Goal: Task Accomplishment & Management: Manage account settings

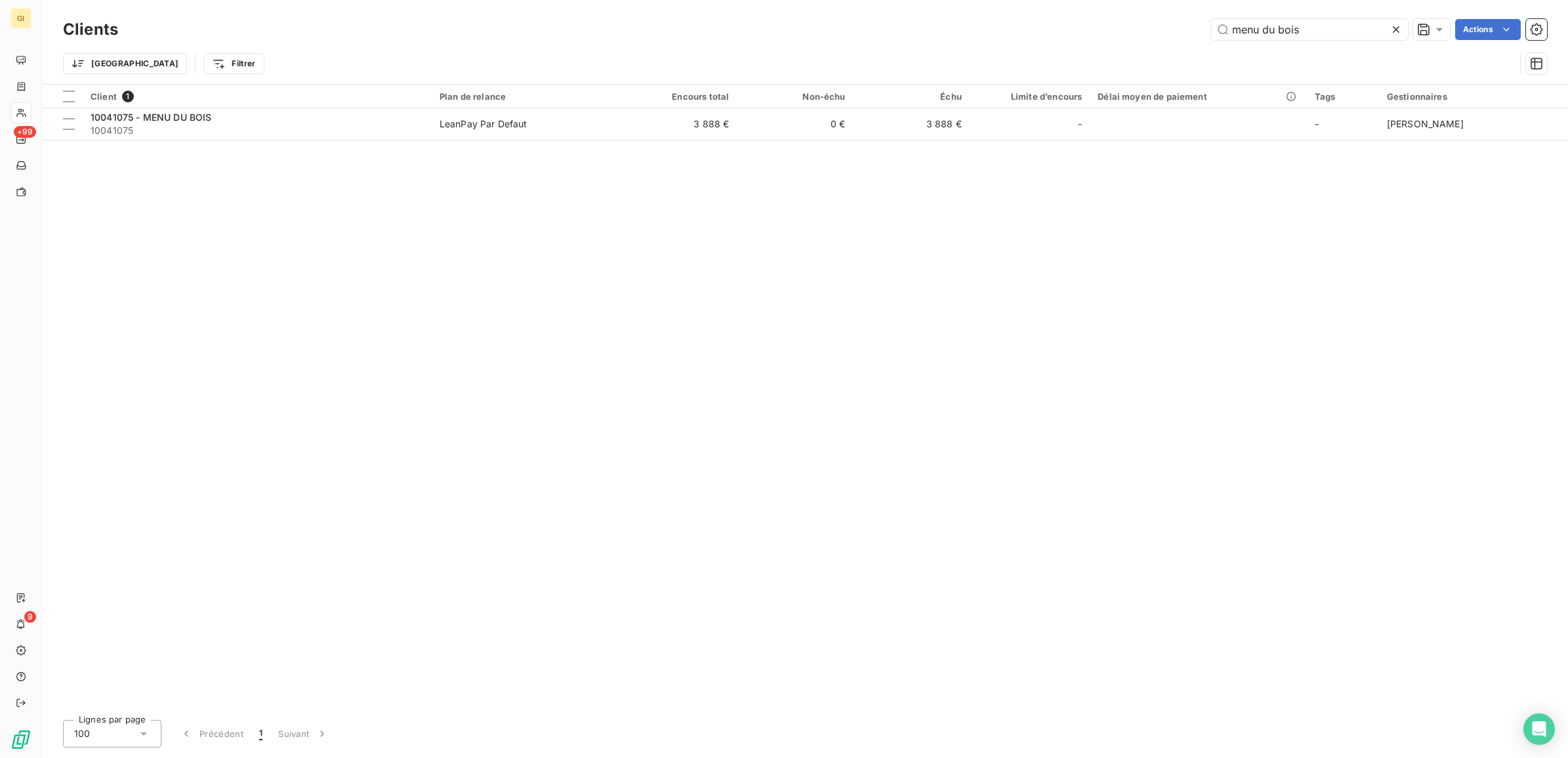
drag, startPoint x: 1274, startPoint y: 24, endPoint x: 1113, endPoint y: 41, distance: 161.9
click at [1113, 41] on div "Clients menu du bois Actions" at bounding box center [805, 29] width 1484 height 27
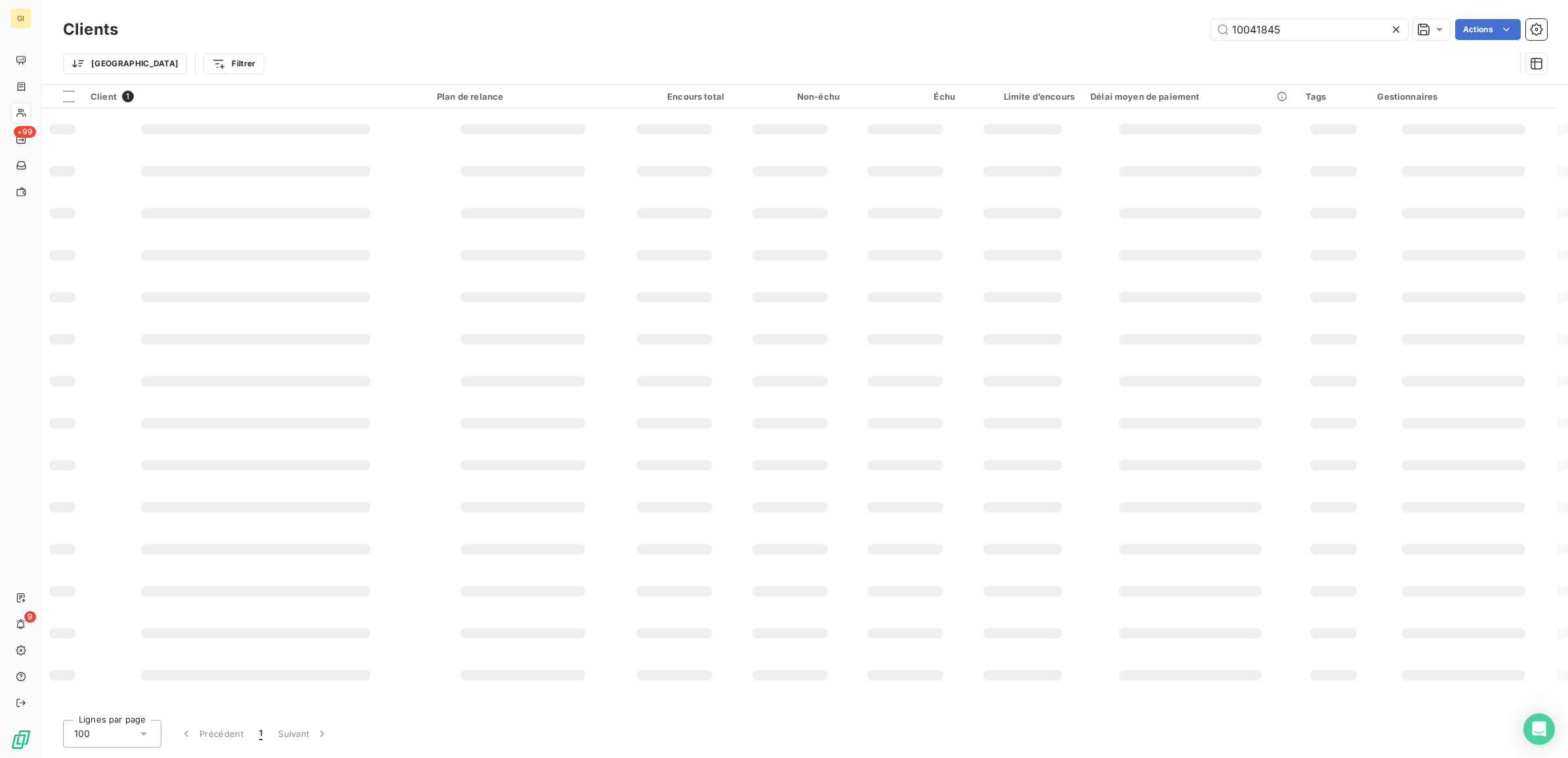
type input "10041845"
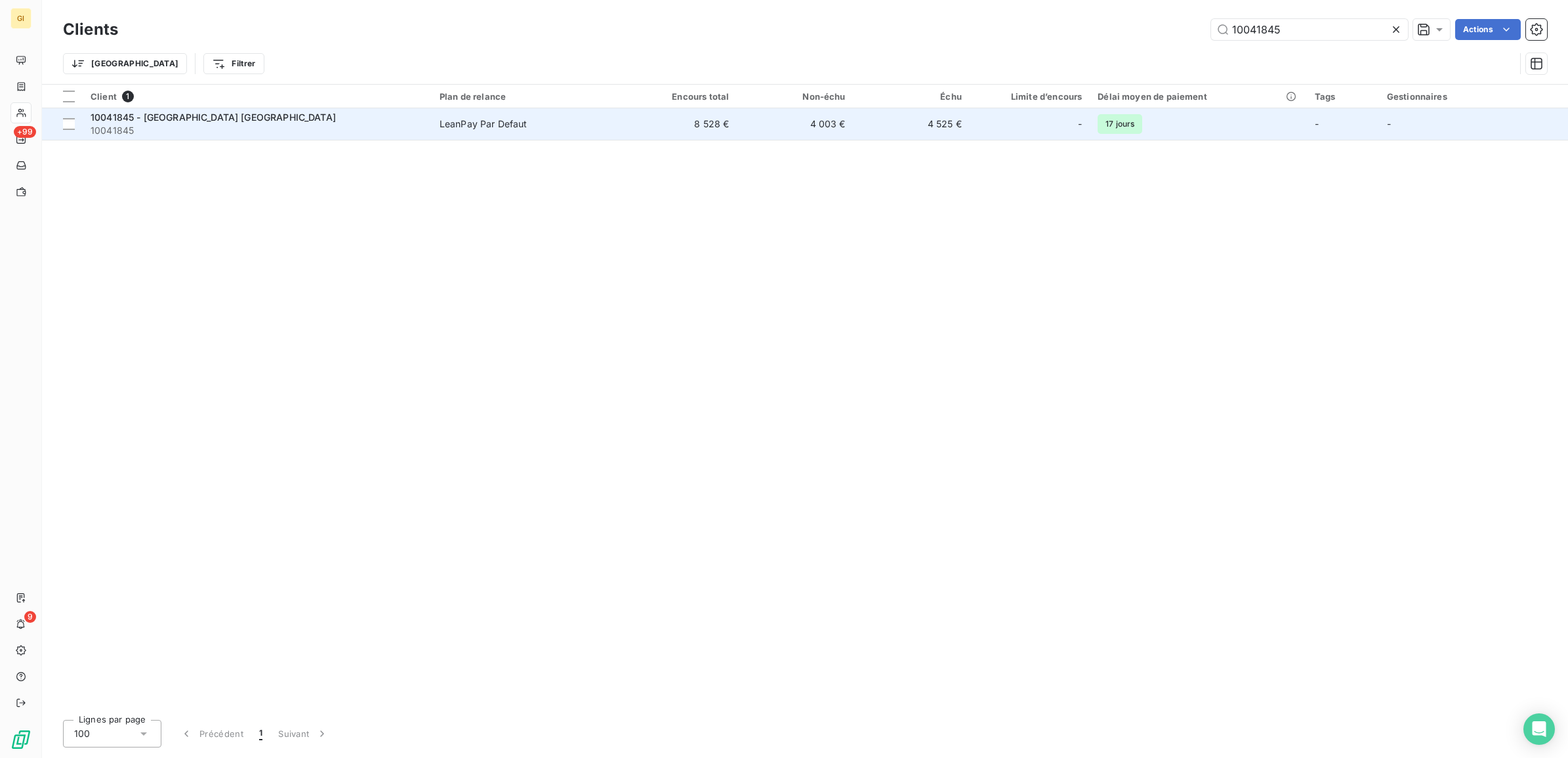
click at [444, 121] on div "LeanPay Par Defaut" at bounding box center [484, 124] width 88 height 13
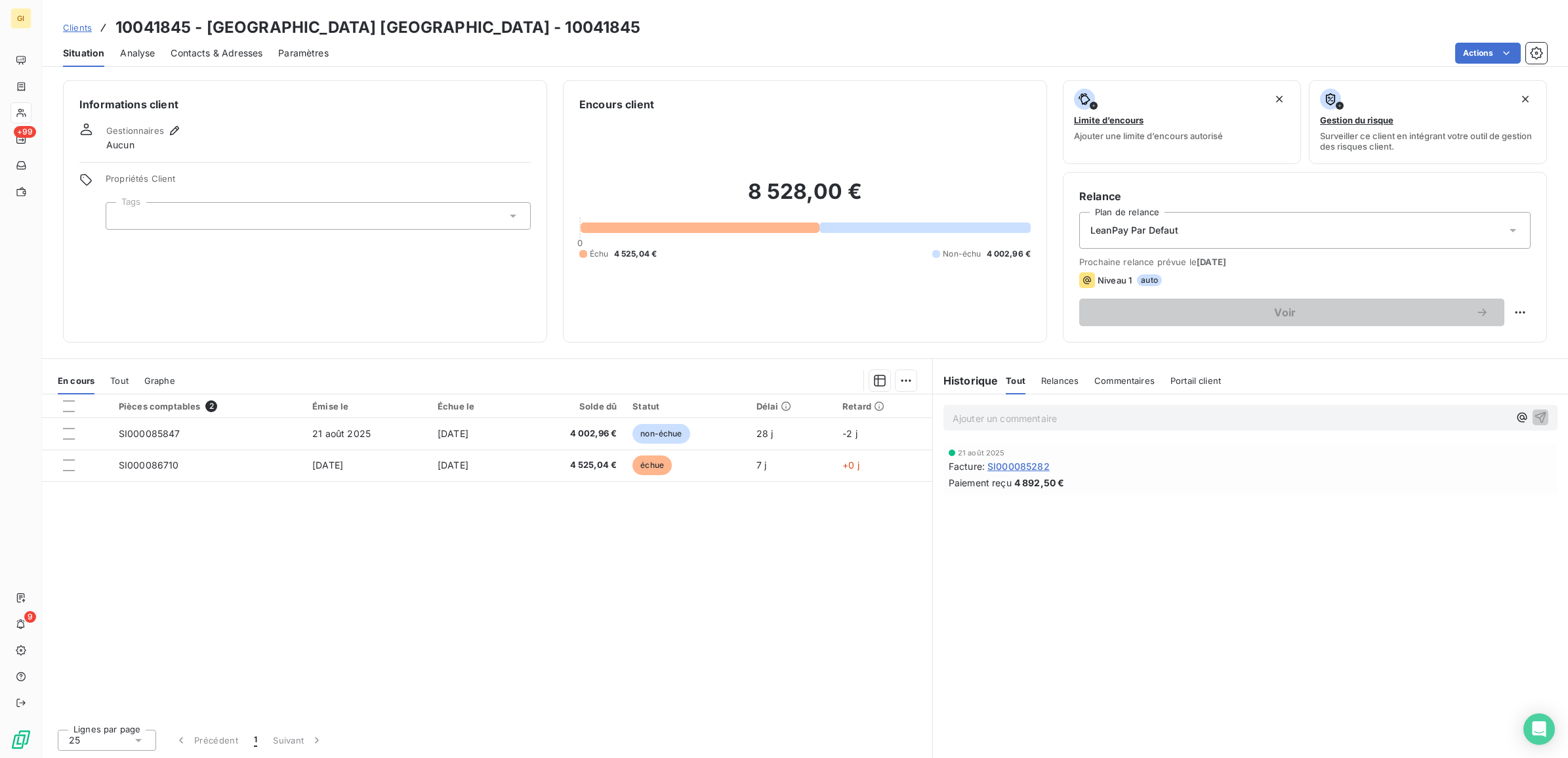
click at [265, 52] on div "Situation Analyse Contacts & Adresses Paramètres Actions" at bounding box center [805, 53] width 1526 height 27
click at [260, 51] on span "Contacts & Adresses" at bounding box center [216, 53] width 92 height 13
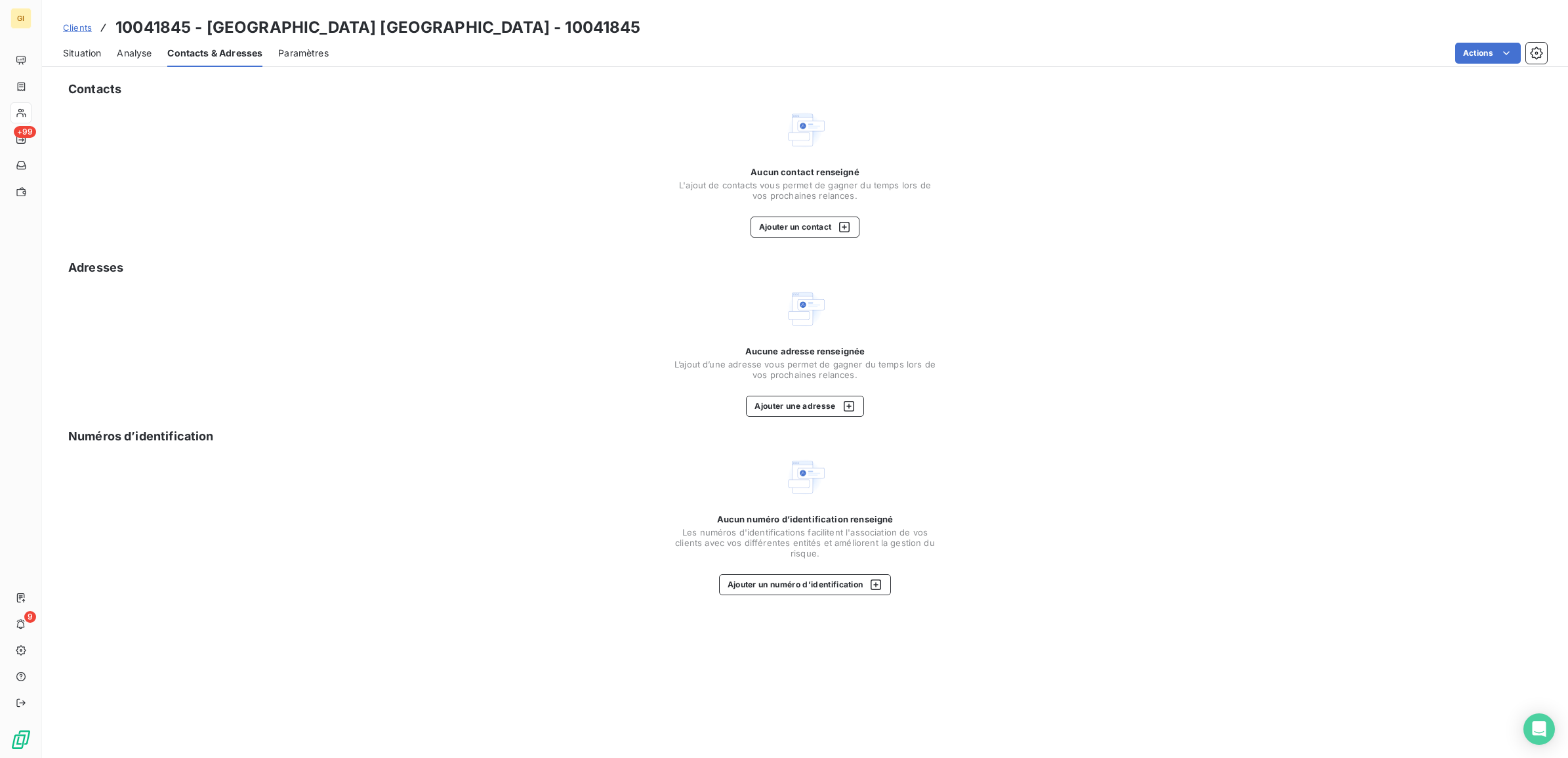
click at [781, 213] on div "Aucun contact renseigné L'ajout de contacts vous permet de gagner du temps lors…" at bounding box center [805, 202] width 263 height 71
click at [796, 224] on button "Ajouter un contact" at bounding box center [805, 227] width 110 height 21
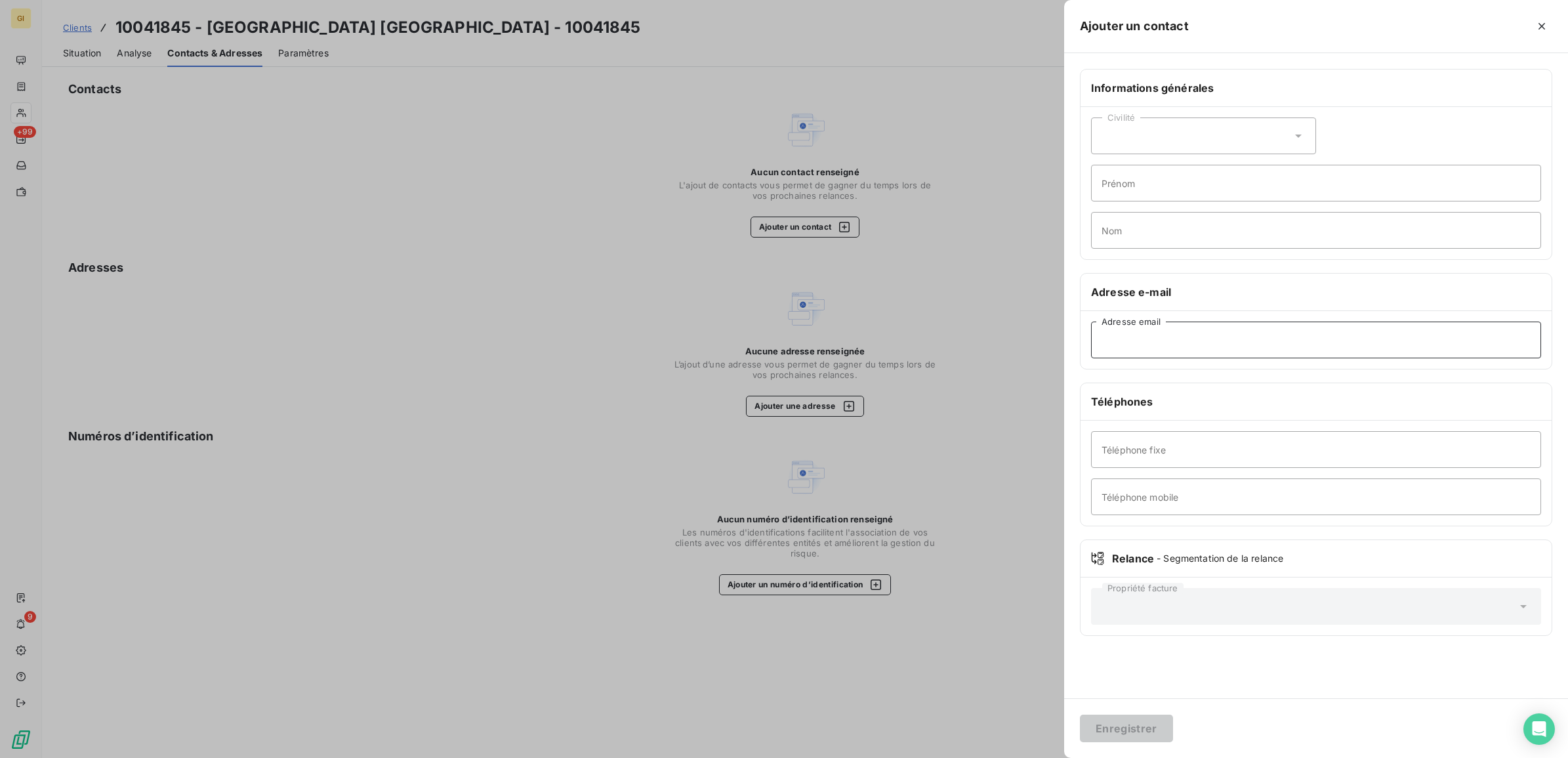
click at [1183, 342] on input "Adresse email" at bounding box center [1316, 340] width 450 height 37
paste input "[PERSON_NAME][EMAIL_ADDRESS][DOMAIN_NAME]"
type input "[PERSON_NAME][EMAIL_ADDRESS][DOMAIN_NAME]"
click at [1136, 723] on button "Enregistrer" at bounding box center [1126, 729] width 93 height 27
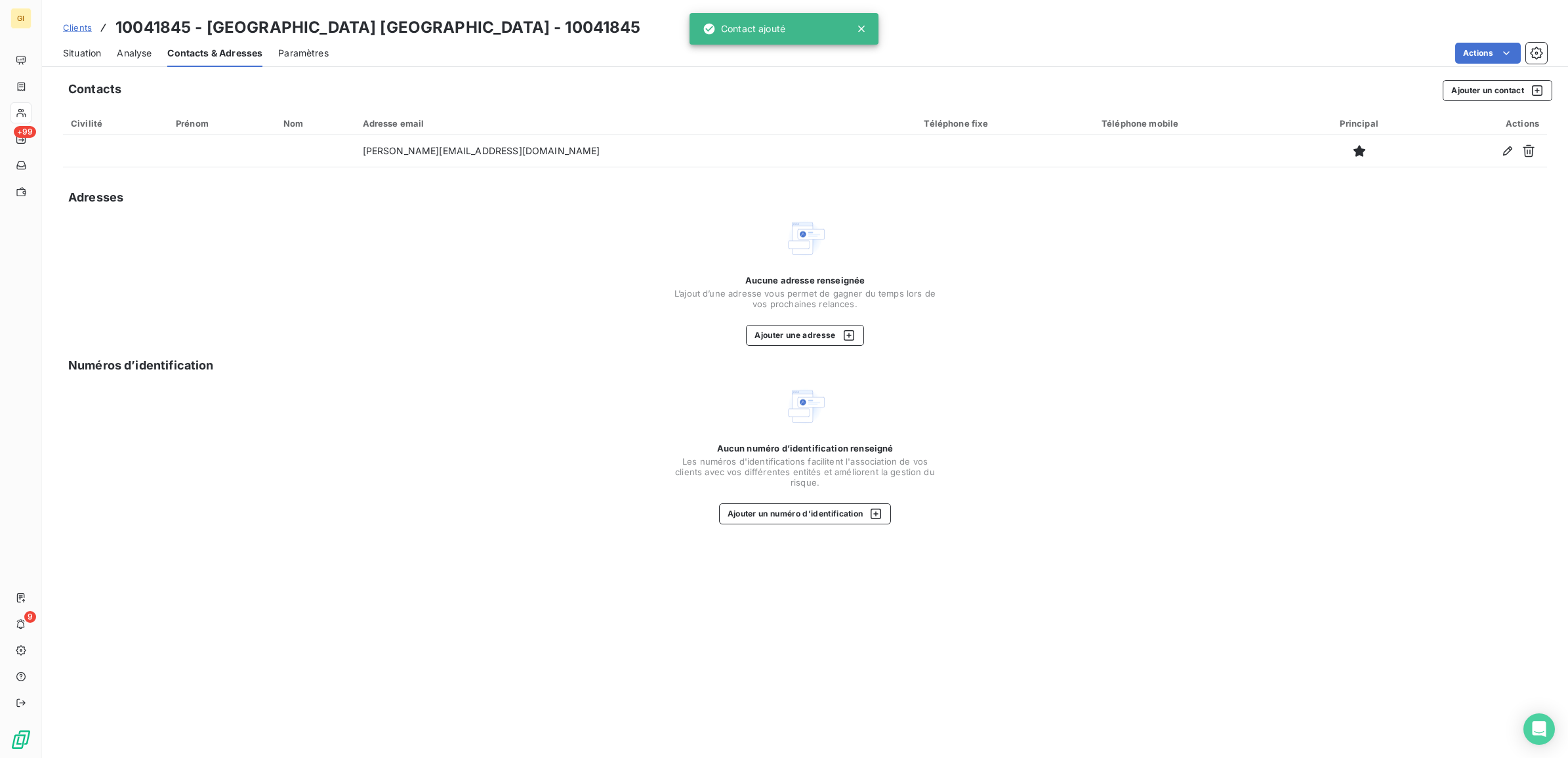
click at [74, 52] on span "Situation" at bounding box center [82, 53] width 38 height 13
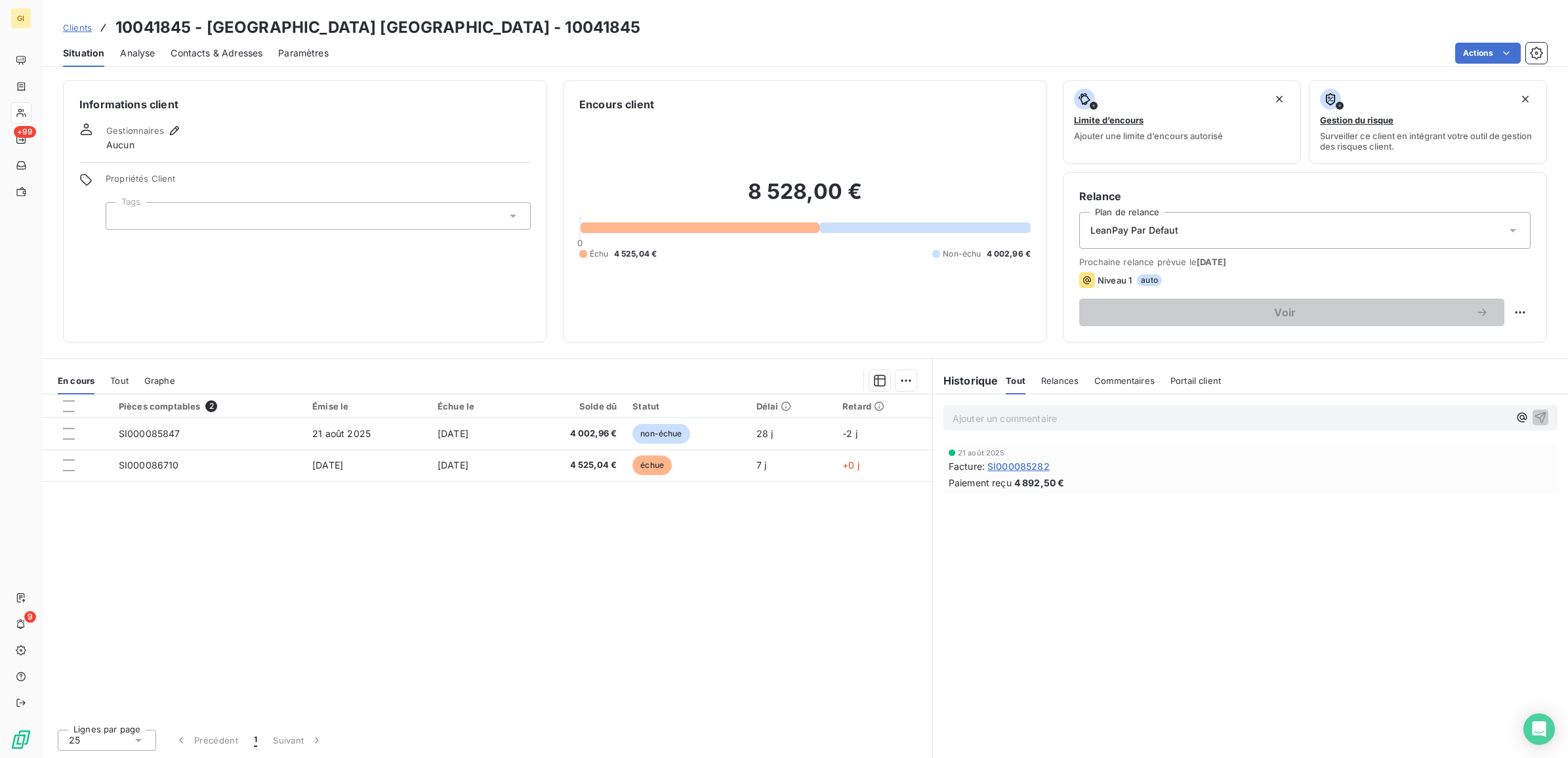
click at [414, 609] on div "Pièces comptables 2 Émise le Échue le Solde dû Statut Délai Retard SI000085847 …" at bounding box center [487, 556] width 891 height 325
click at [74, 25] on span "Clients" at bounding box center [77, 27] width 29 height 10
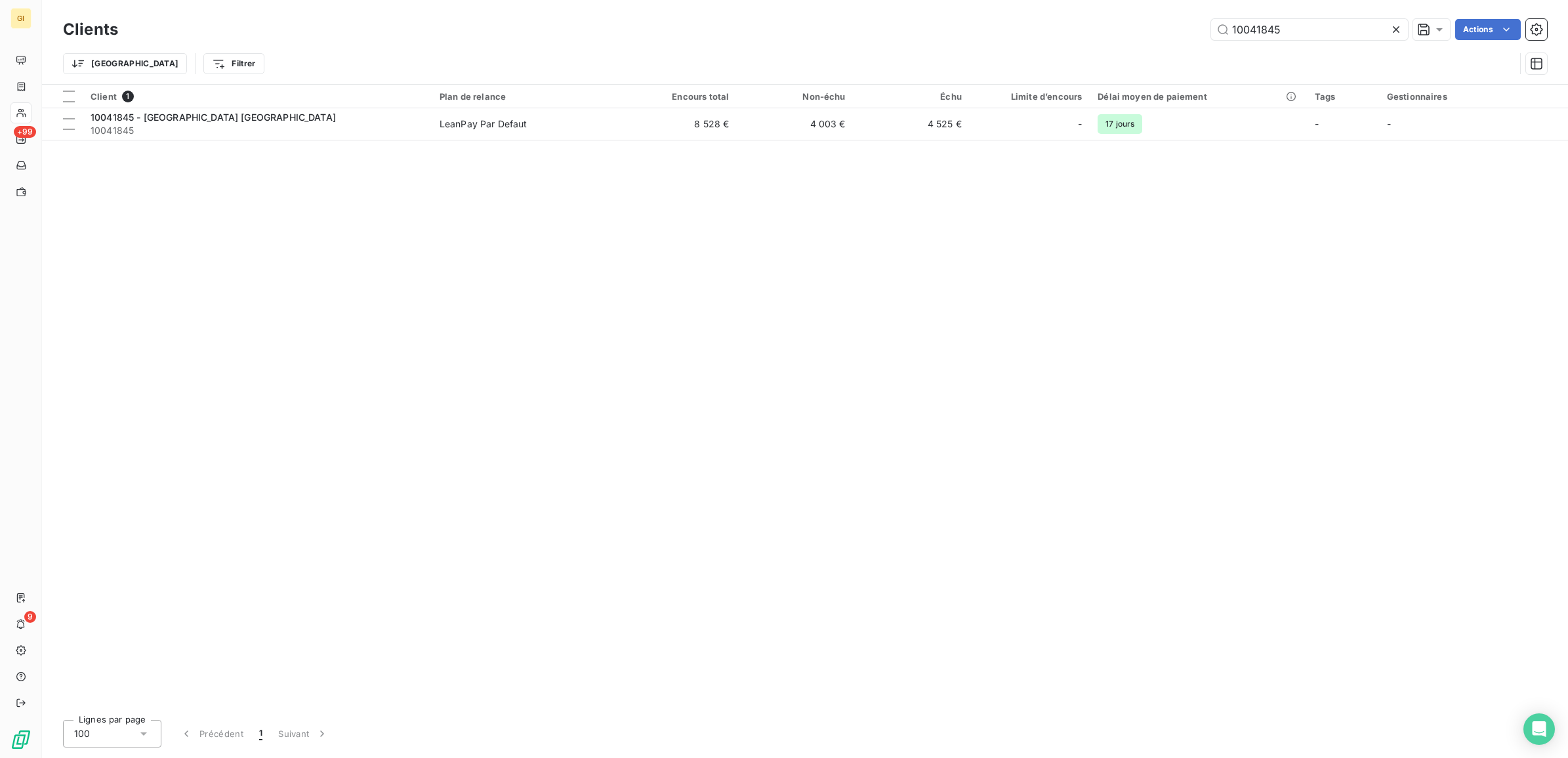
drag, startPoint x: 1294, startPoint y: 29, endPoint x: 1011, endPoint y: 49, distance: 283.7
click at [1011, 49] on div "Clients 10041845 Actions Trier Filtrer" at bounding box center [805, 49] width 1484 height 68
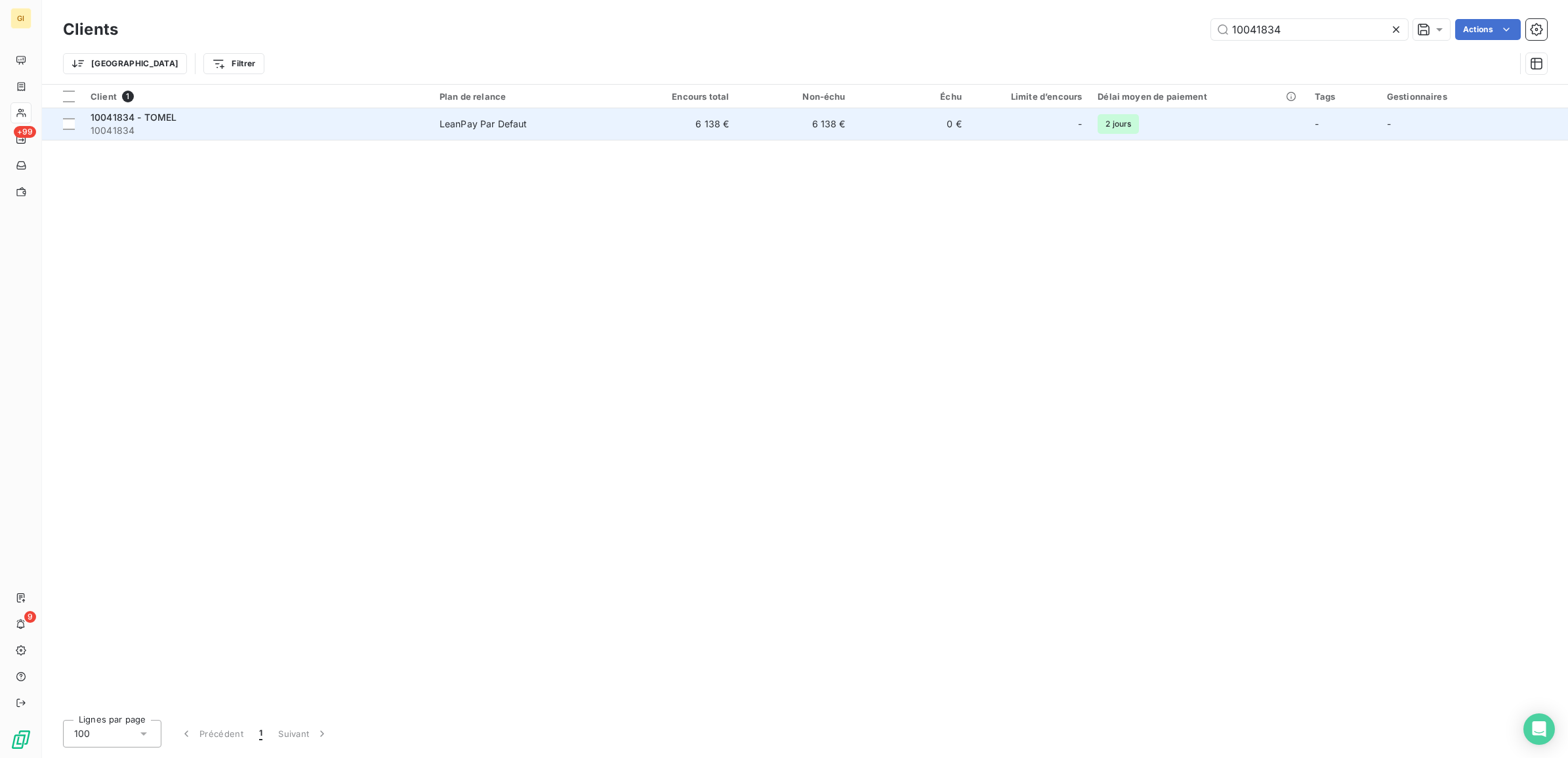
type input "10041834"
click at [956, 113] on td "0 €" at bounding box center [912, 124] width 116 height 32
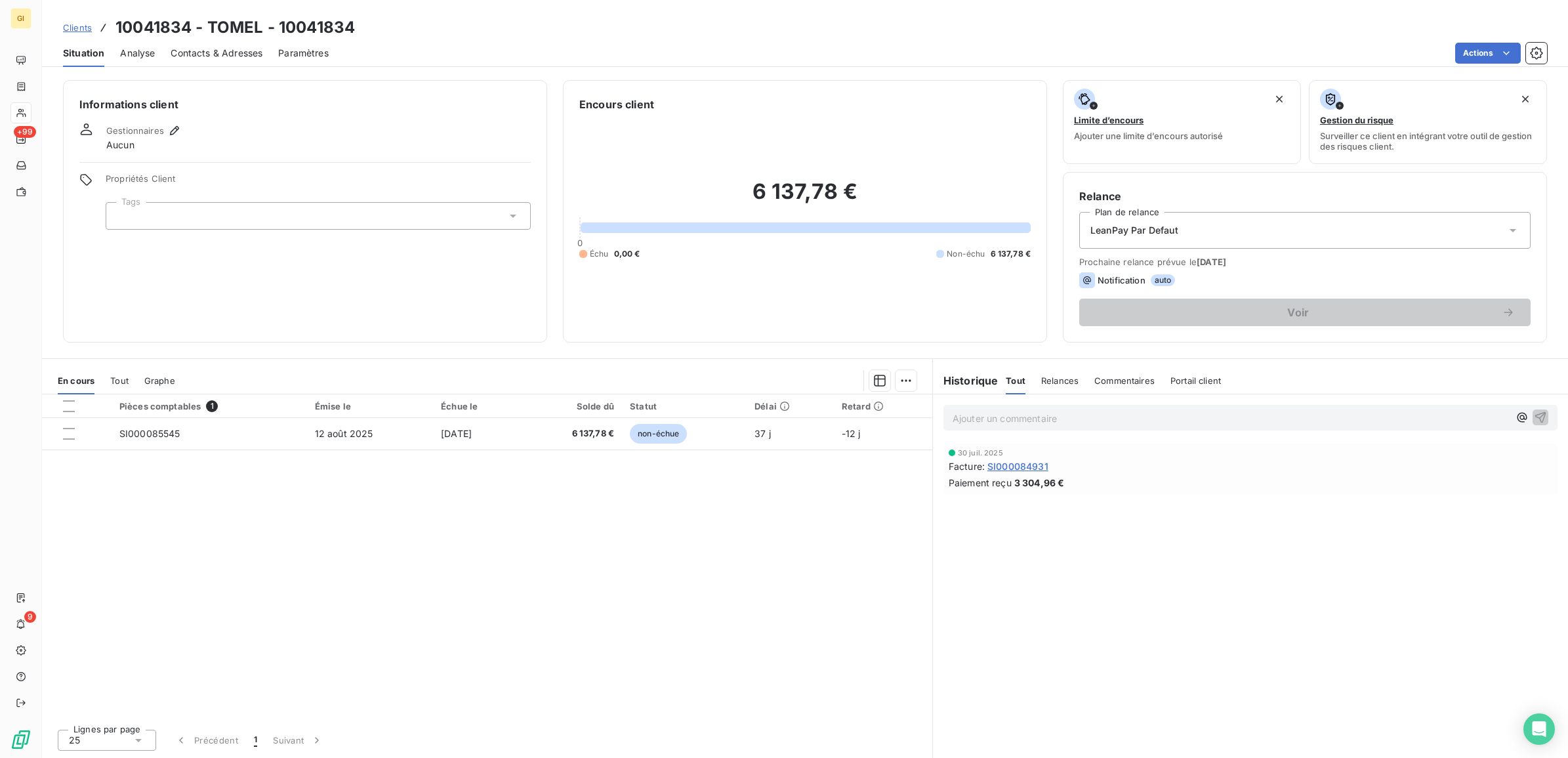
click at [189, 46] on span "Contacts & Adresses" at bounding box center [216, 53] width 92 height 13
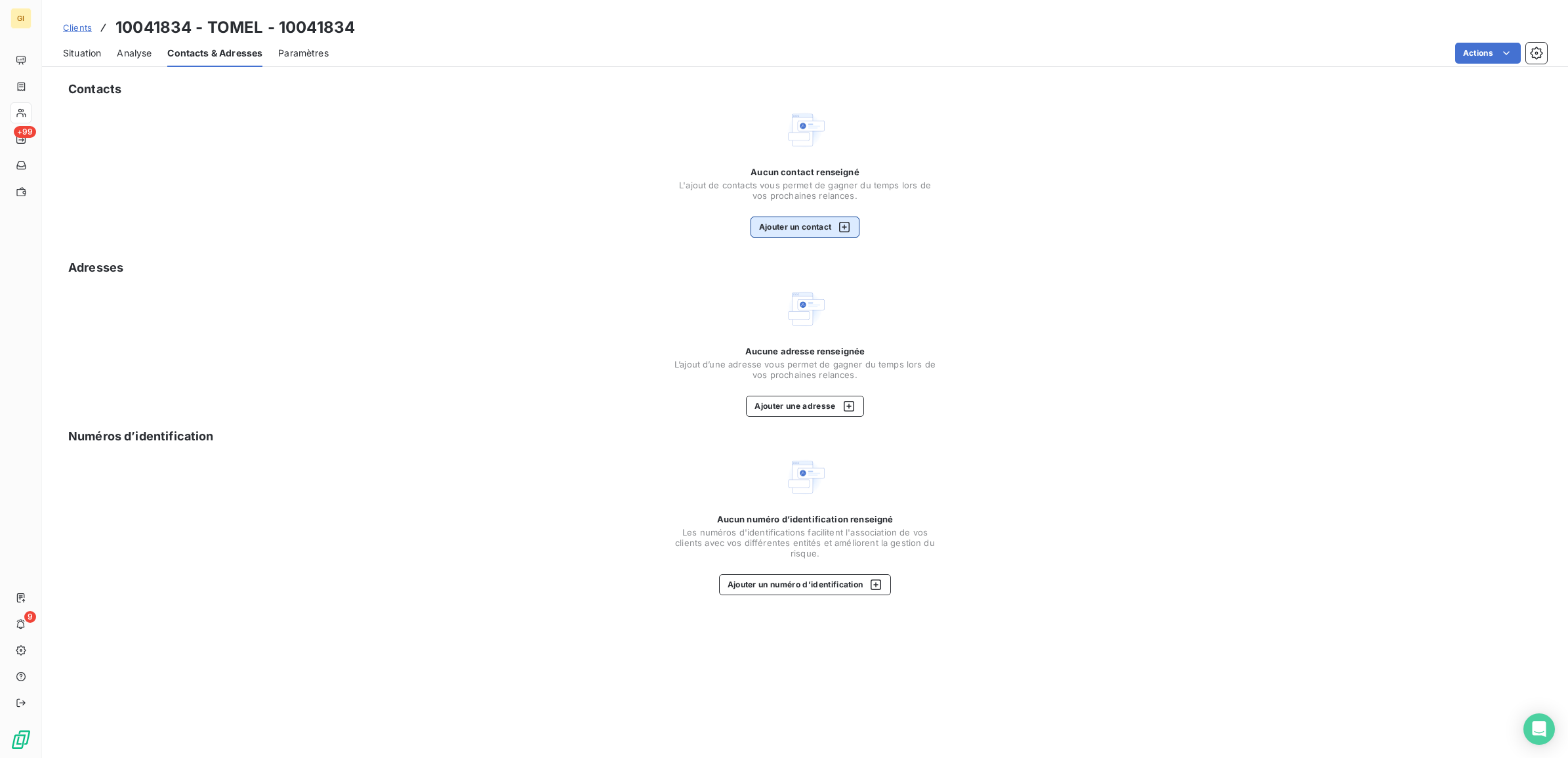
click at [802, 224] on button "Ajouter un contact" at bounding box center [805, 227] width 110 height 21
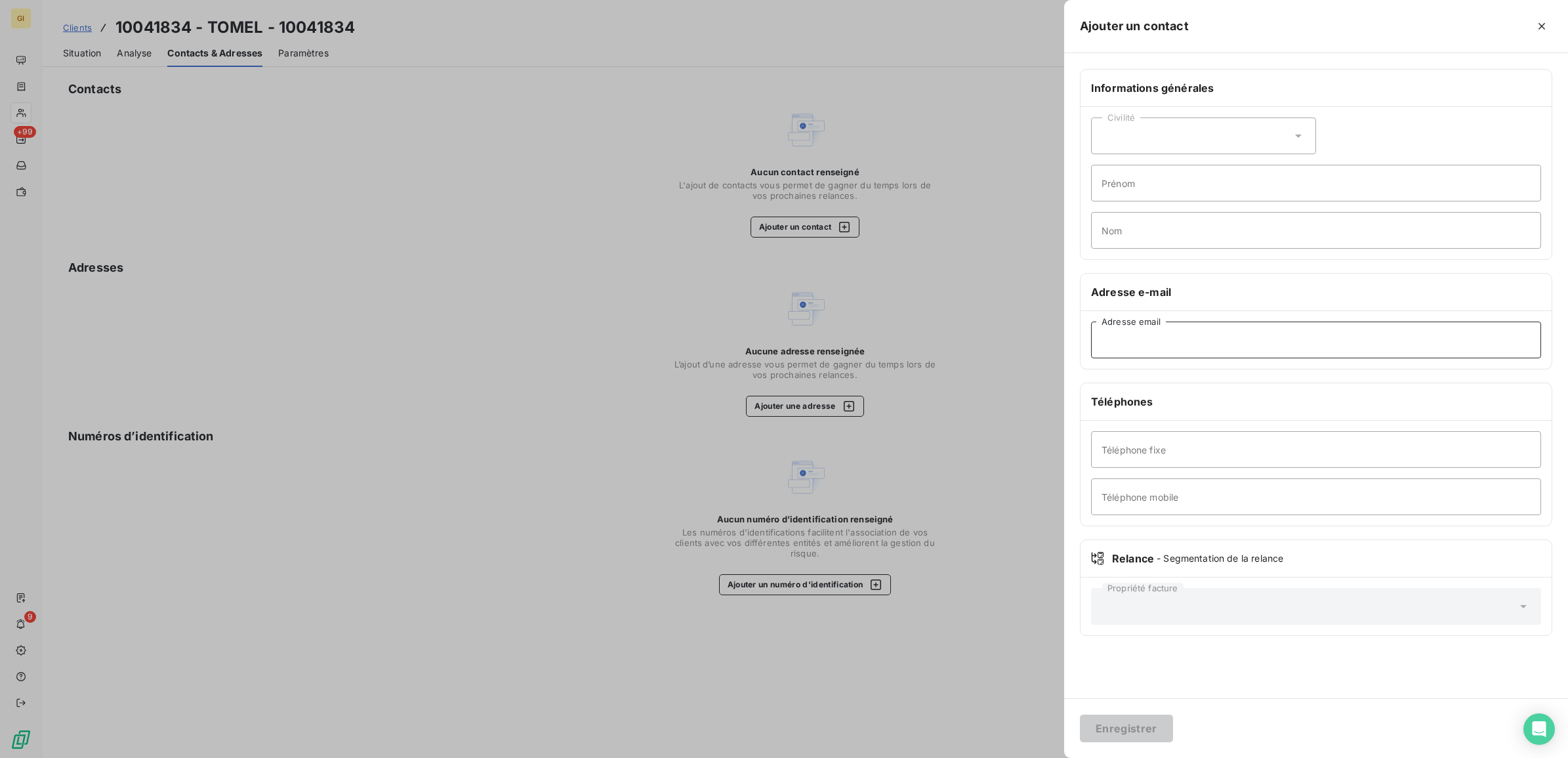
click at [1172, 348] on input "Adresse email" at bounding box center [1316, 340] width 450 height 37
paste input "[PERSON_NAME][EMAIL_ADDRESS][DOMAIN_NAME]"
type input "[PERSON_NAME][EMAIL_ADDRESS][DOMAIN_NAME]"
click at [1127, 739] on button "Enregistrer" at bounding box center [1126, 729] width 93 height 27
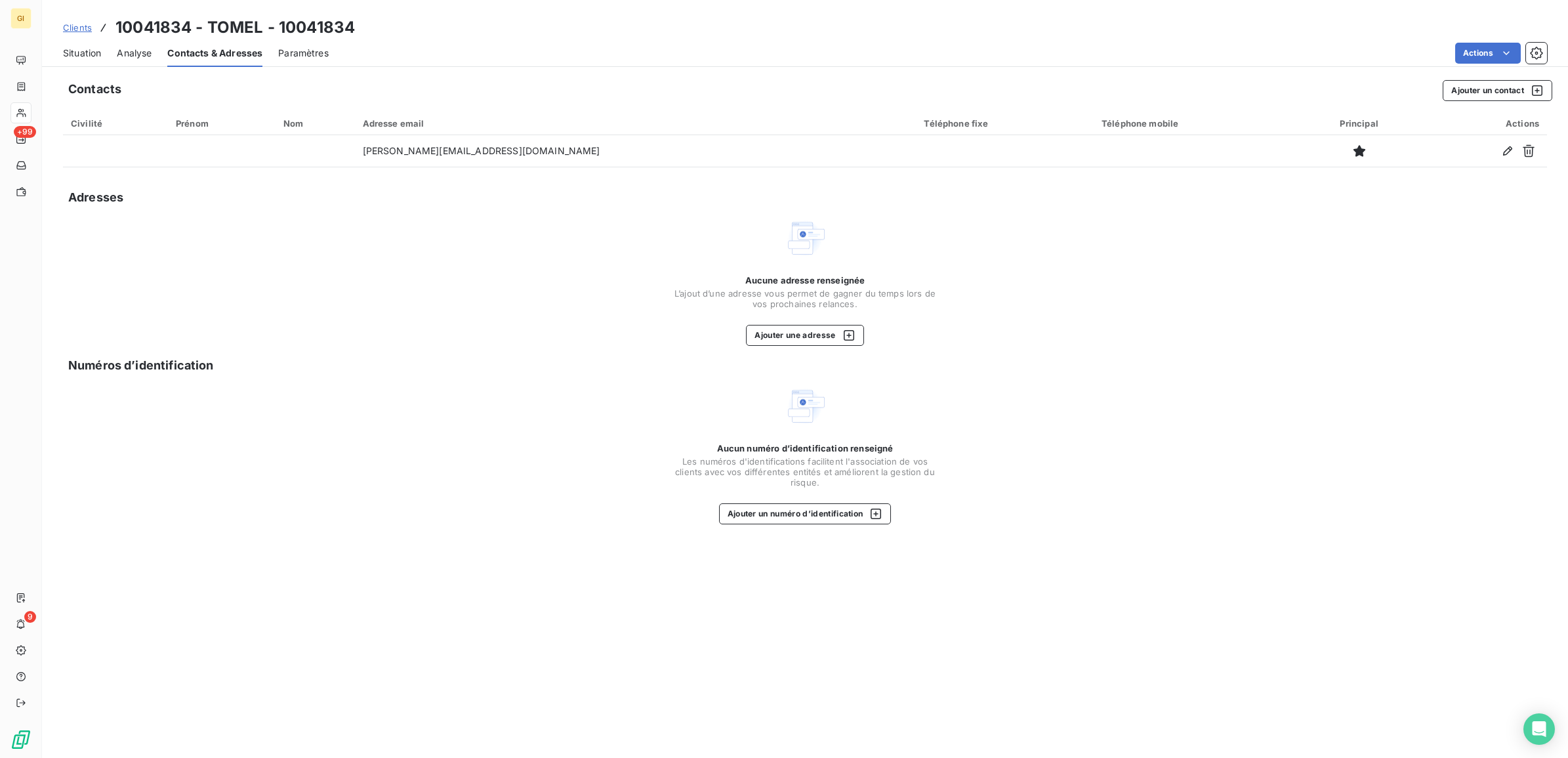
click at [81, 26] on span "Clients" at bounding box center [77, 27] width 29 height 10
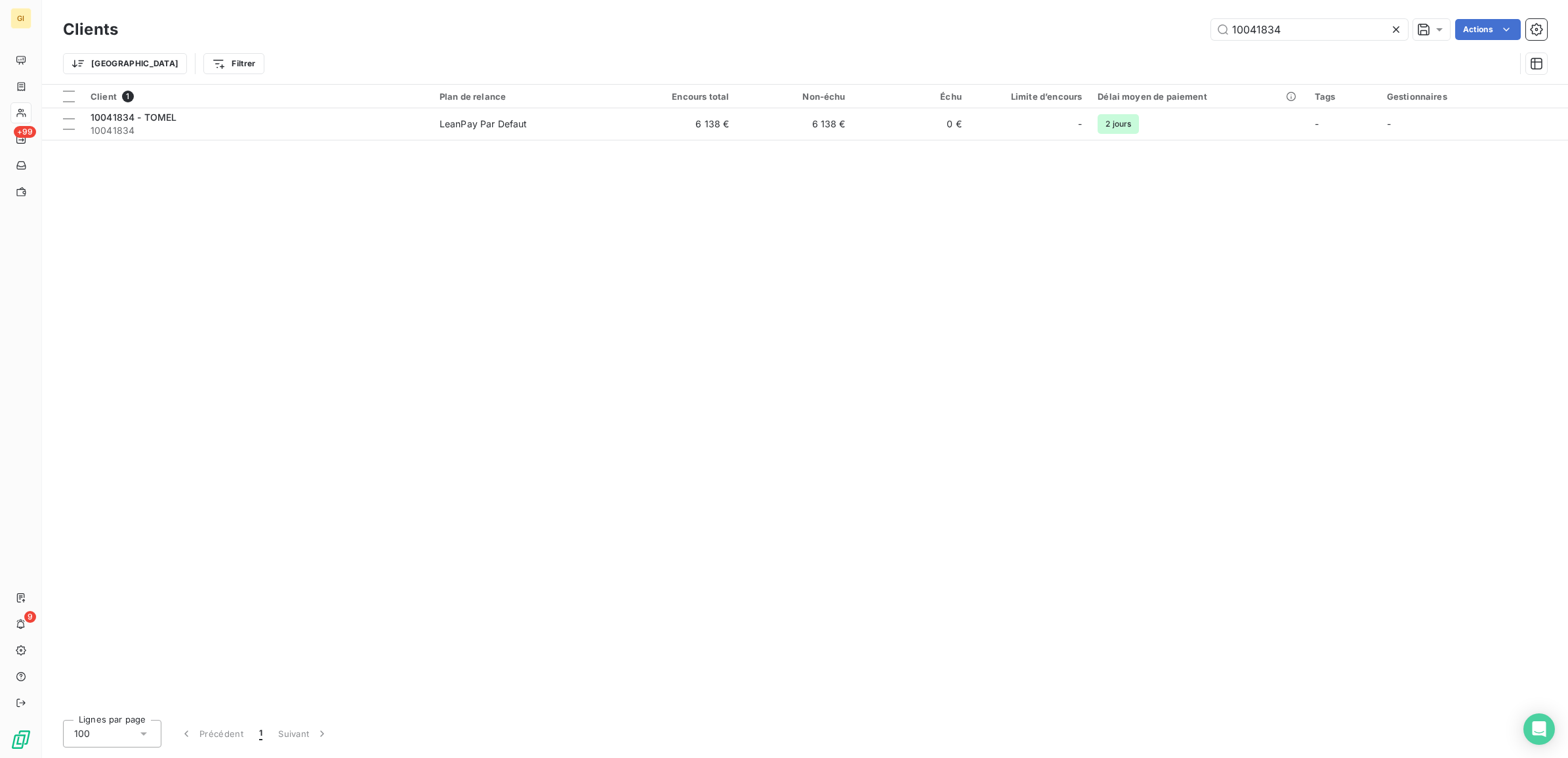
drag, startPoint x: 1327, startPoint y: 30, endPoint x: 1172, endPoint y: 52, distance: 156.6
click at [1172, 52] on div "Clients 10041834 Actions Trier Filtrer" at bounding box center [805, 49] width 1484 height 68
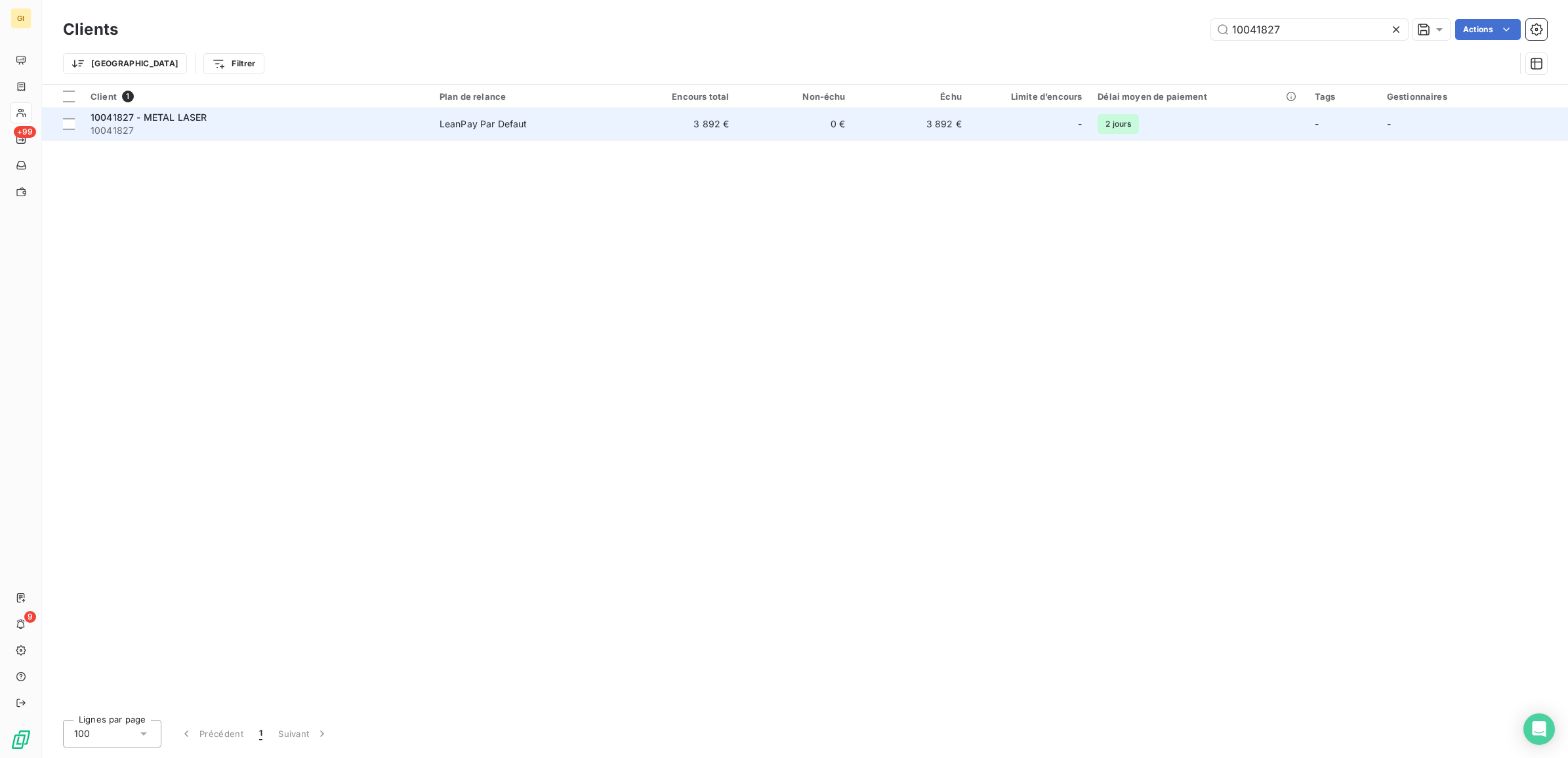
type input "10041827"
click at [499, 138] on td "LeanPay Par Defaut" at bounding box center [526, 124] width 189 height 32
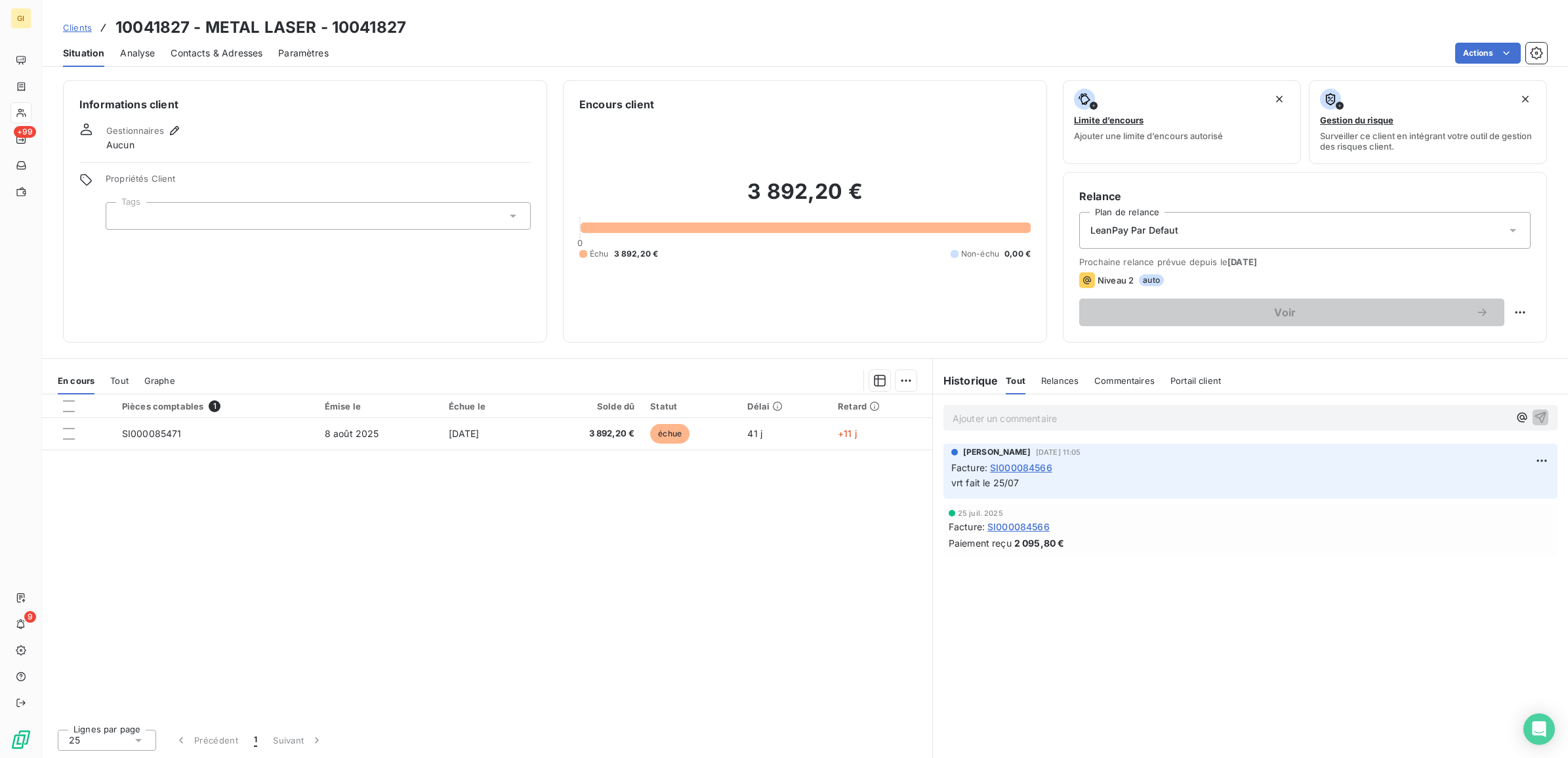
click at [214, 47] on span "Contacts & Adresses" at bounding box center [216, 53] width 92 height 13
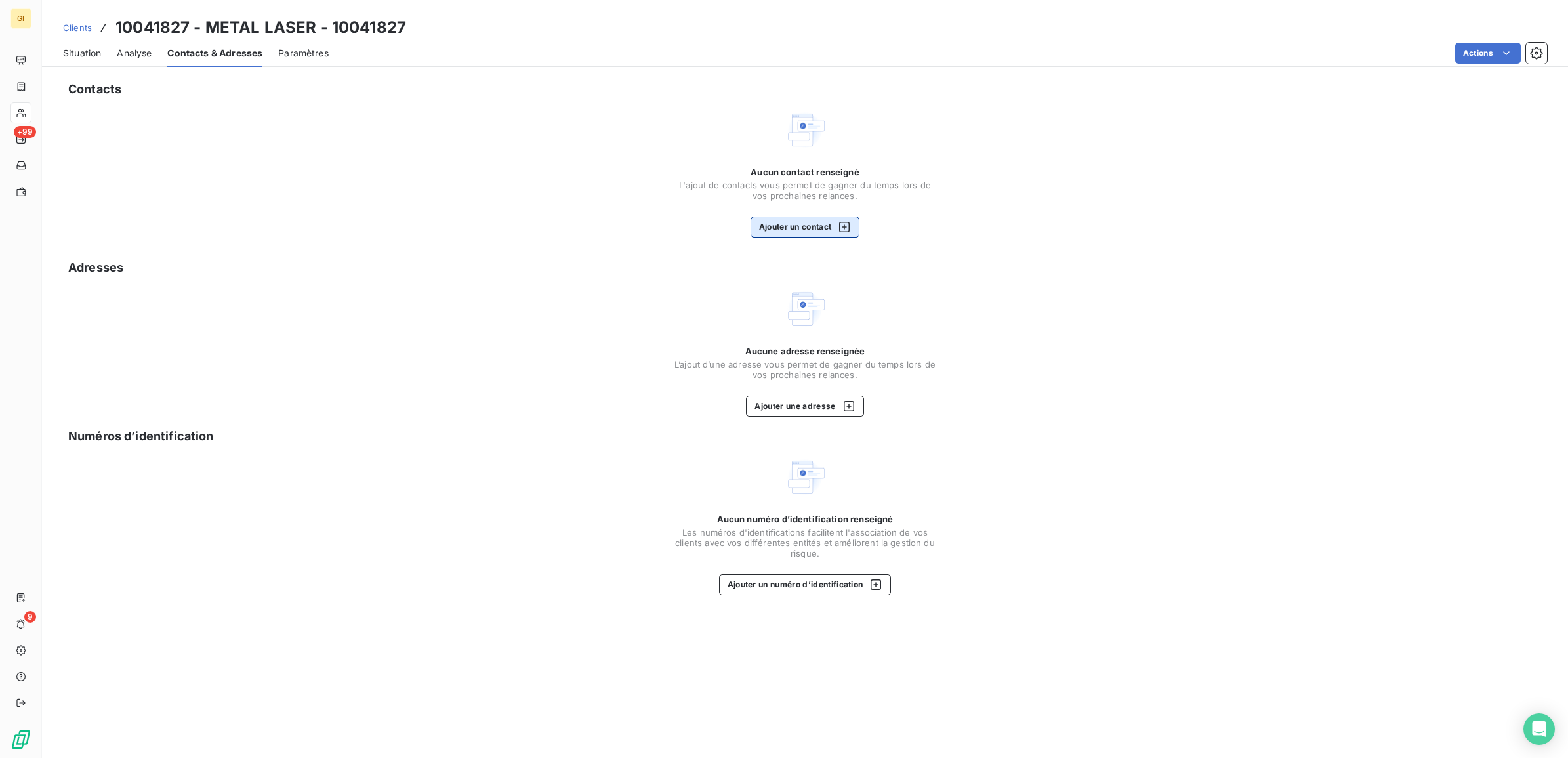
click at [802, 236] on button "Ajouter un contact" at bounding box center [805, 227] width 110 height 21
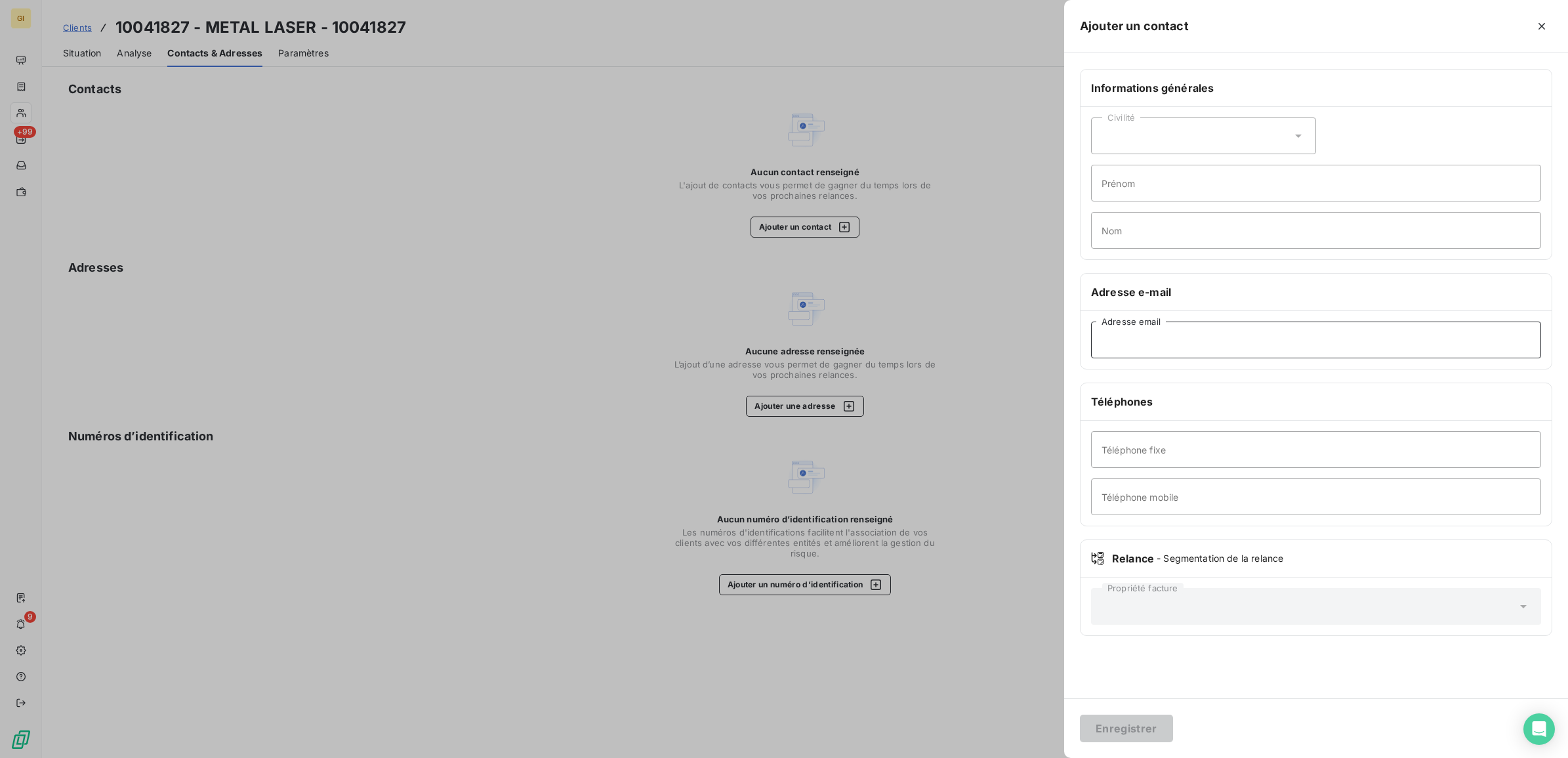
click at [1155, 348] on input "Adresse email" at bounding box center [1316, 340] width 450 height 37
paste input "[EMAIL_ADDRESS][DOMAIN_NAME]"
type input "[EMAIL_ADDRESS][DOMAIN_NAME]"
click at [1119, 720] on button "Enregistrer" at bounding box center [1126, 729] width 93 height 27
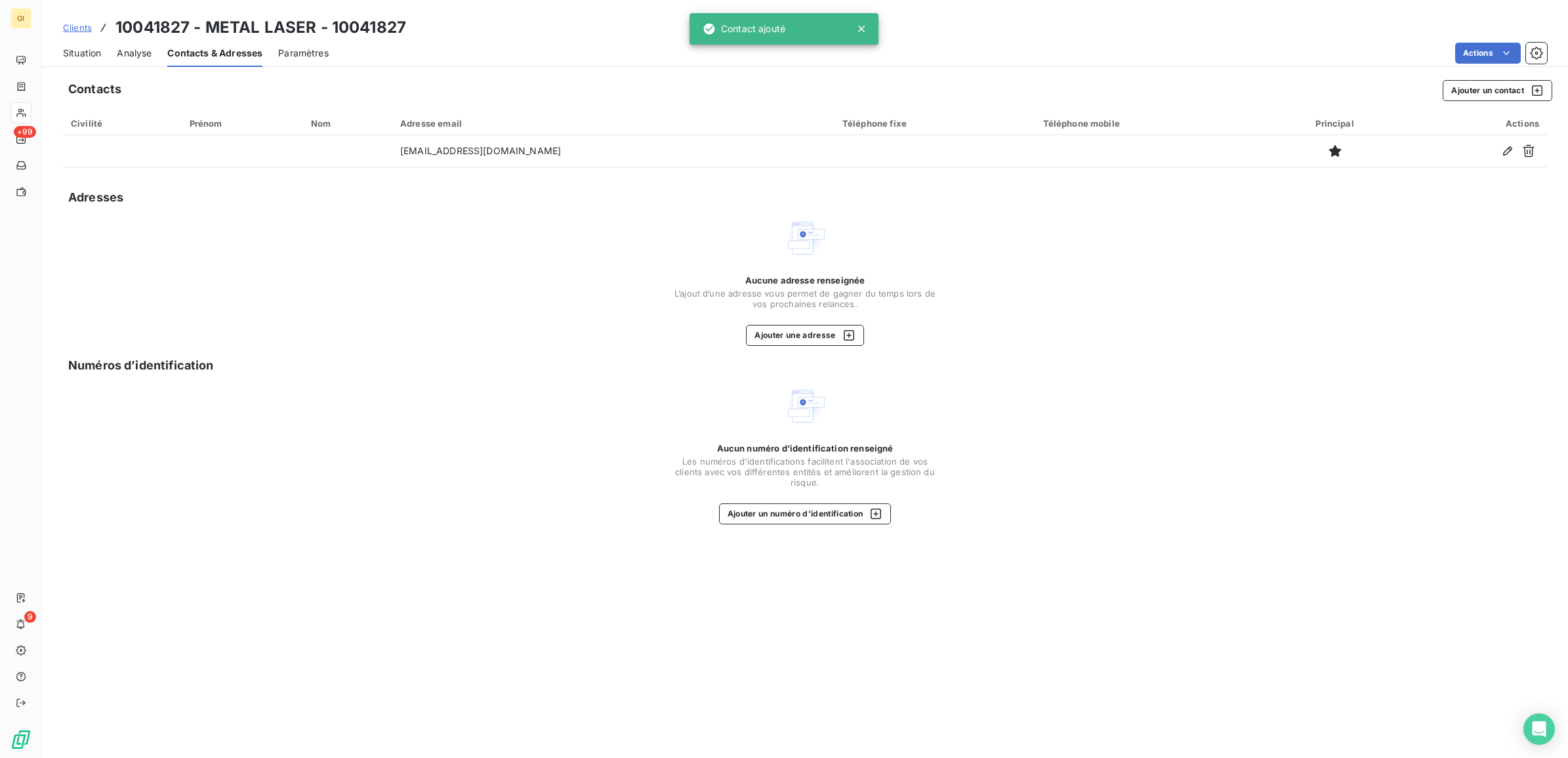
click at [819, 656] on div "Contacts Ajouter un contact Civilité Prénom Nom Adresse email Téléphone fixe Té…" at bounding box center [805, 415] width 1526 height 686
click at [71, 26] on span "Clients" at bounding box center [77, 27] width 29 height 10
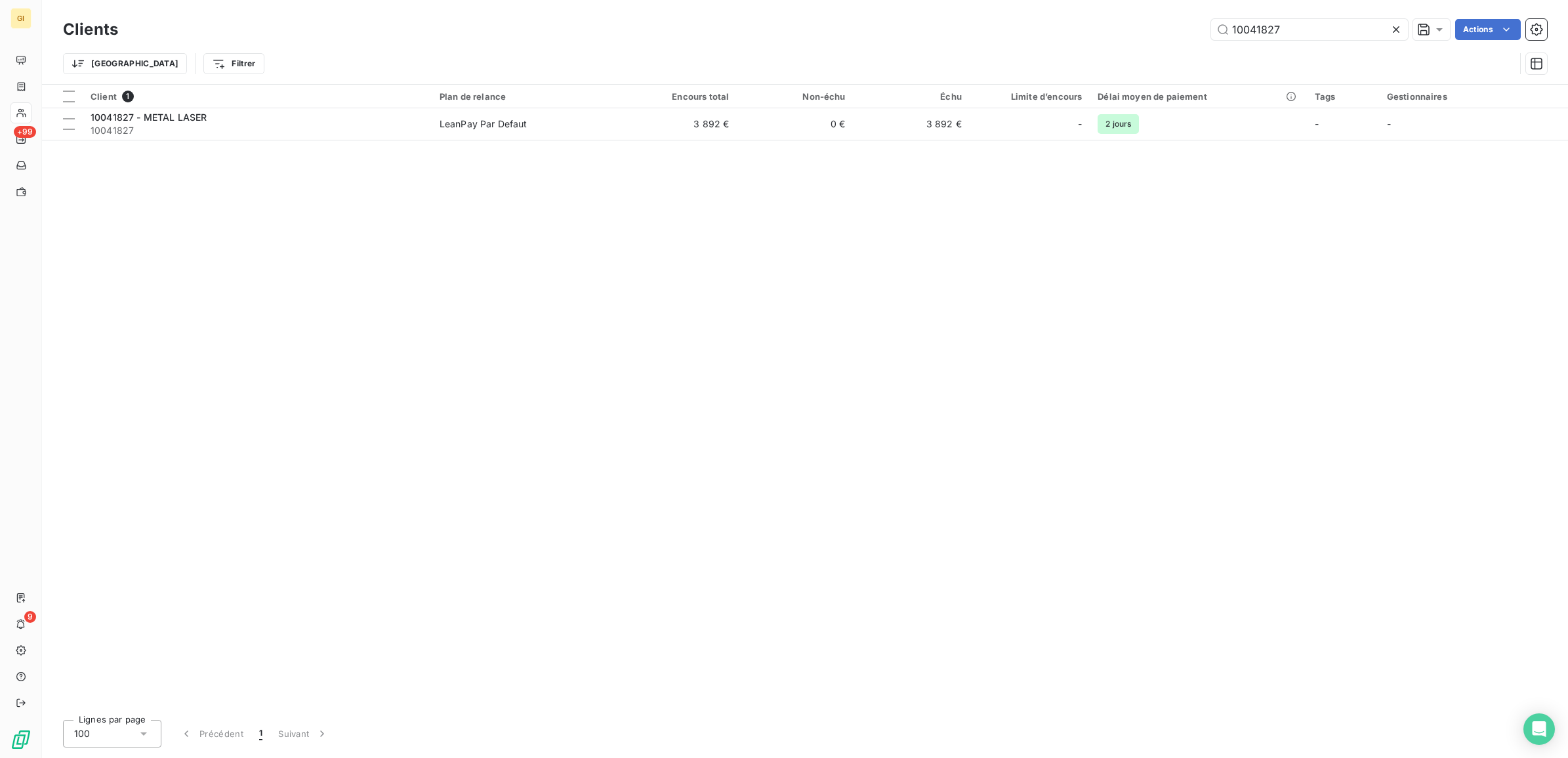
drag, startPoint x: 1316, startPoint y: 23, endPoint x: 1111, endPoint y: 49, distance: 206.6
click at [1150, 41] on div "Clients 10041827 Actions" at bounding box center [805, 29] width 1484 height 27
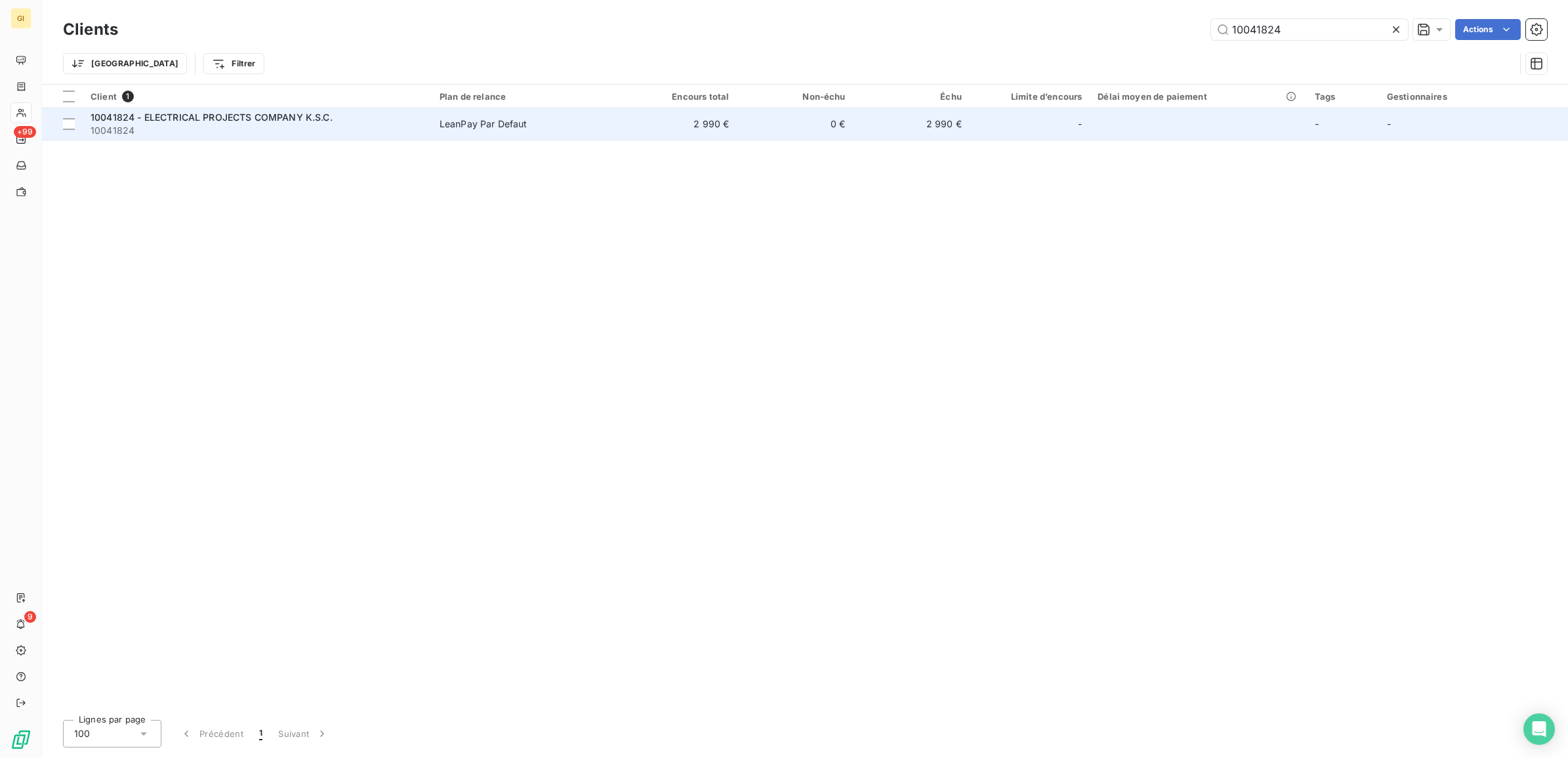
type input "10041824"
click at [260, 124] on span "10041824" at bounding box center [257, 131] width 333 height 13
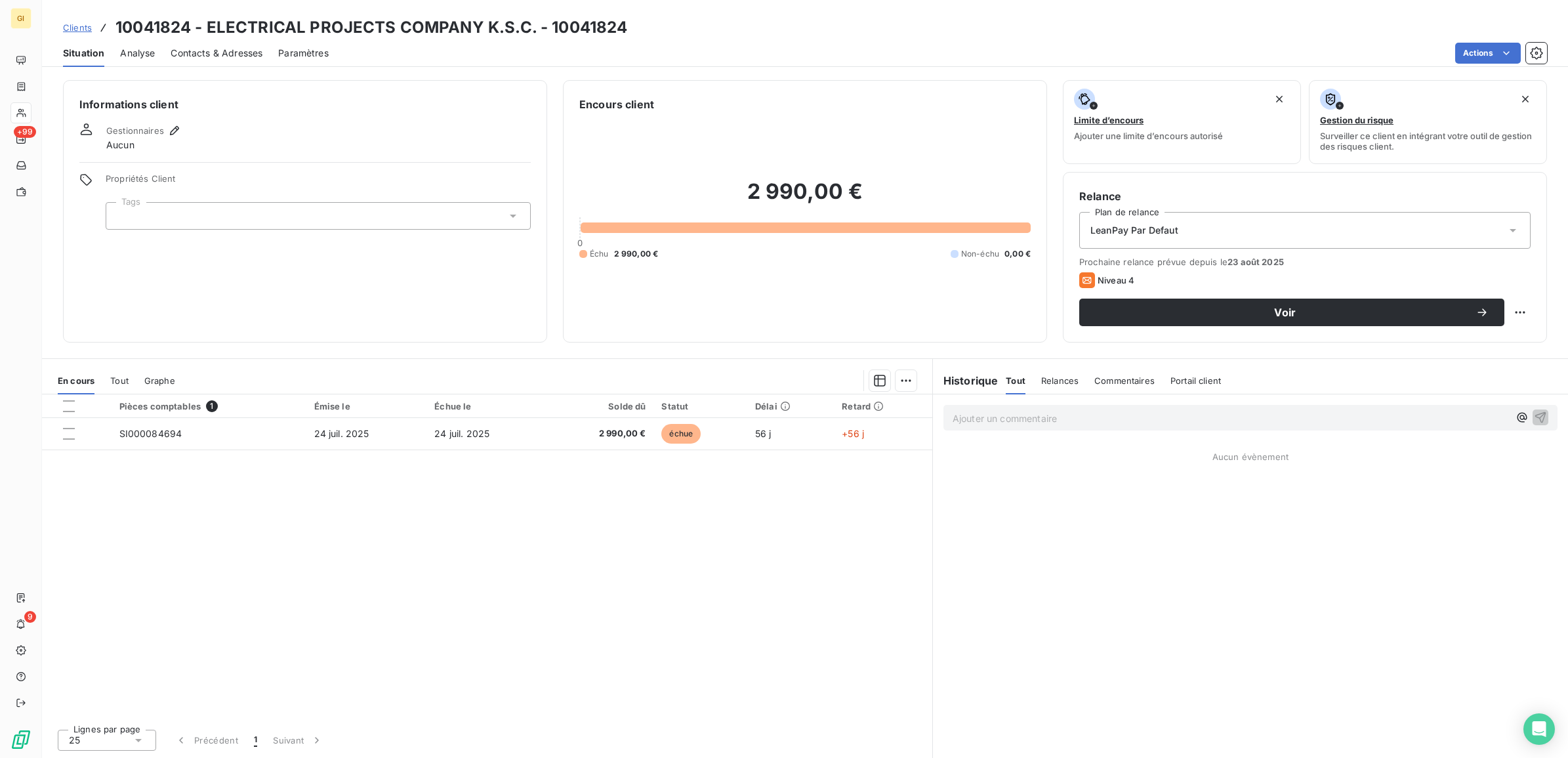
click at [218, 52] on span "Contacts & Adresses" at bounding box center [216, 53] width 92 height 13
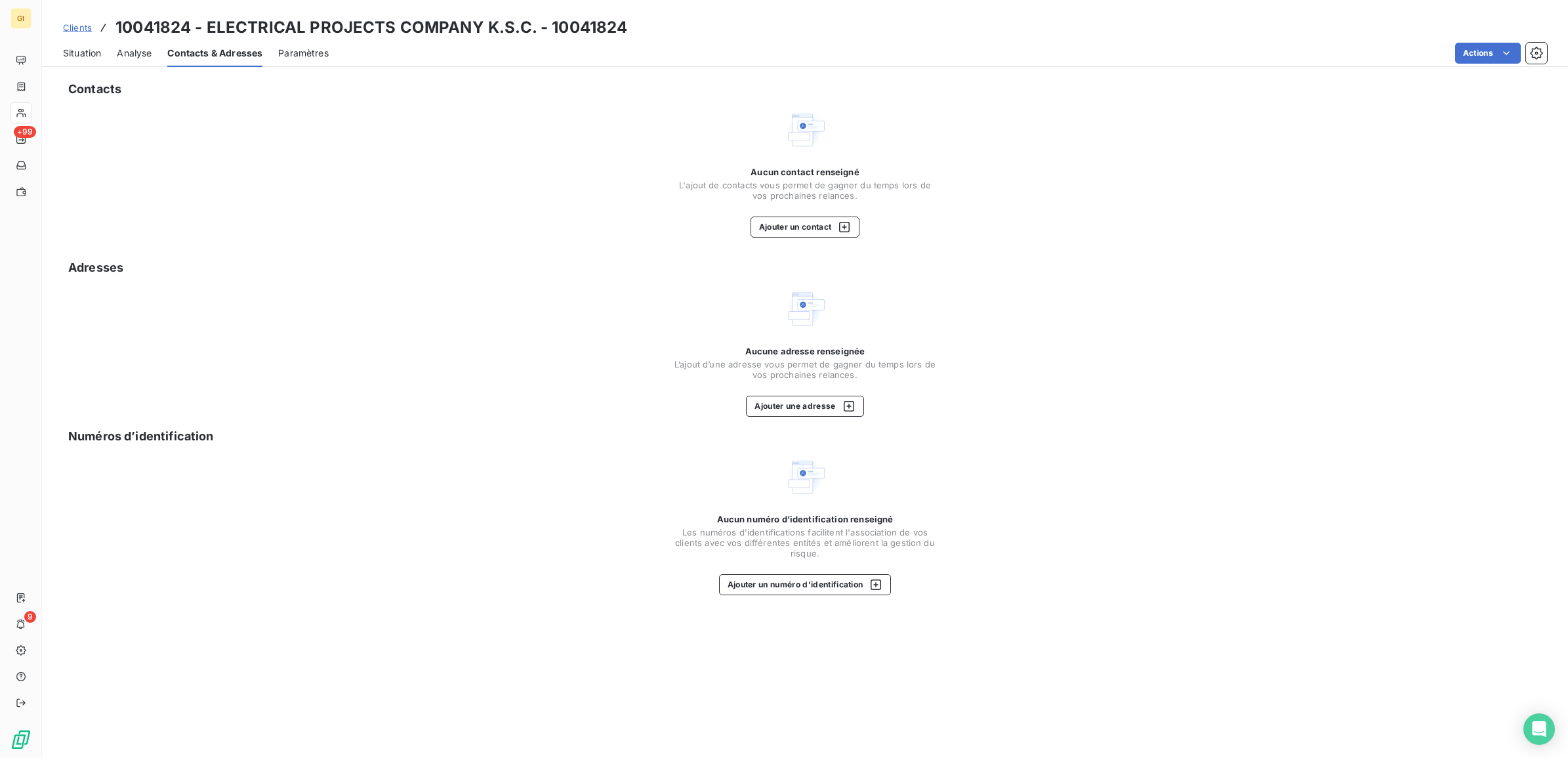
click at [73, 50] on span "Situation" at bounding box center [82, 53] width 38 height 13
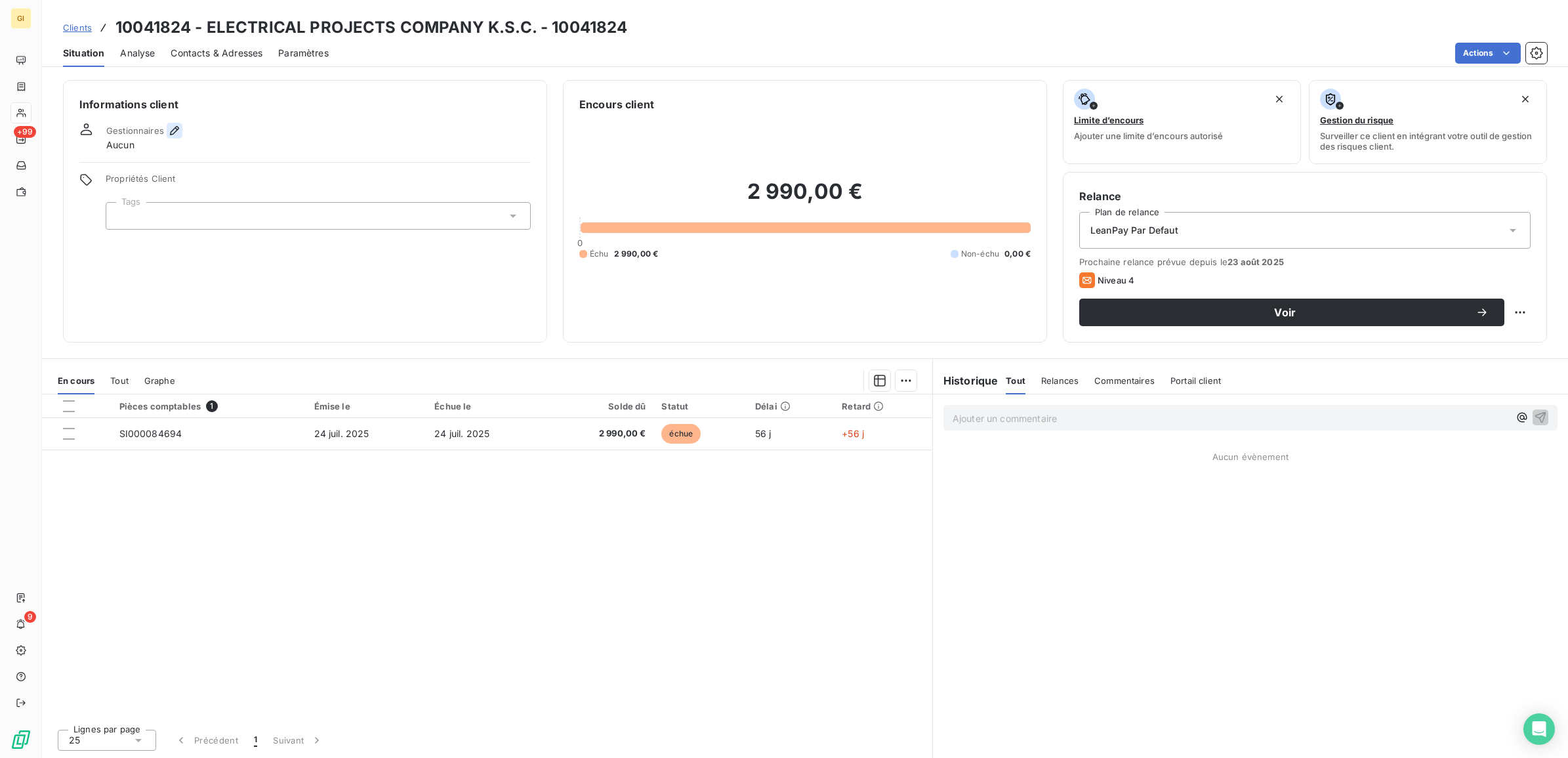
click at [175, 129] on icon "button" at bounding box center [174, 130] width 9 height 9
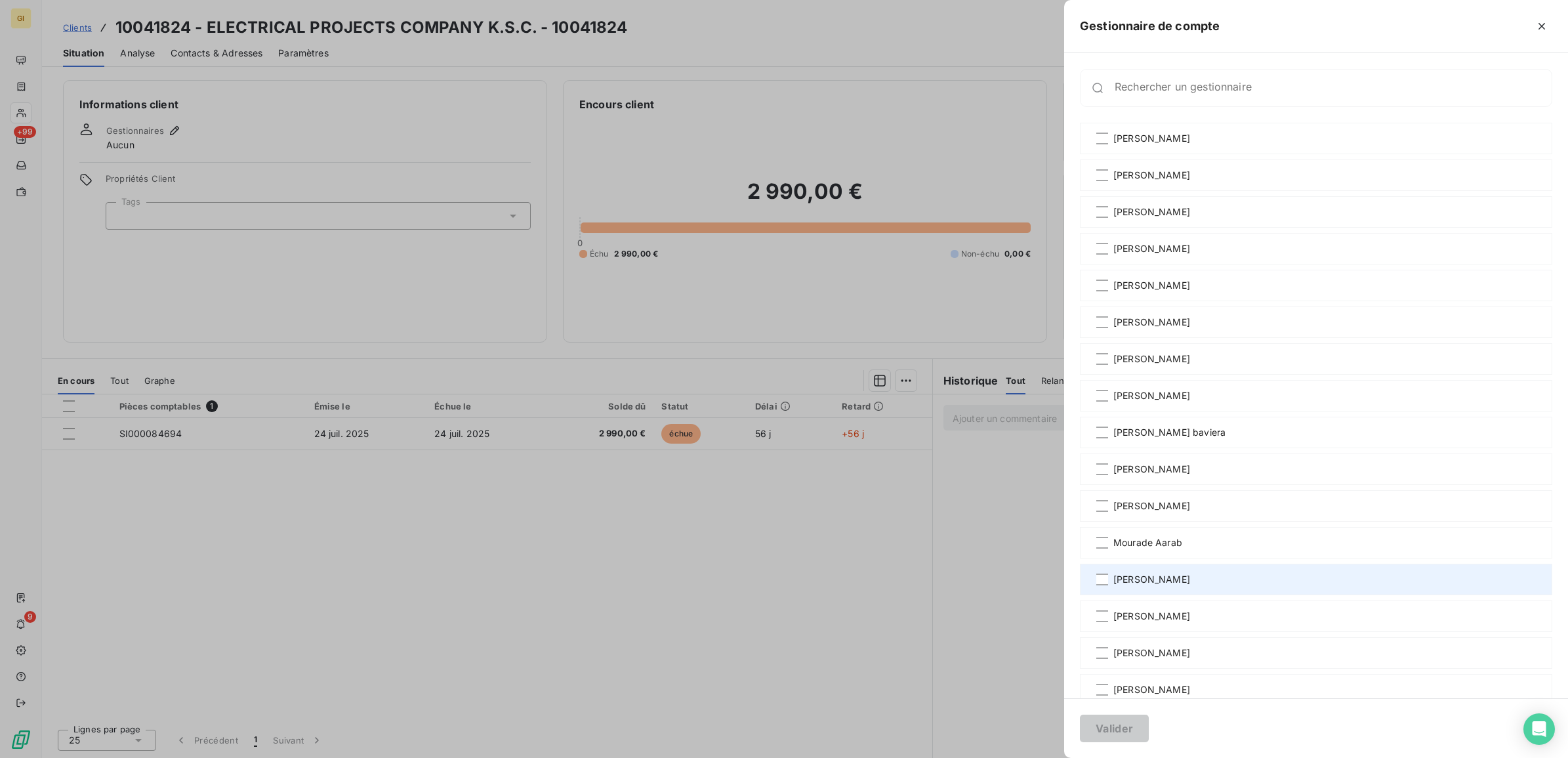
scroll to position [96, 0]
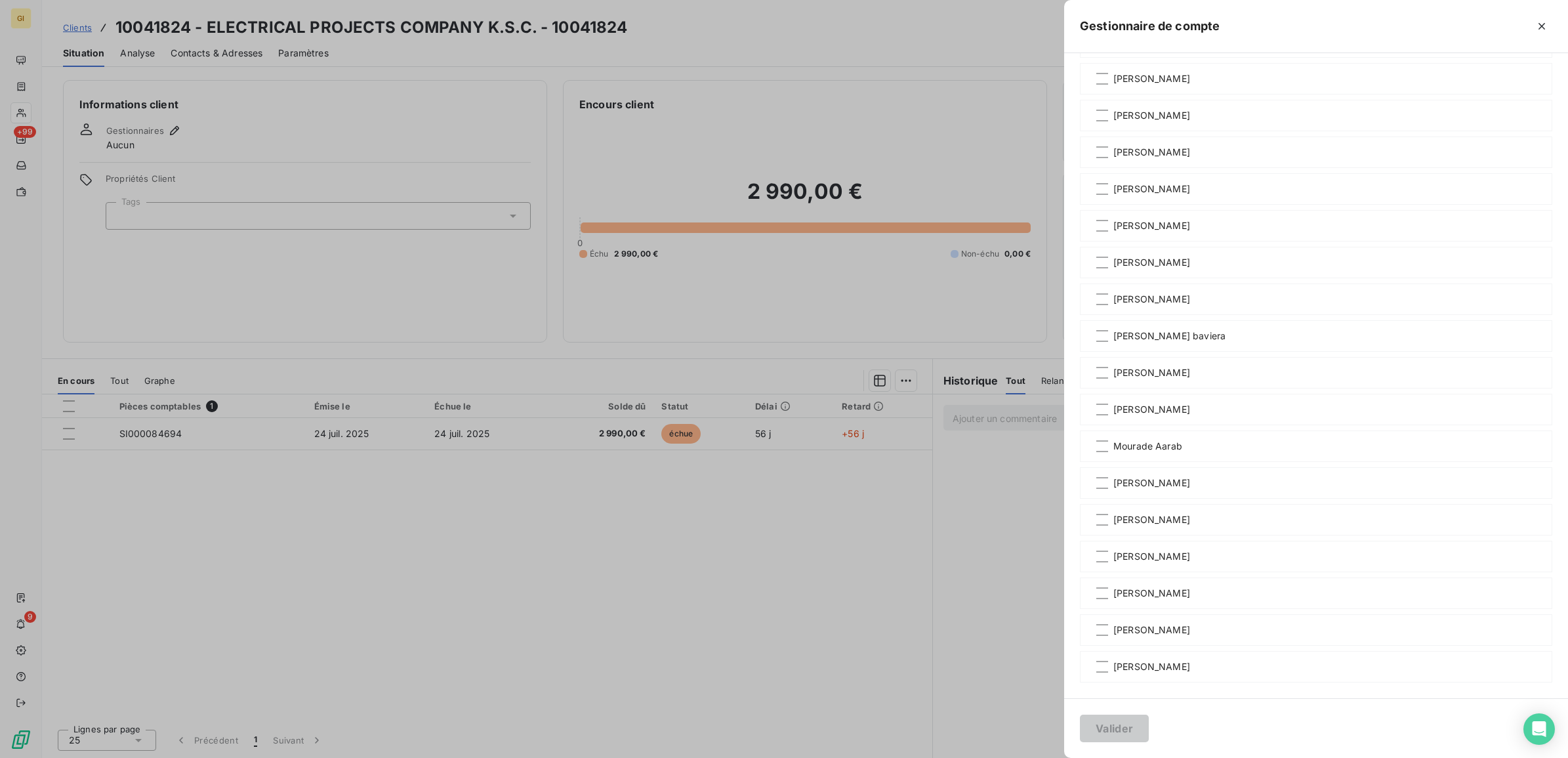
click at [771, 589] on div at bounding box center [784, 379] width 1568 height 758
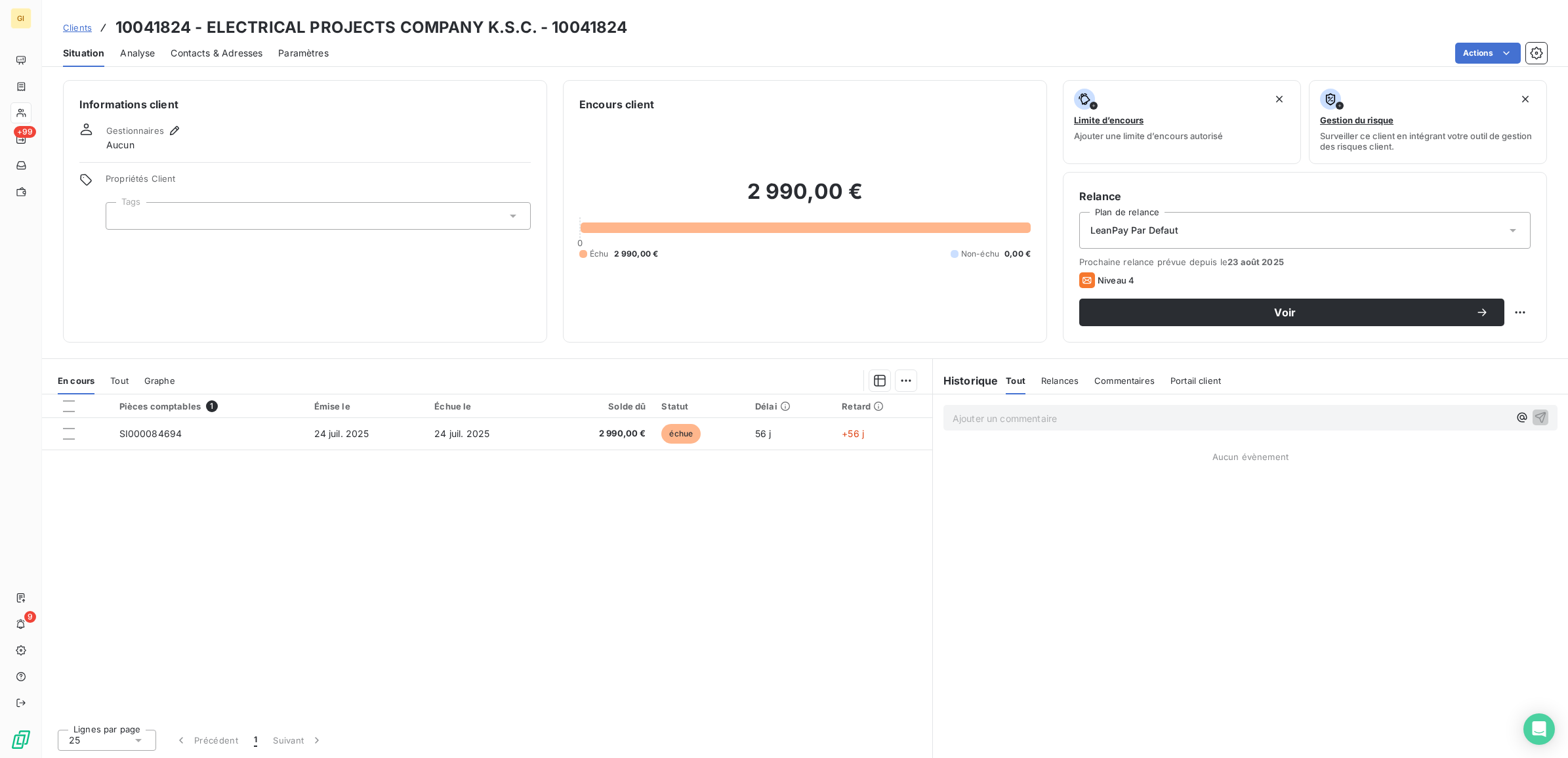
click at [79, 28] on span "Clients" at bounding box center [77, 27] width 29 height 10
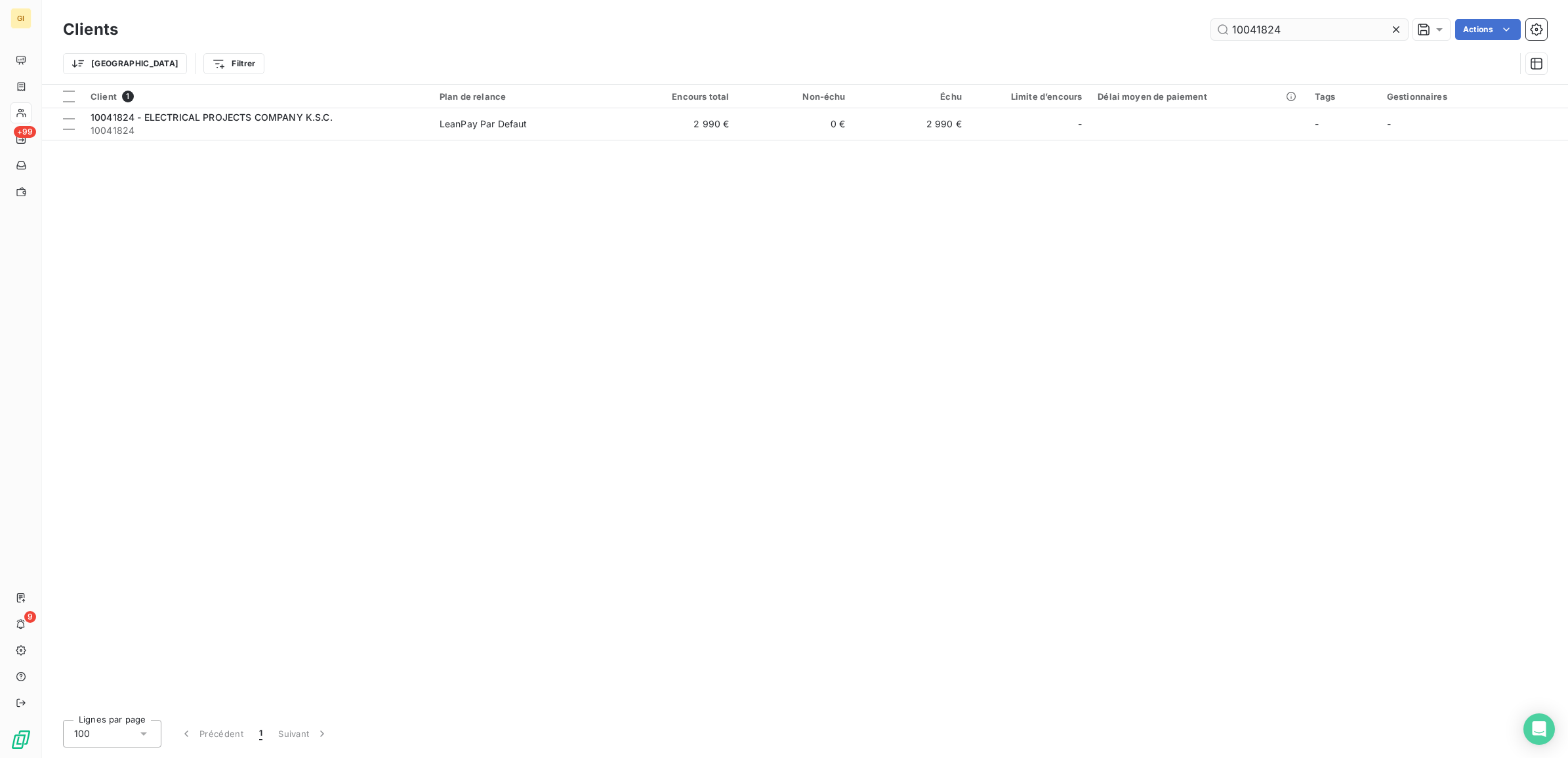
drag, startPoint x: 1293, startPoint y: 27, endPoint x: 1219, endPoint y: 32, distance: 74.2
click at [1219, 32] on input "10041824" at bounding box center [1310, 29] width 197 height 21
click at [1320, 35] on input "10041824" at bounding box center [1310, 29] width 197 height 21
click at [1320, 34] on input "10041824" at bounding box center [1310, 29] width 197 height 21
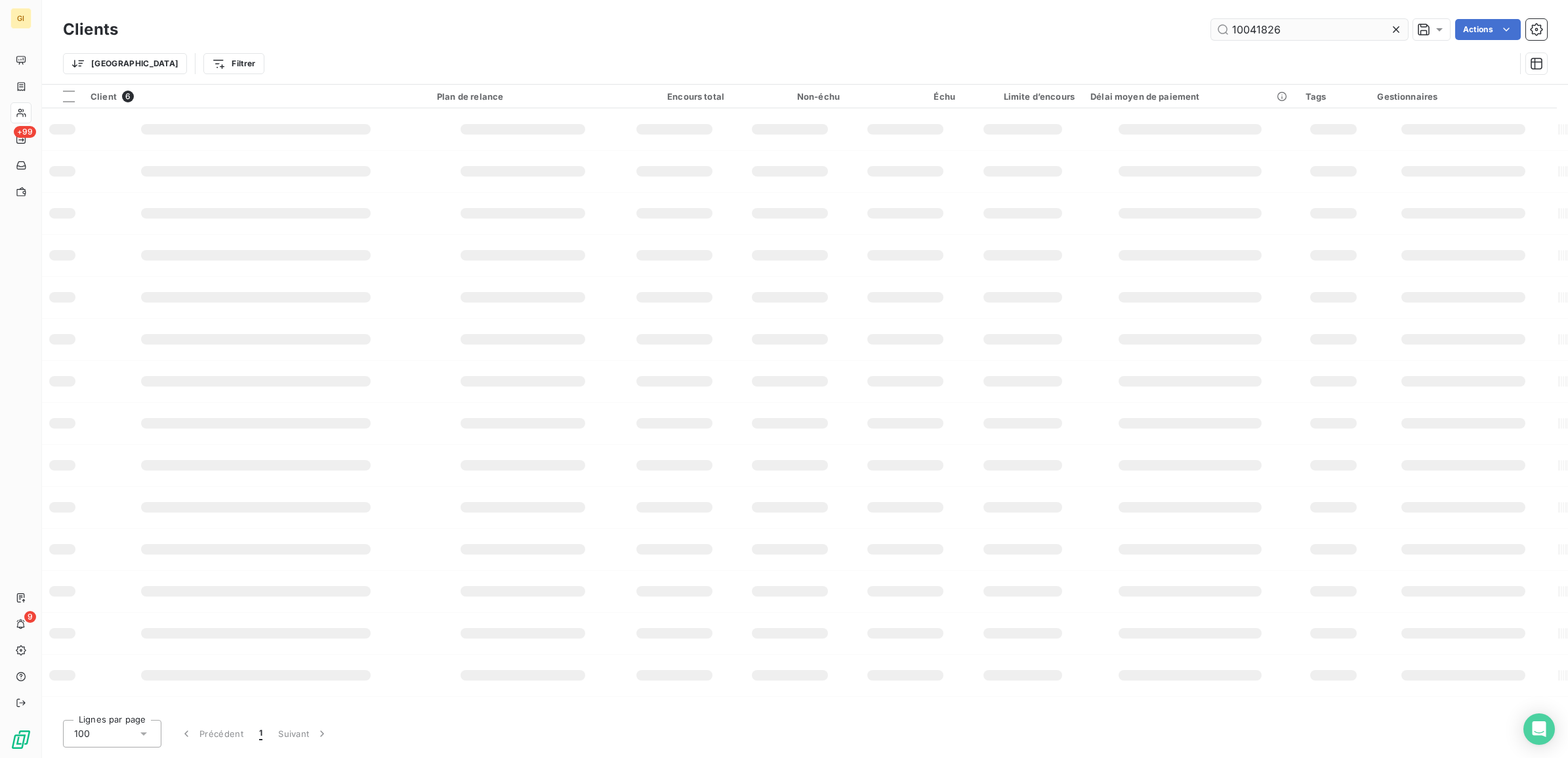
type input "10041826"
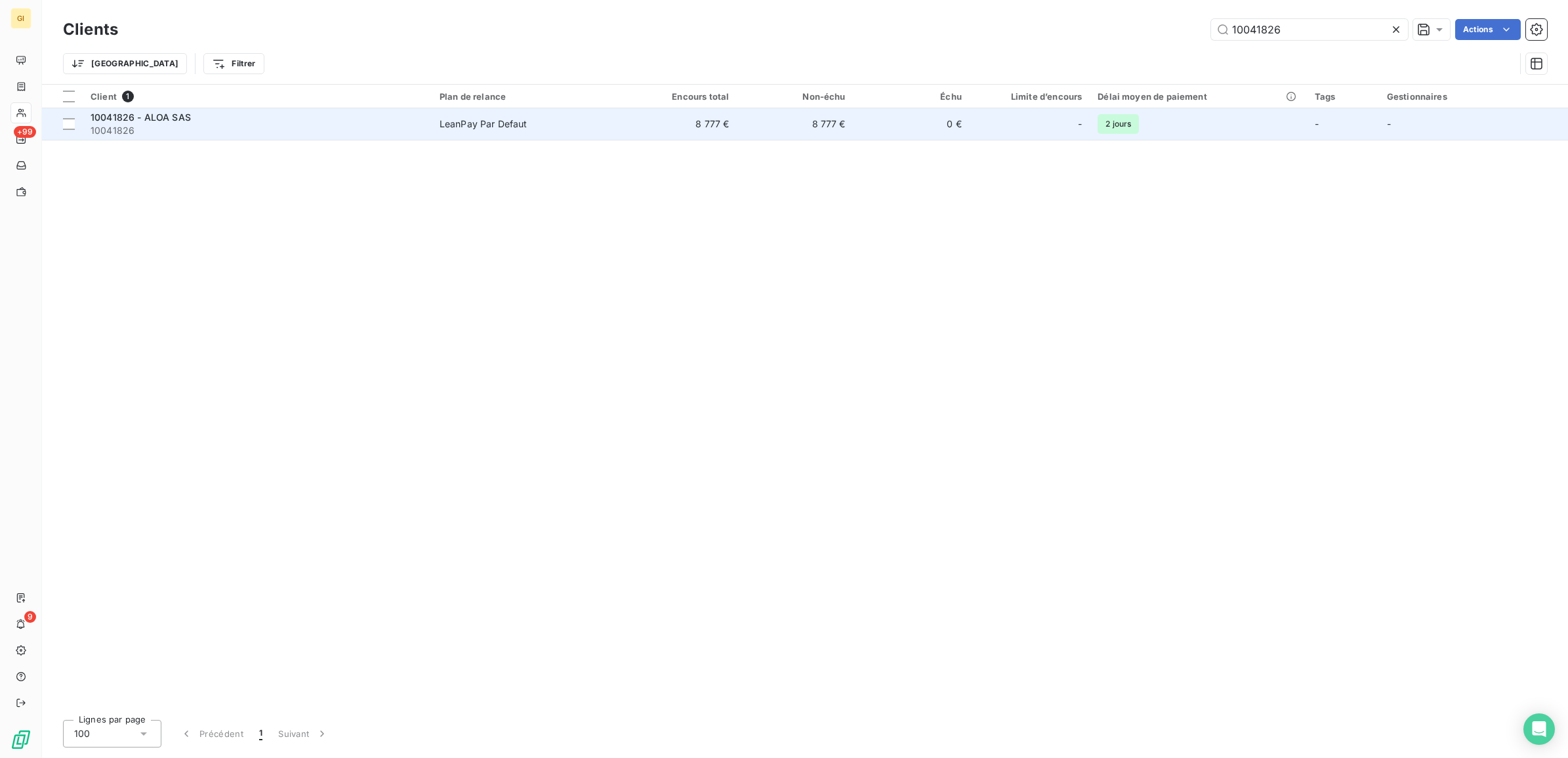
click at [233, 130] on span "10041826" at bounding box center [257, 131] width 333 height 13
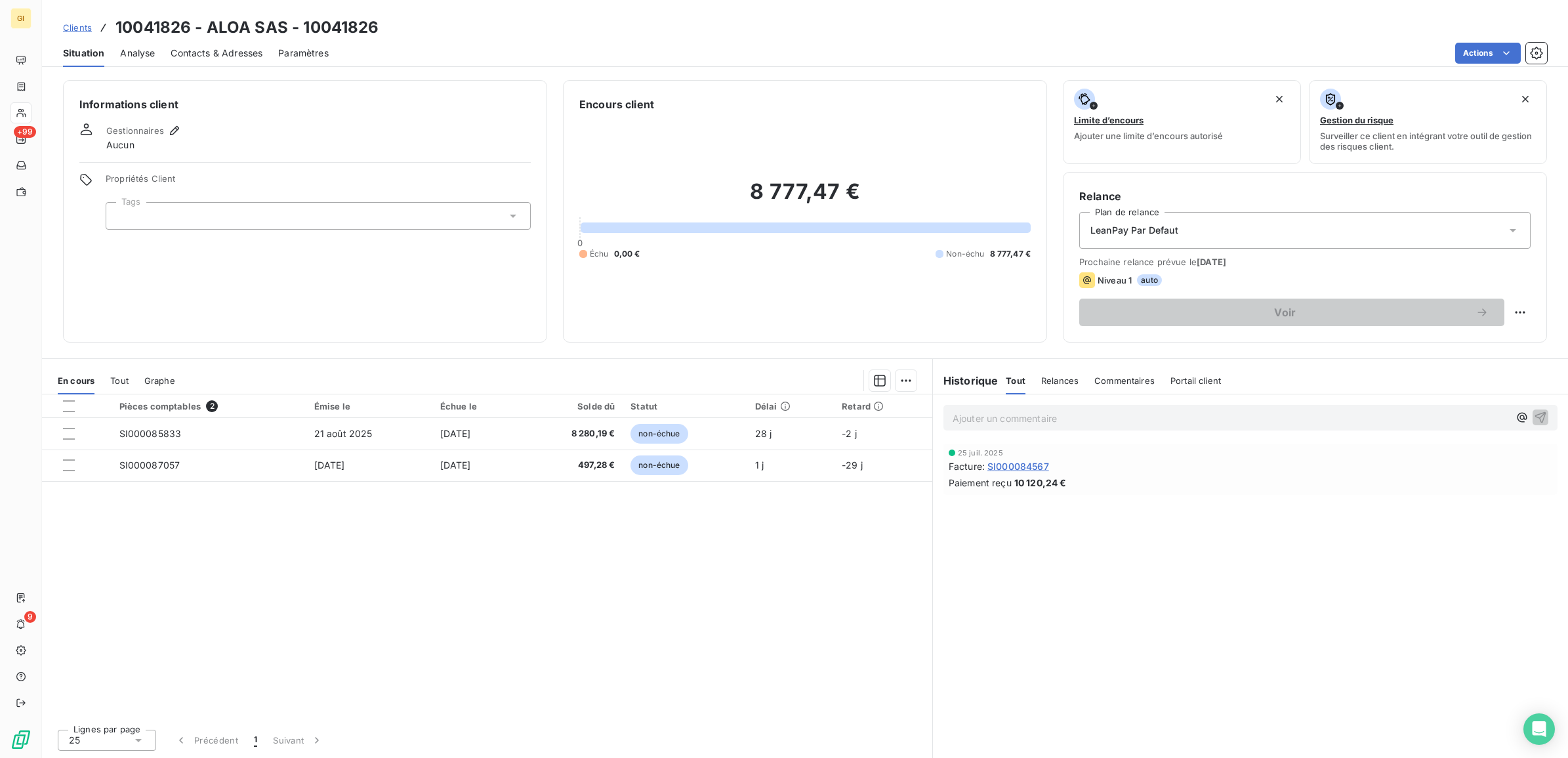
click at [207, 53] on span "Contacts & Adresses" at bounding box center [216, 53] width 92 height 13
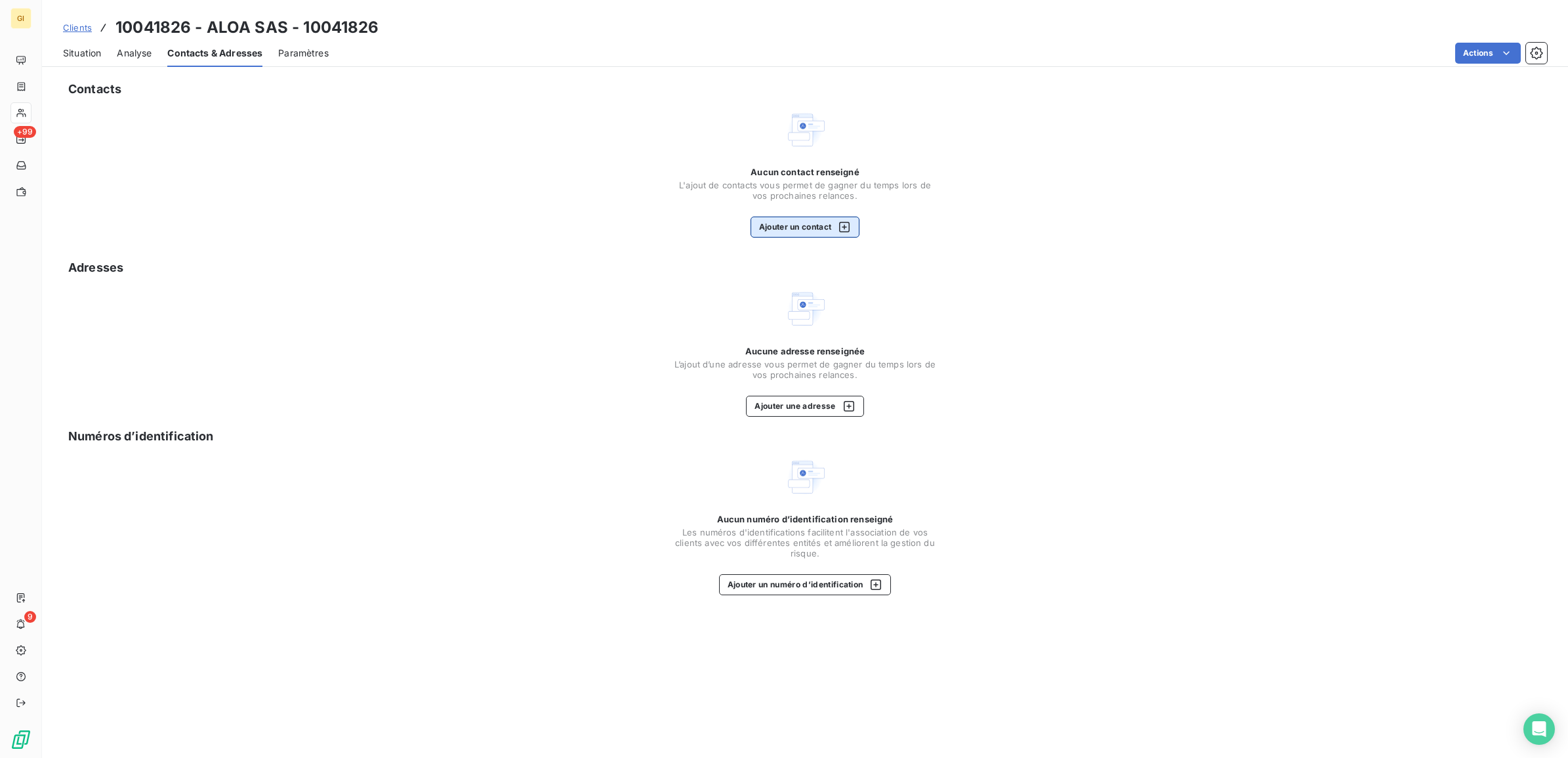
click at [807, 228] on button "Ajouter un contact" at bounding box center [805, 227] width 110 height 21
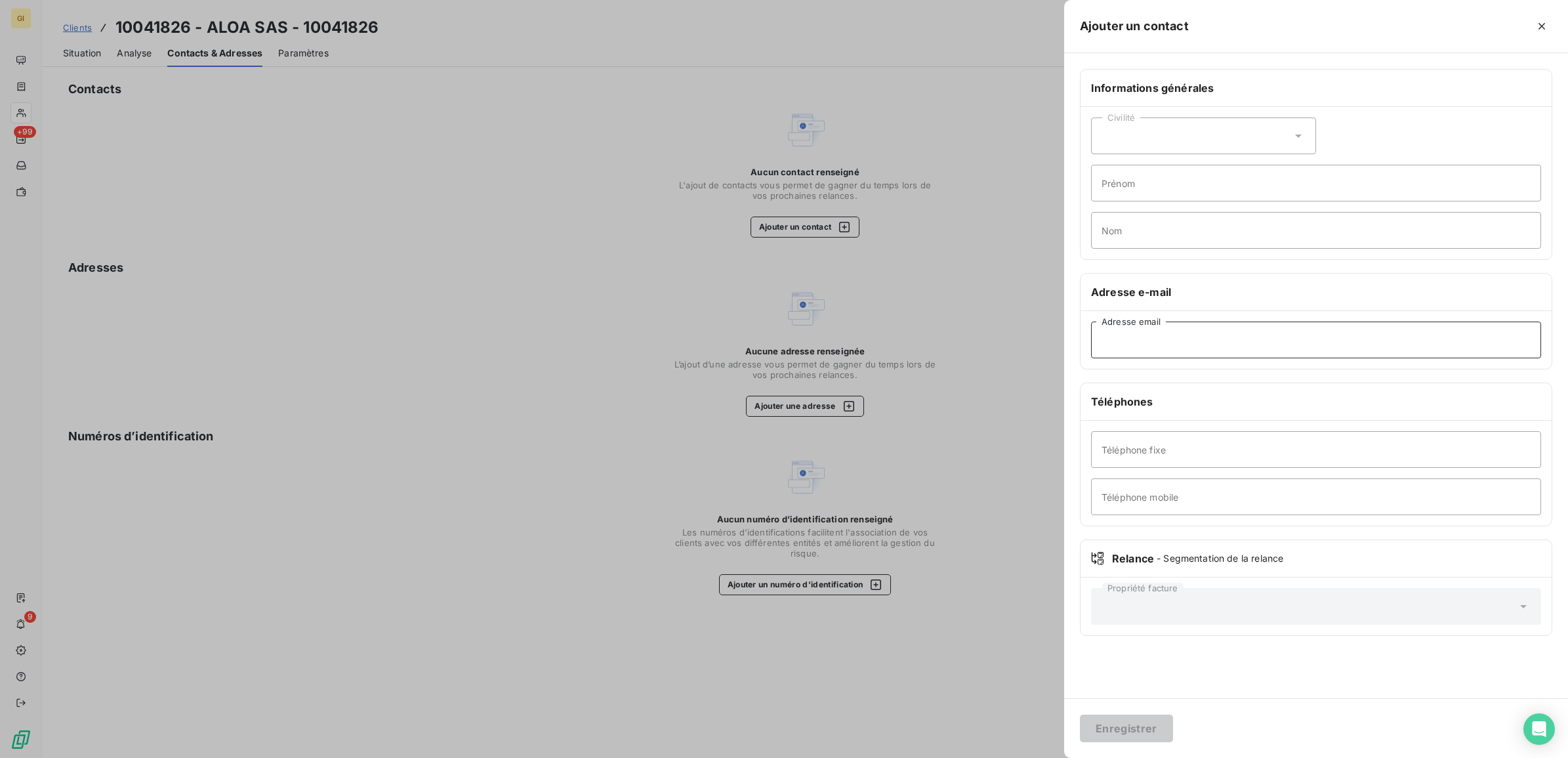
click at [1176, 350] on input "Adresse email" at bounding box center [1316, 340] width 450 height 37
paste input "[PERSON_NAME][EMAIL_ADDRESS][DOMAIN_NAME]"
type input "[PERSON_NAME][EMAIL_ADDRESS][DOMAIN_NAME]"
click at [1133, 720] on button "Enregistrer" at bounding box center [1126, 729] width 93 height 27
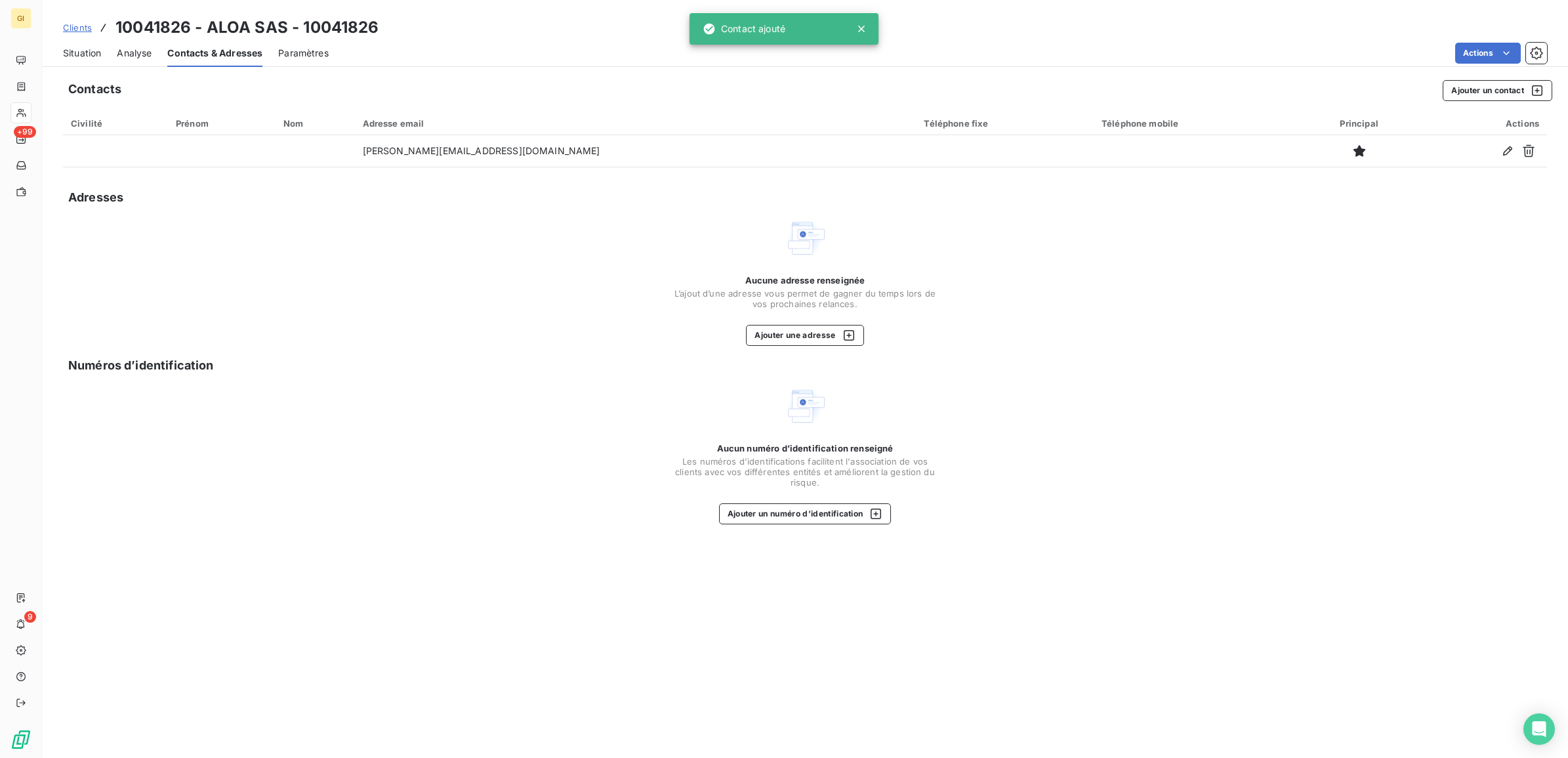
click at [80, 56] on span "Situation" at bounding box center [82, 53] width 38 height 13
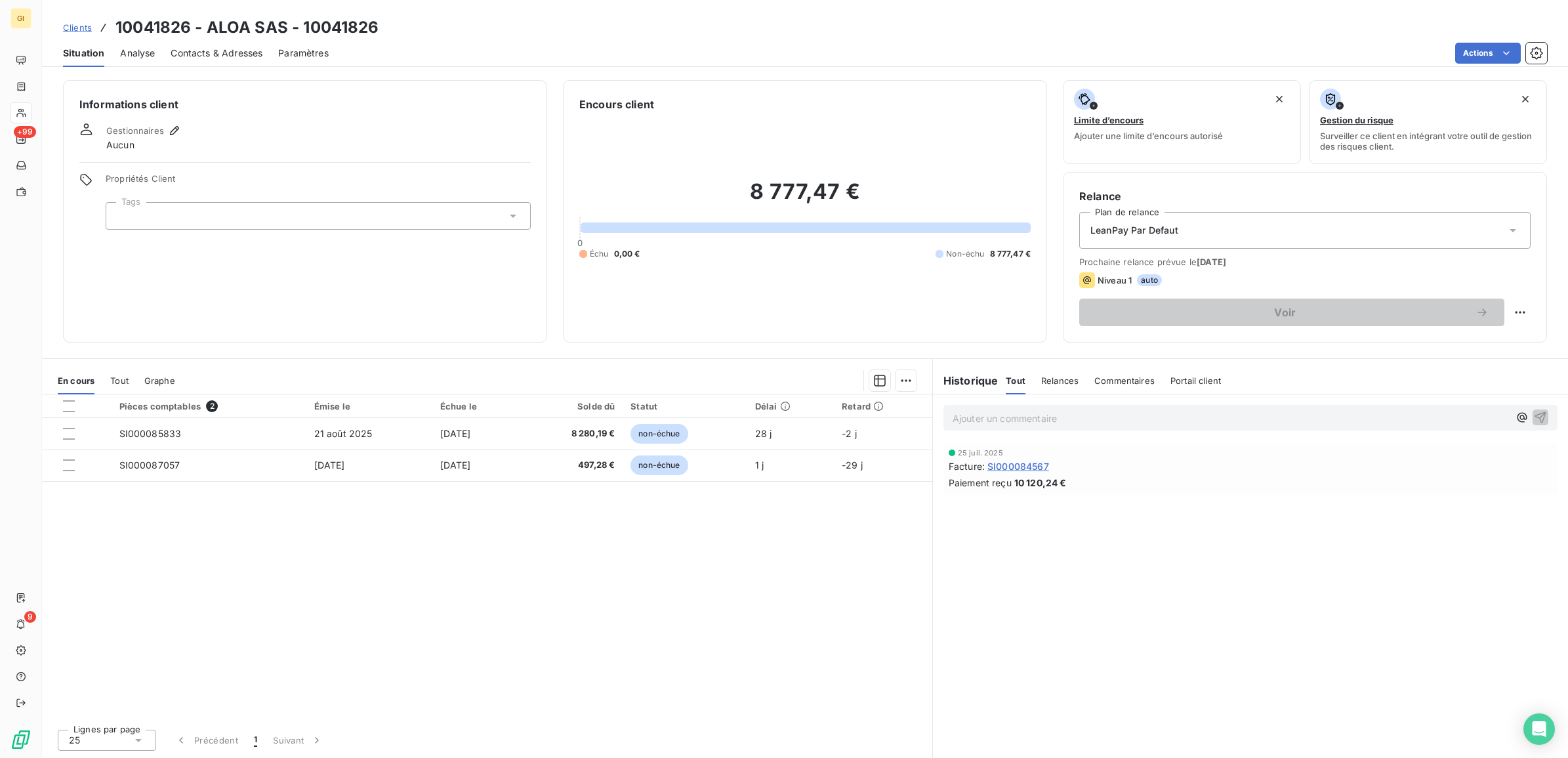
click at [79, 27] on span "Clients" at bounding box center [77, 27] width 29 height 10
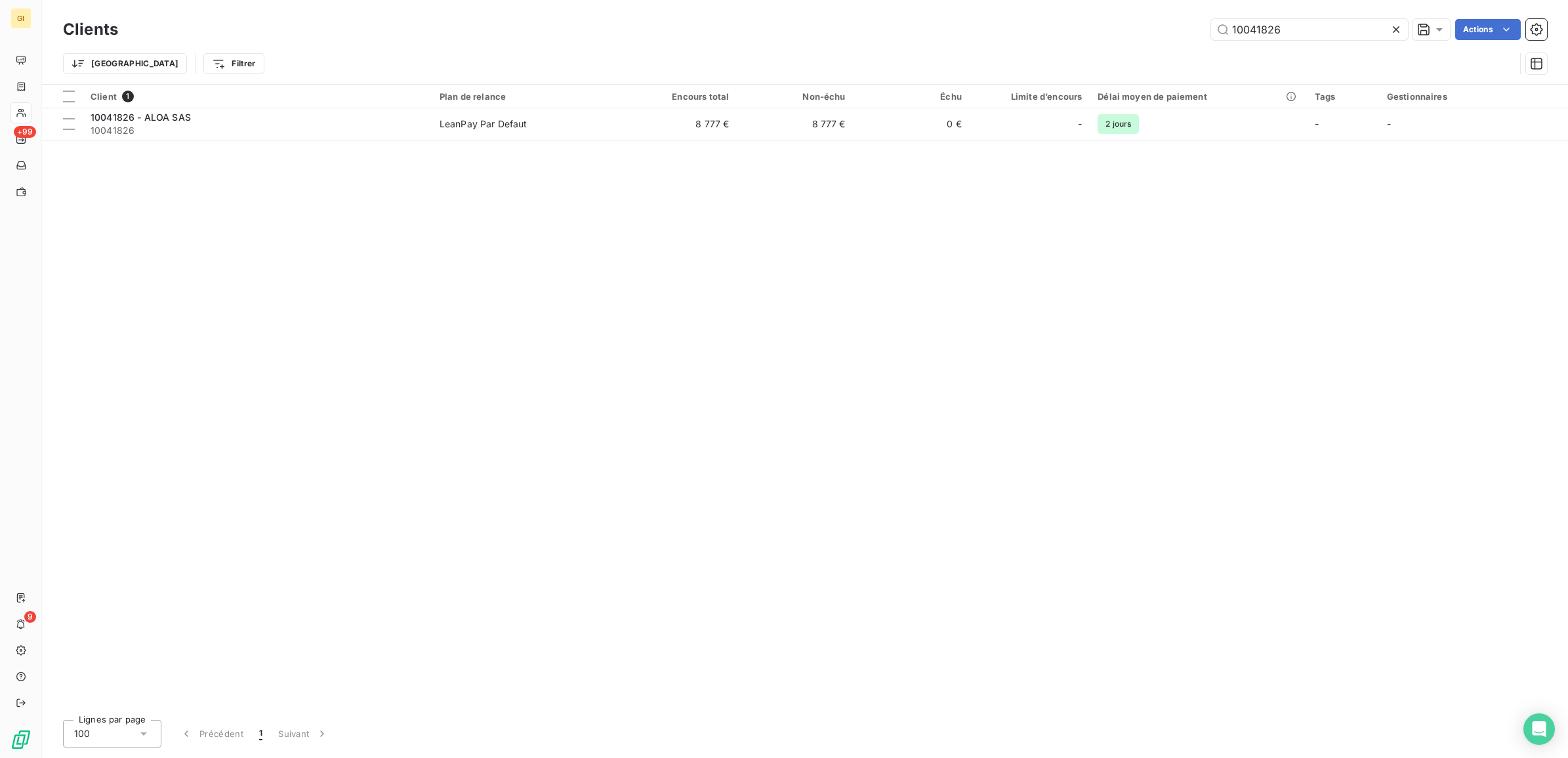
drag, startPoint x: 1320, startPoint y: 33, endPoint x: 1130, endPoint y: 44, distance: 190.3
click at [1149, 40] on div "Clients 10041826 Actions" at bounding box center [805, 29] width 1484 height 27
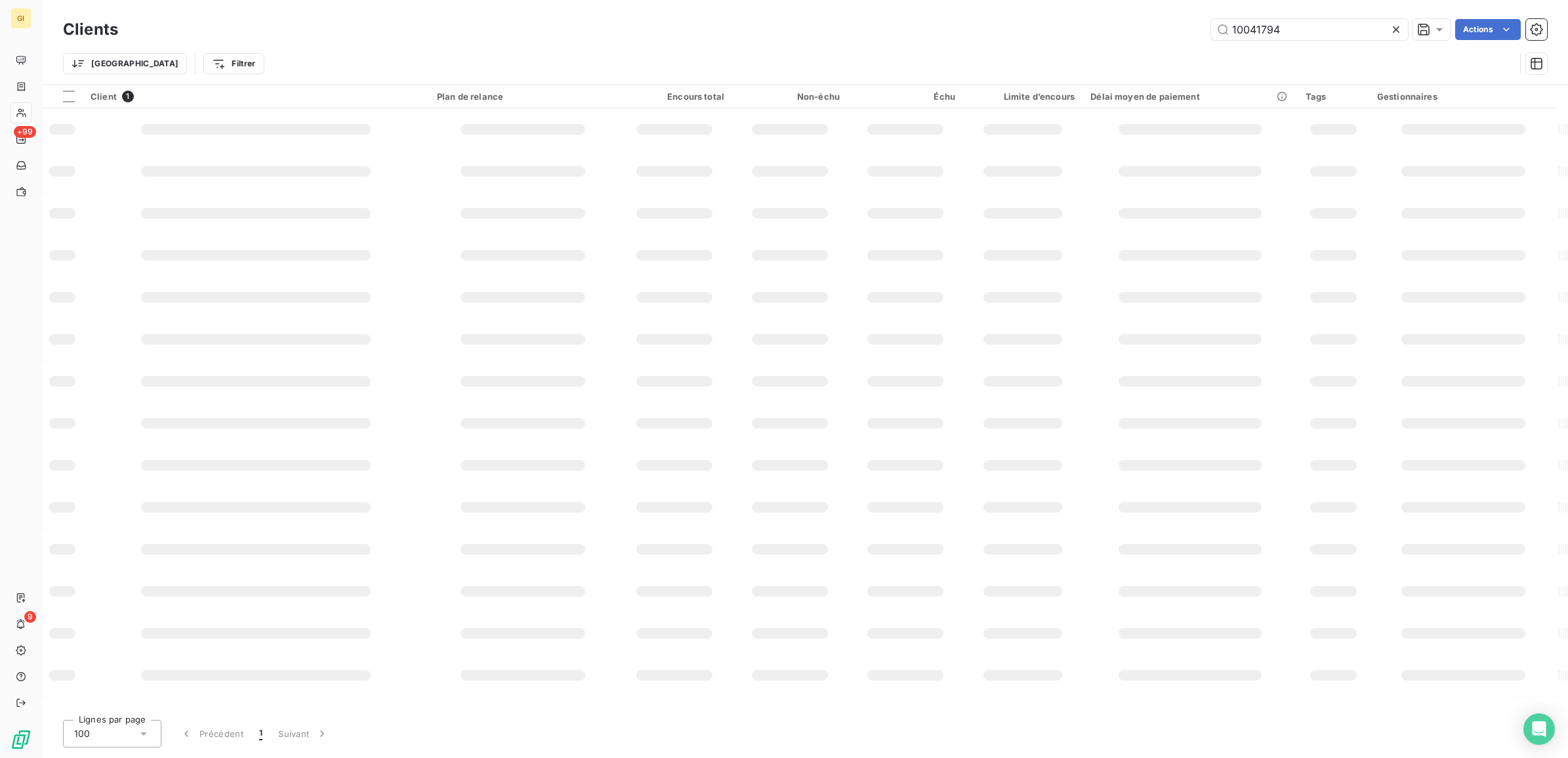
type input "10041794"
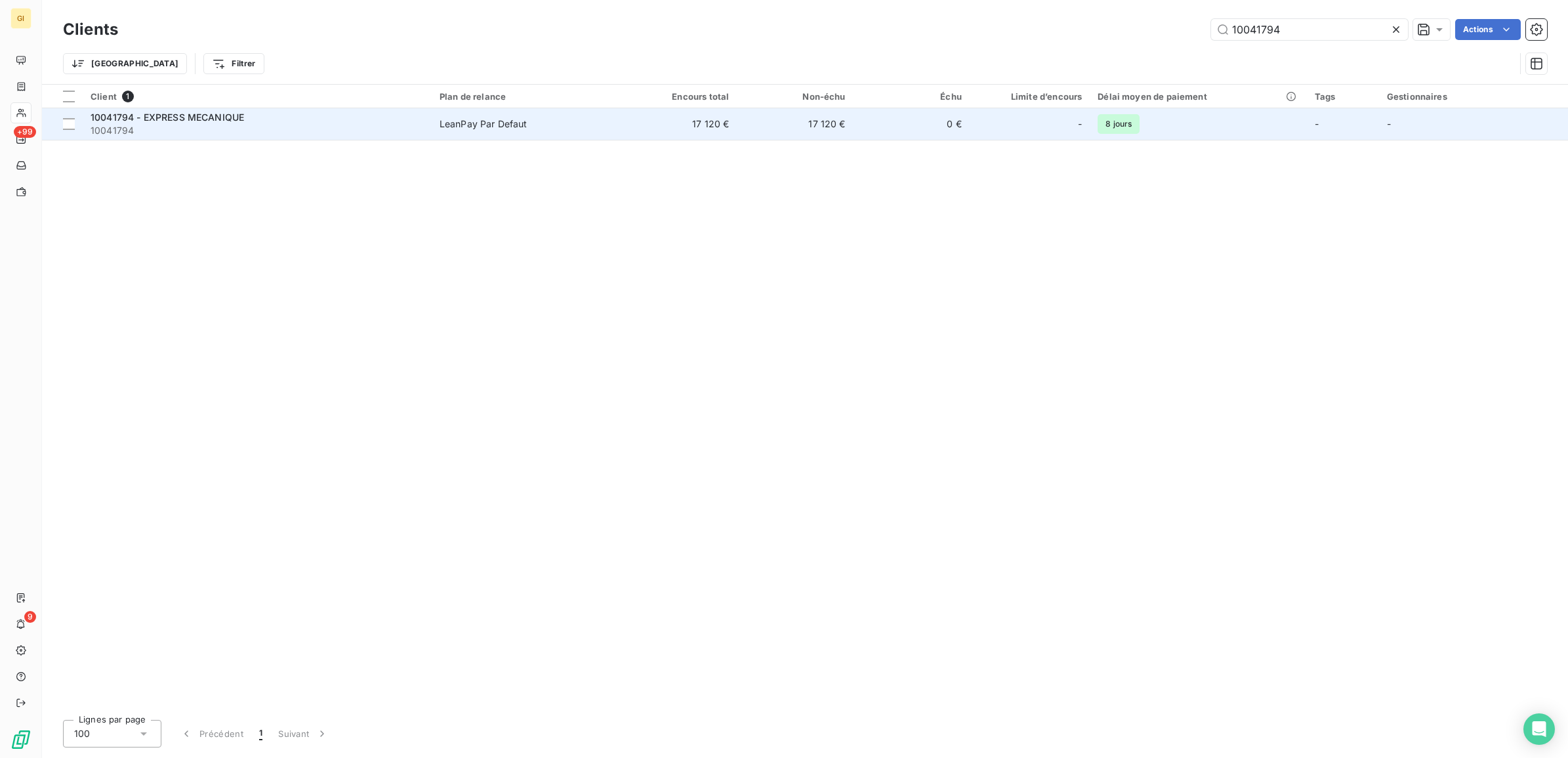
click at [380, 126] on span "10041794" at bounding box center [257, 131] width 333 height 13
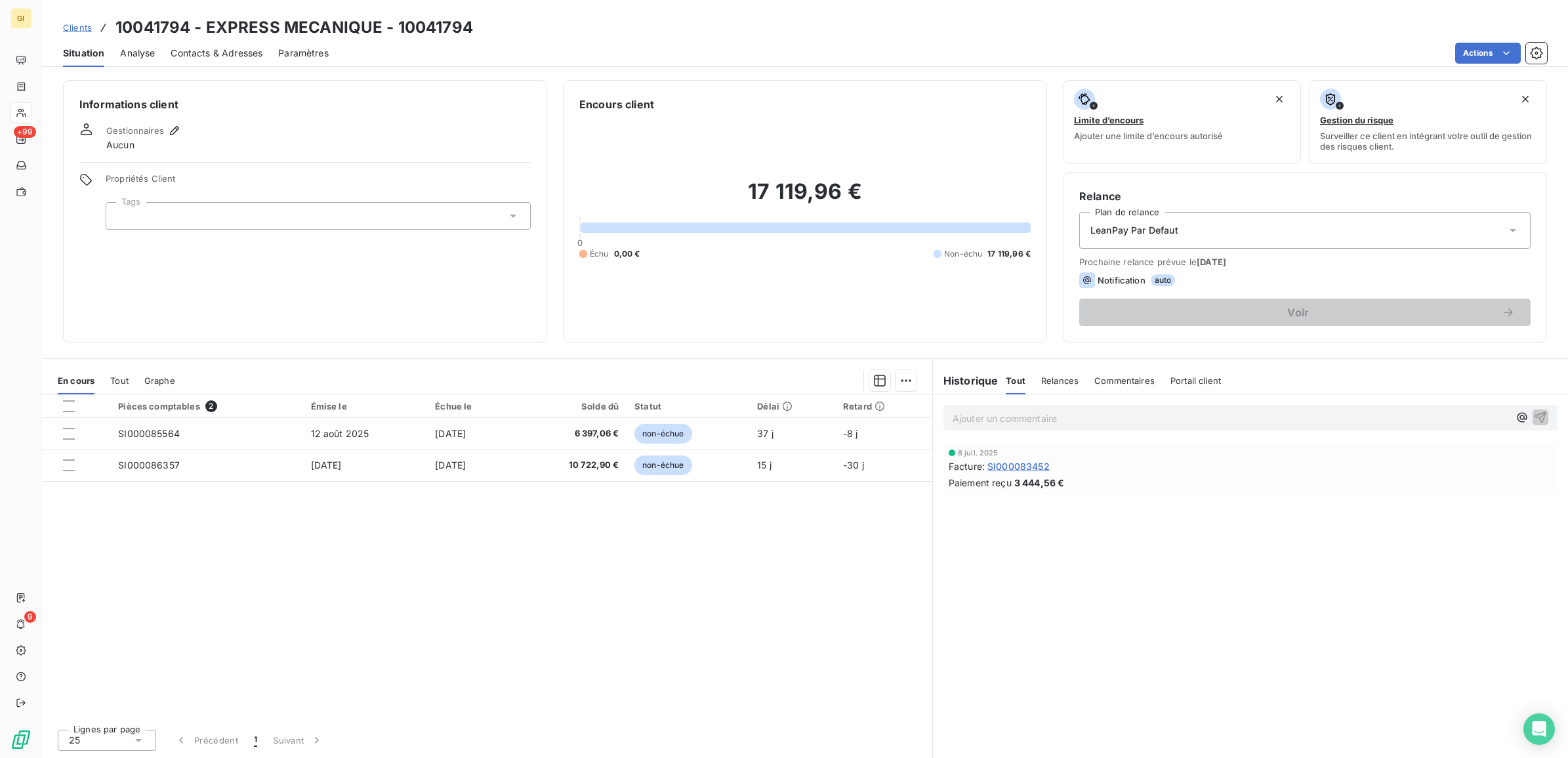
click at [215, 52] on span "Contacts & Adresses" at bounding box center [216, 53] width 92 height 13
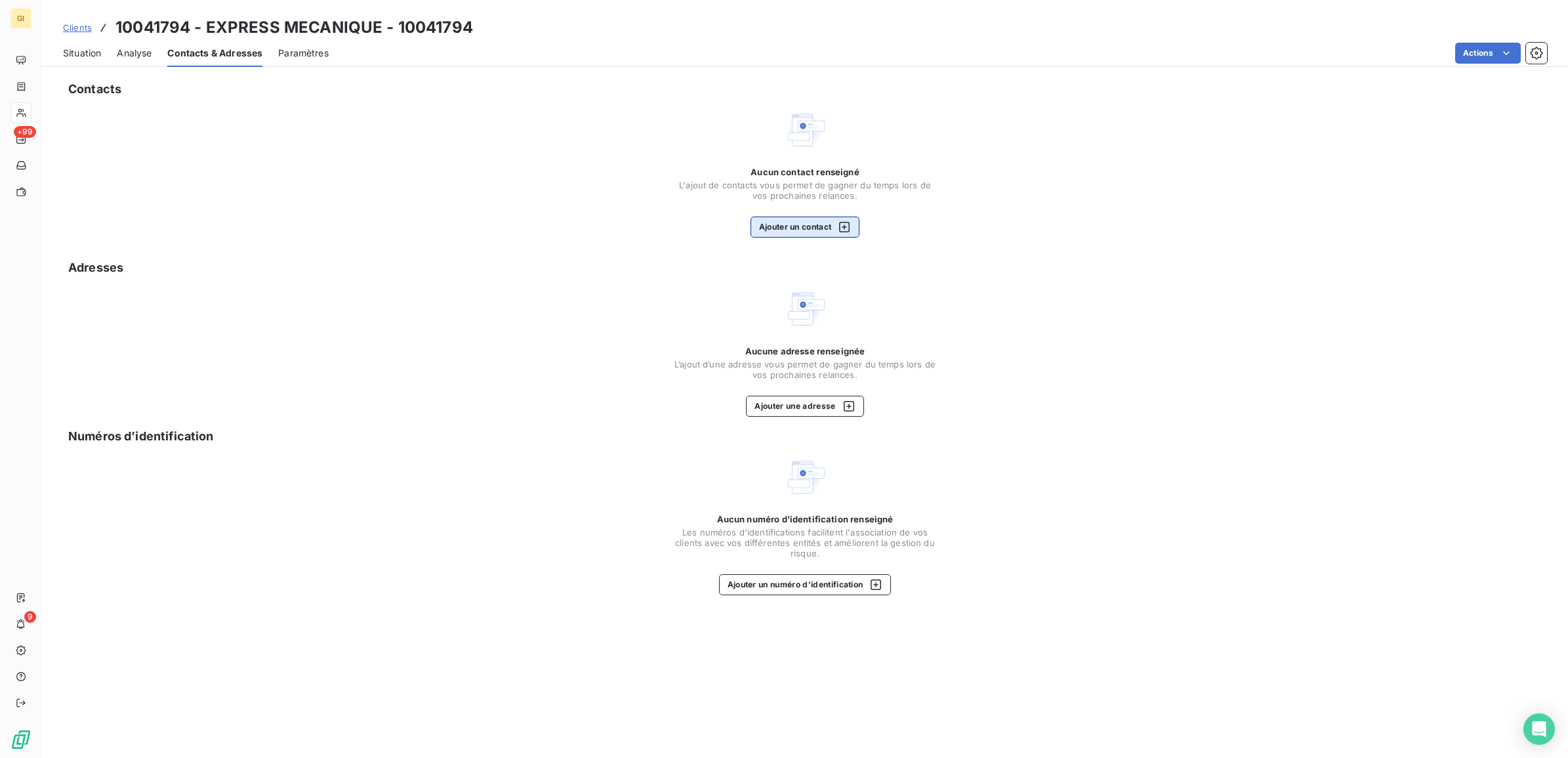
click at [818, 232] on button "Ajouter un contact" at bounding box center [805, 227] width 110 height 21
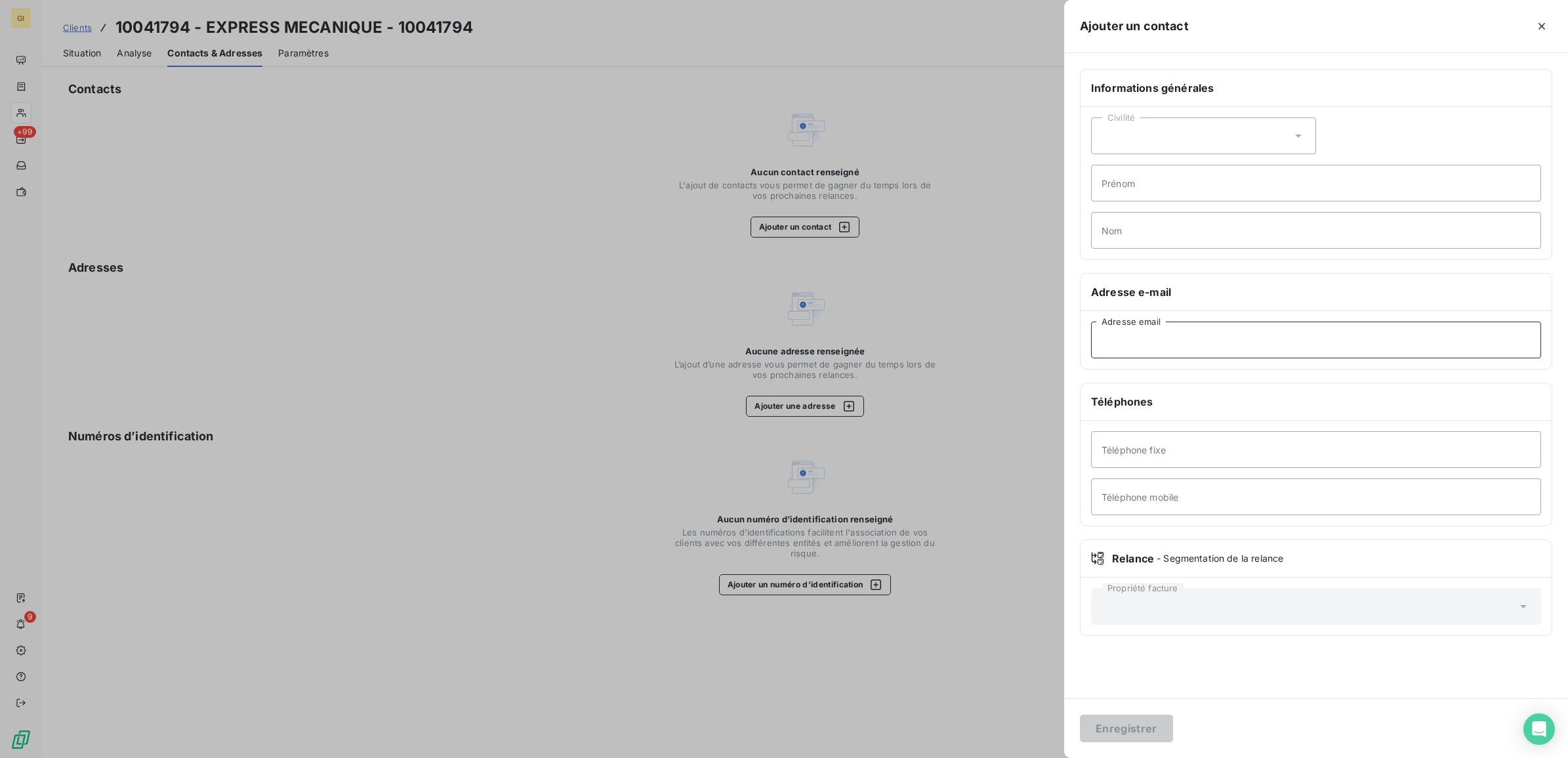
click at [1138, 353] on input "Adresse email" at bounding box center [1316, 340] width 450 height 37
paste input "[PERSON_NAME][EMAIL_ADDRESS][DOMAIN_NAME]"
type input "[PERSON_NAME][EMAIL_ADDRESS][DOMAIN_NAME]"
click at [1138, 727] on button "Enregistrer" at bounding box center [1126, 729] width 93 height 27
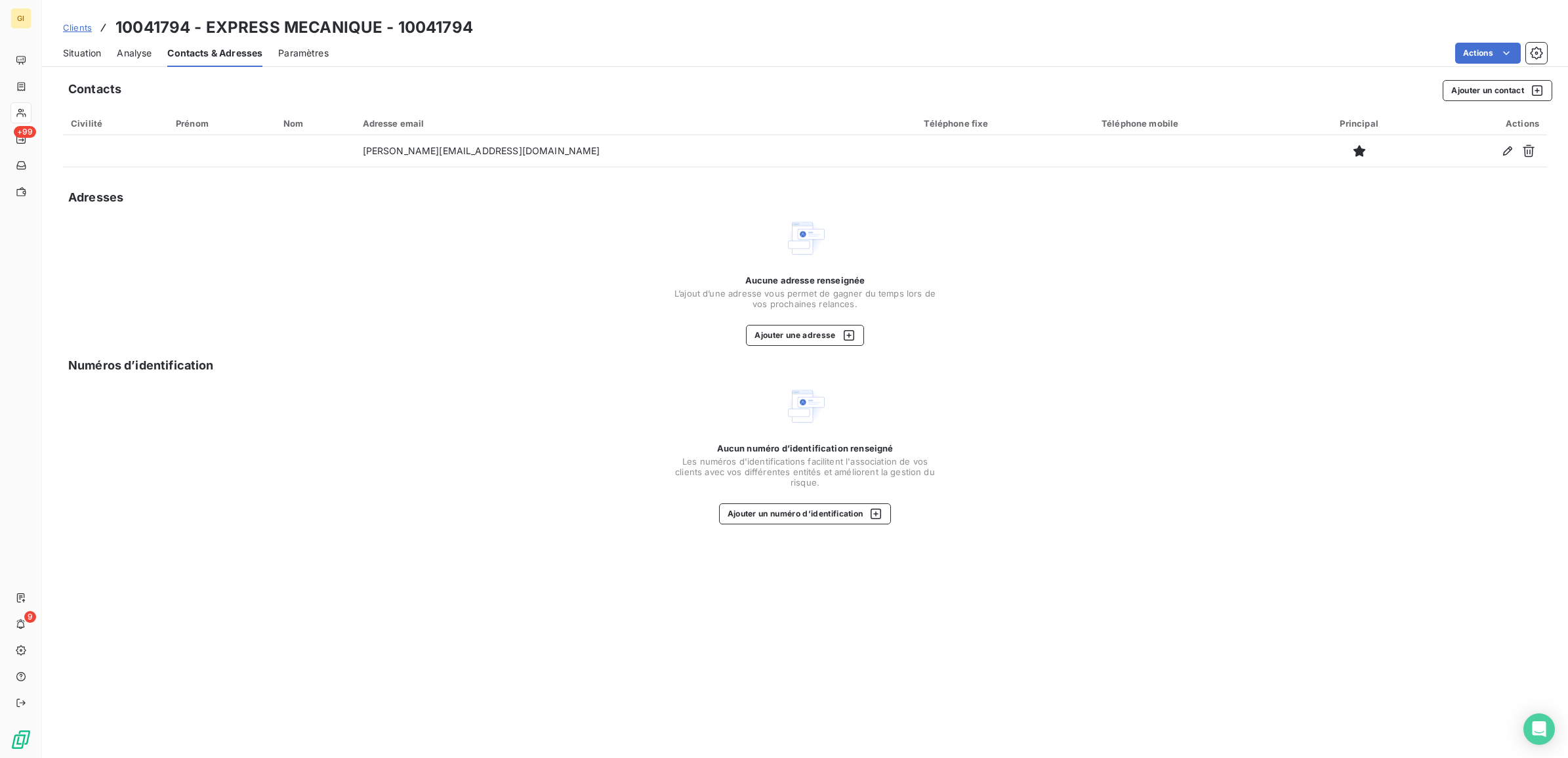
click at [74, 52] on span "Situation" at bounding box center [82, 53] width 38 height 13
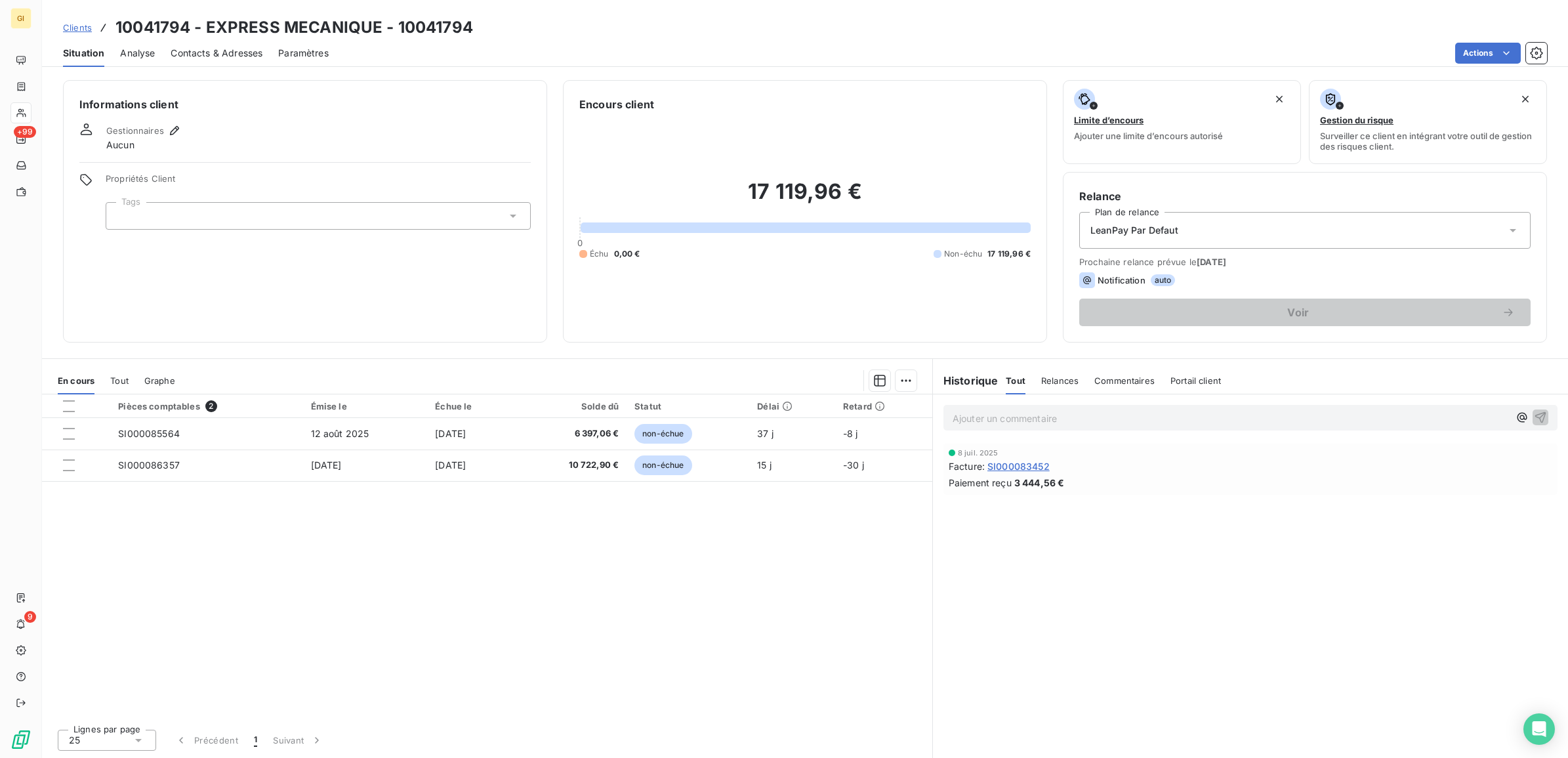
click at [77, 30] on span "Clients" at bounding box center [77, 27] width 29 height 10
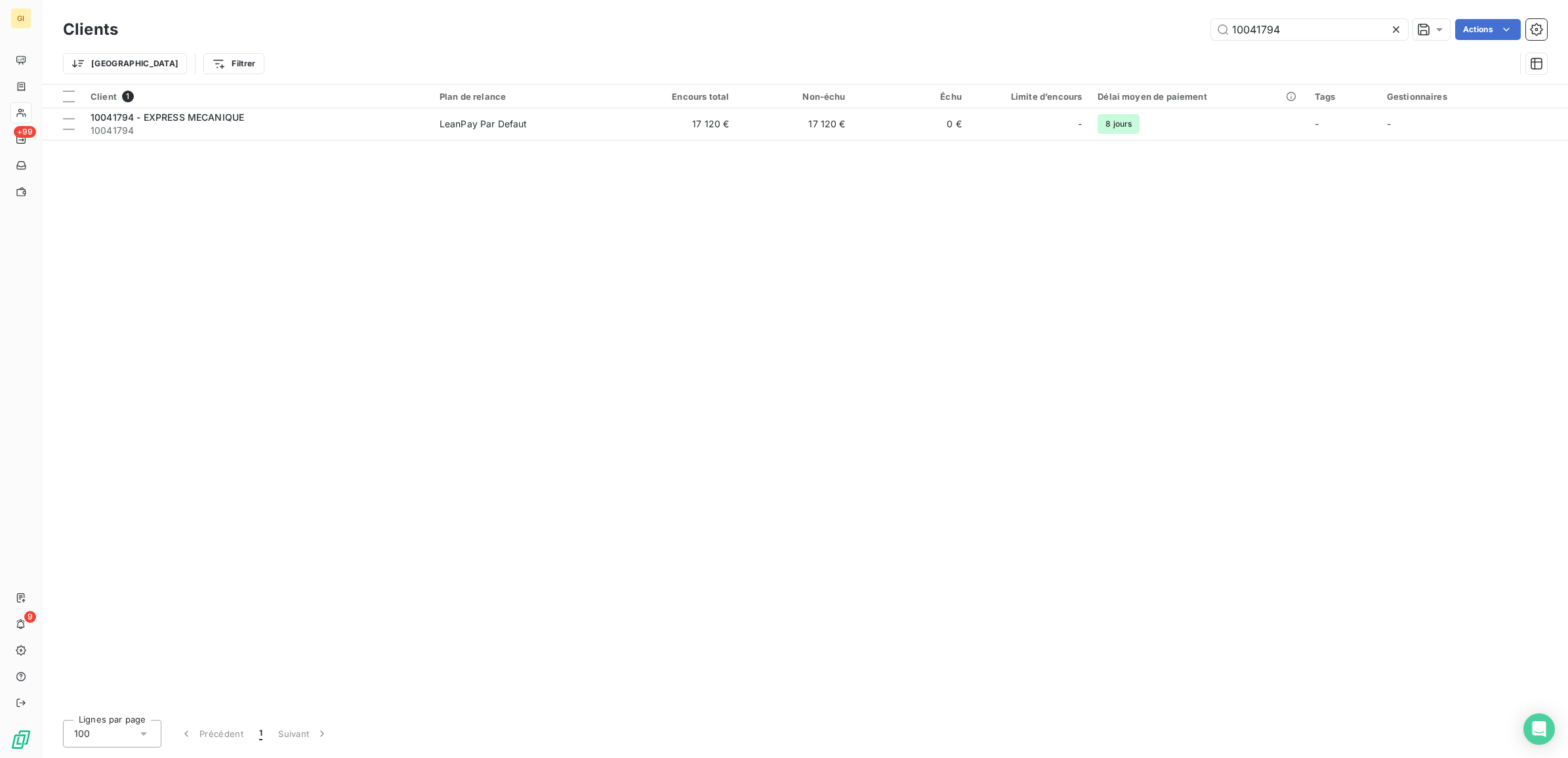
drag, startPoint x: 1302, startPoint y: 28, endPoint x: 978, endPoint y: 38, distance: 324.2
click at [978, 38] on div "10041794 Actions" at bounding box center [841, 29] width 1414 height 21
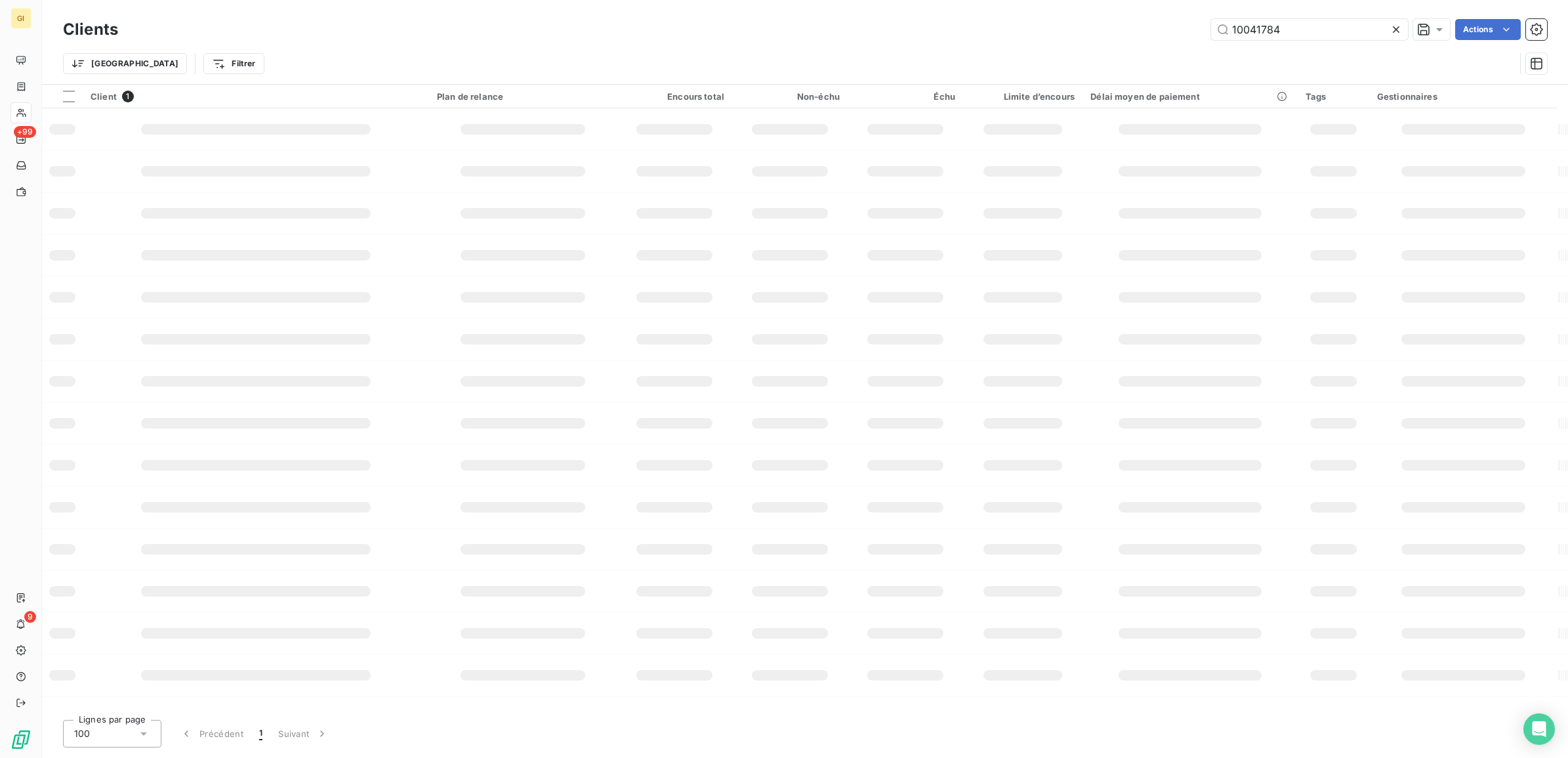
type input "10041784"
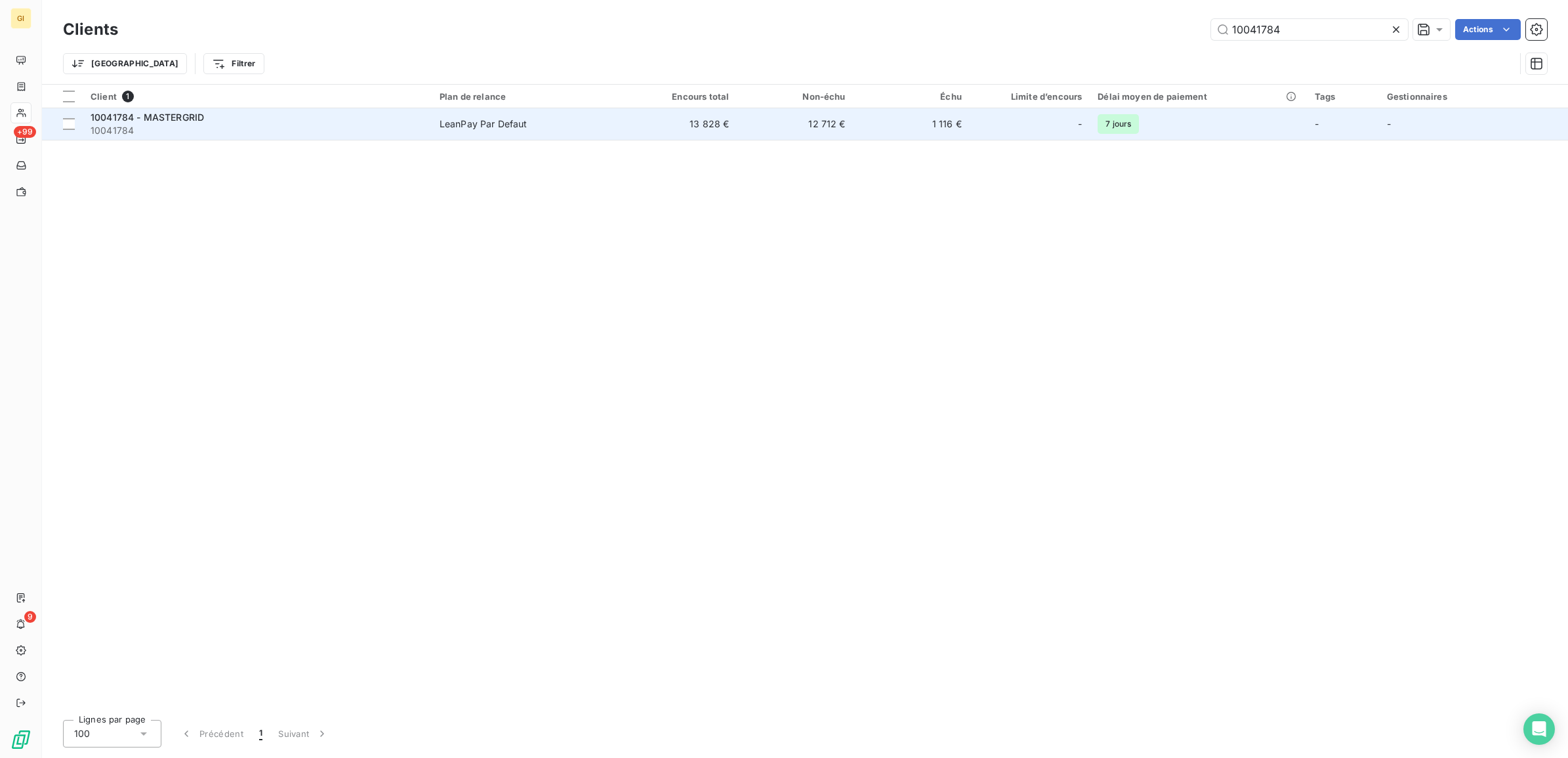
click at [335, 137] on span "10041784" at bounding box center [257, 131] width 333 height 13
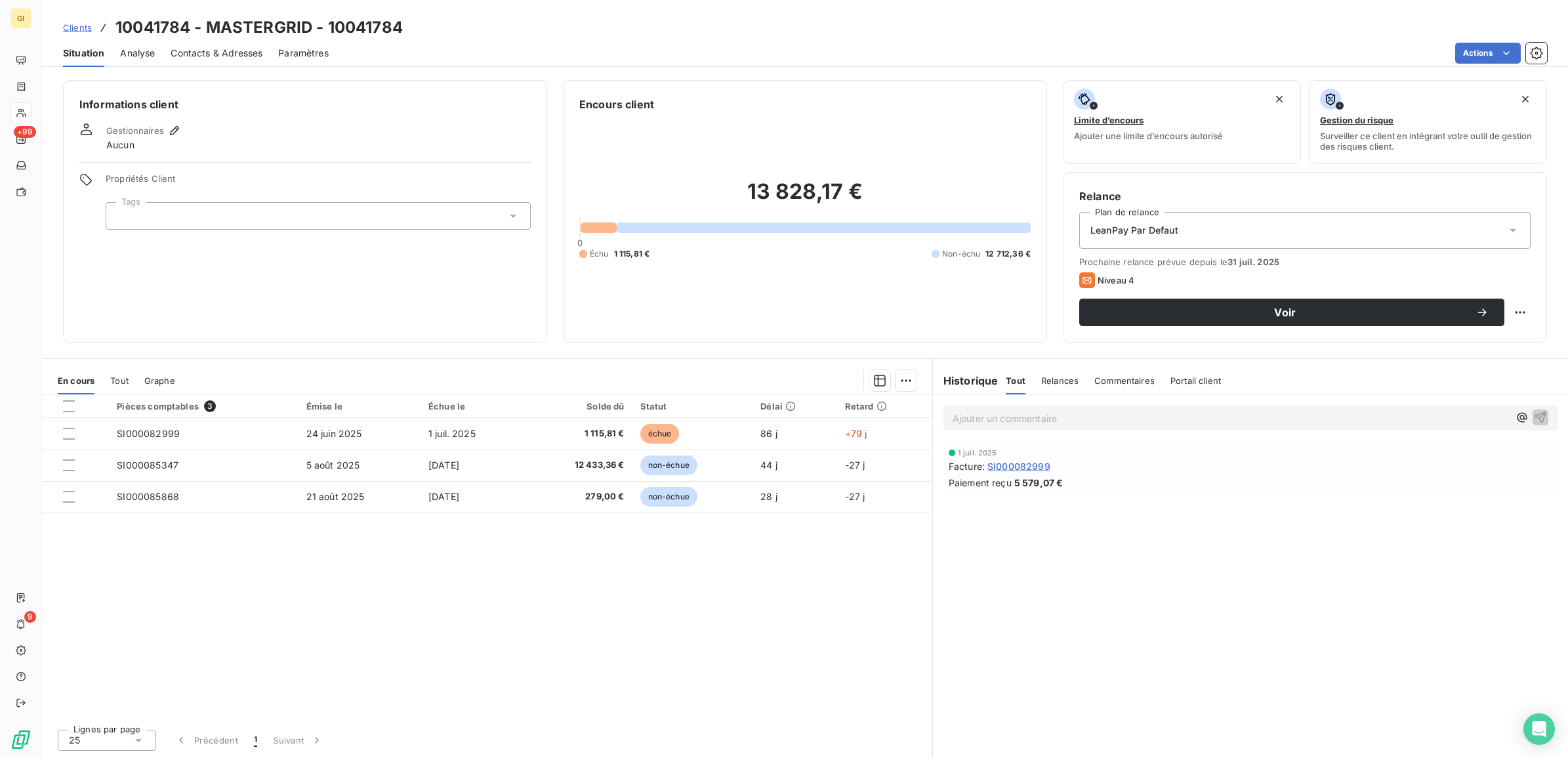
click at [216, 54] on span "Contacts & Adresses" at bounding box center [216, 53] width 92 height 13
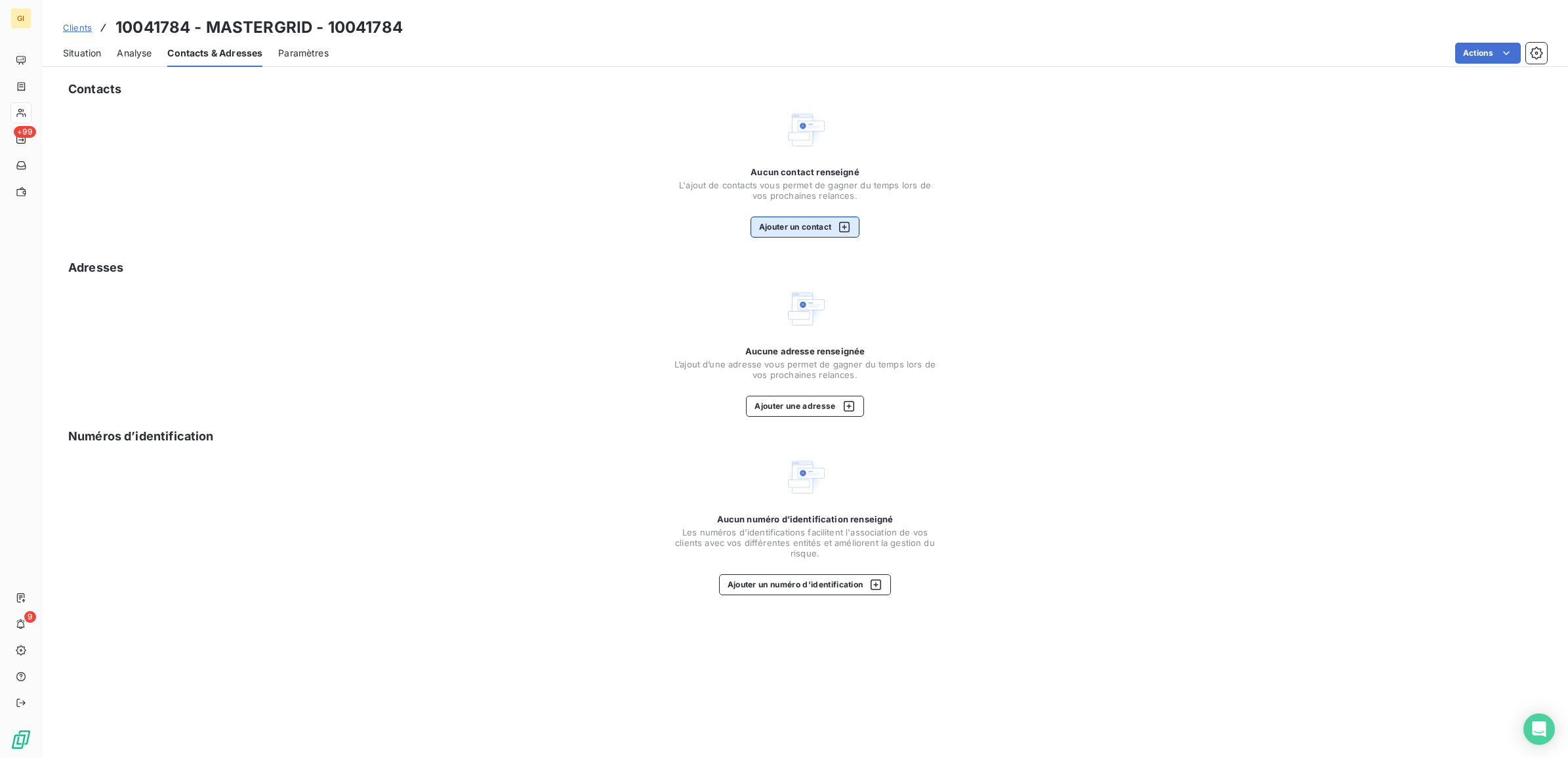
click at [800, 223] on button "Ajouter un contact" at bounding box center [805, 227] width 110 height 21
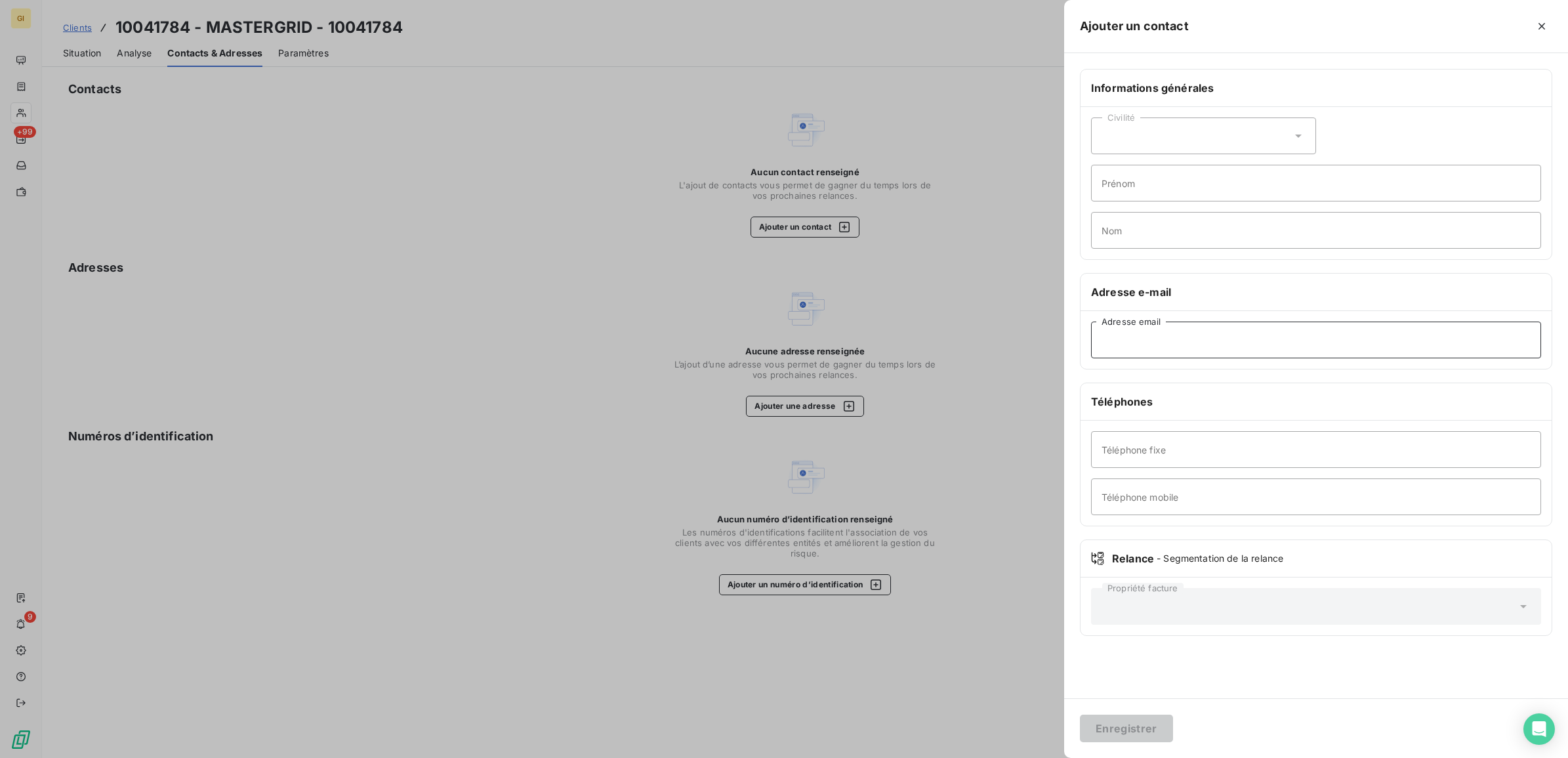
click at [1274, 341] on input "Adresse email" at bounding box center [1316, 340] width 450 height 37
paste input "[PERSON_NAME][EMAIL_ADDRESS][DOMAIN_NAME]"
type input "[PERSON_NAME][EMAIL_ADDRESS][DOMAIN_NAME]"
click at [1146, 719] on button "Enregistrer" at bounding box center [1126, 729] width 93 height 27
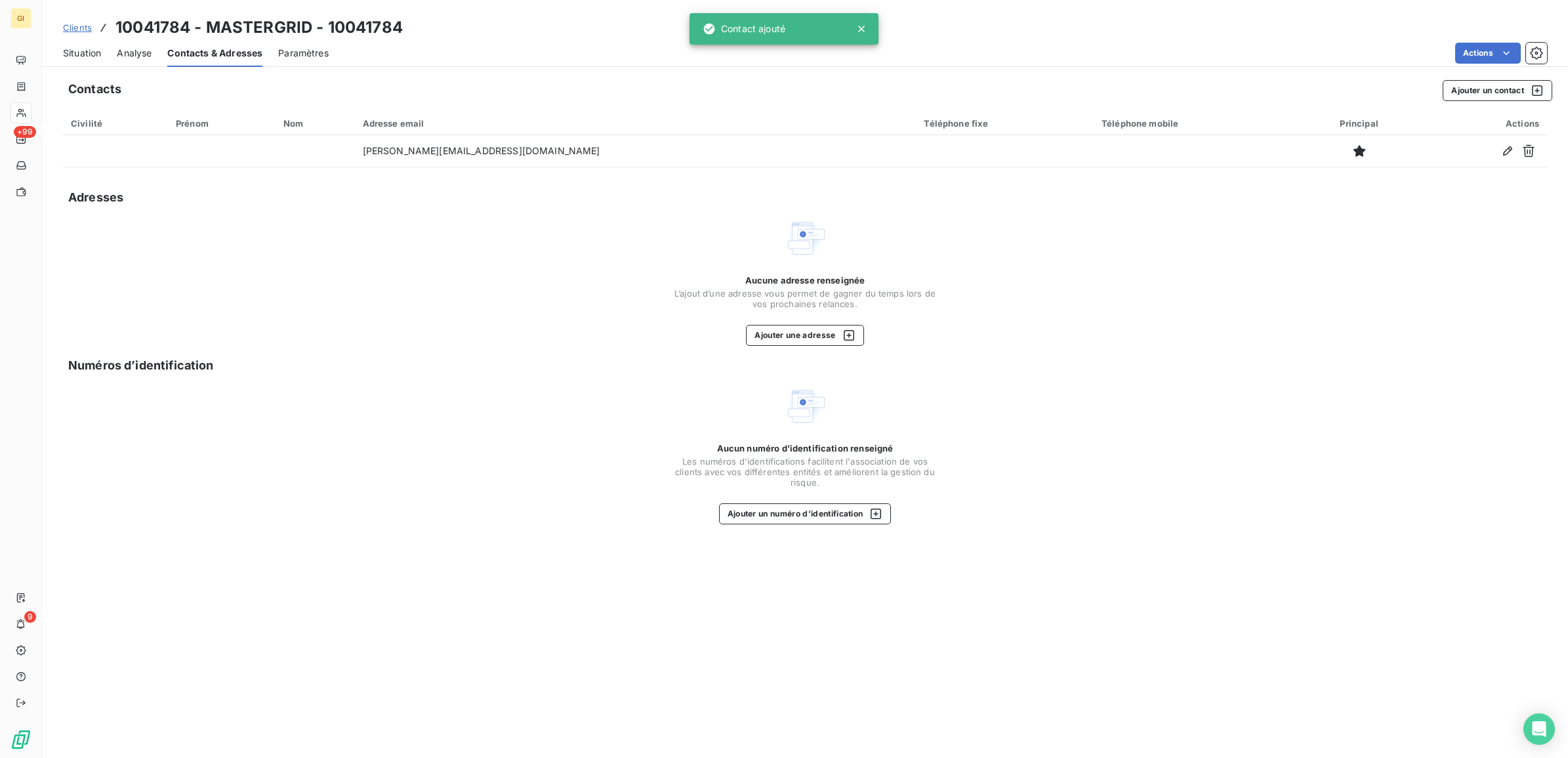
click at [70, 45] on div "Situation" at bounding box center [82, 53] width 38 height 27
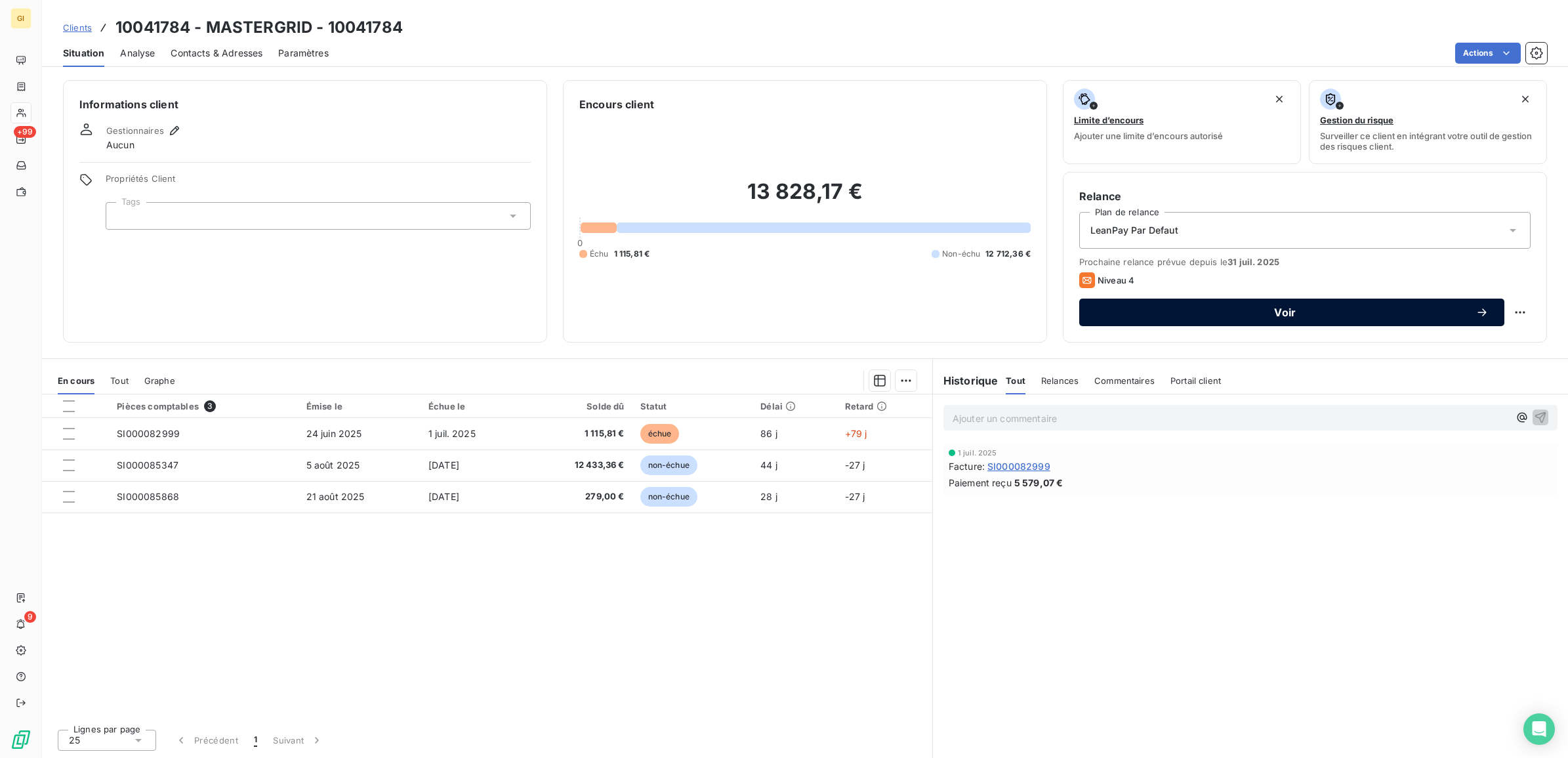
click at [1352, 308] on span "Voir" at bounding box center [1285, 313] width 380 height 10
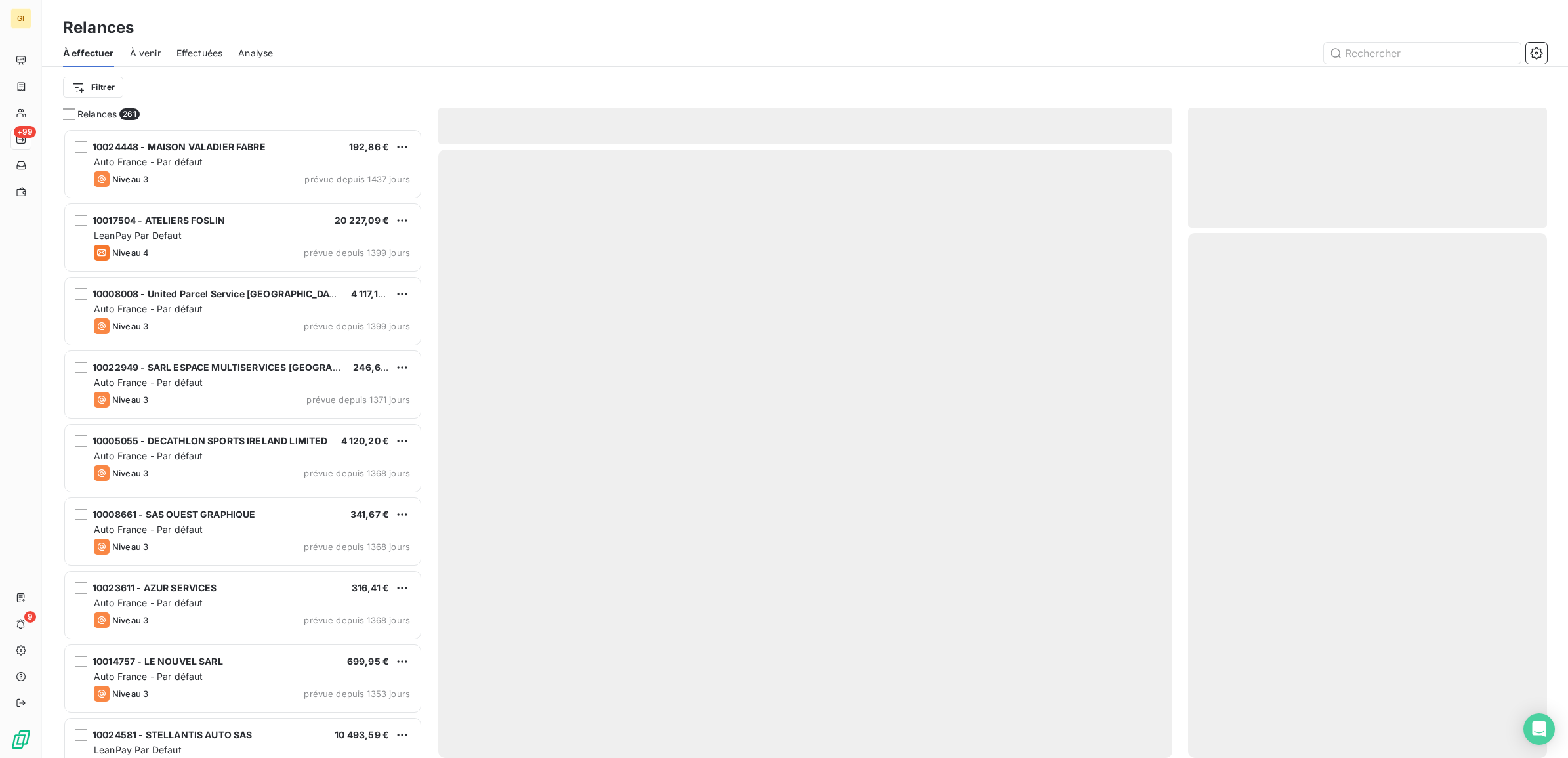
scroll to position [618, 346]
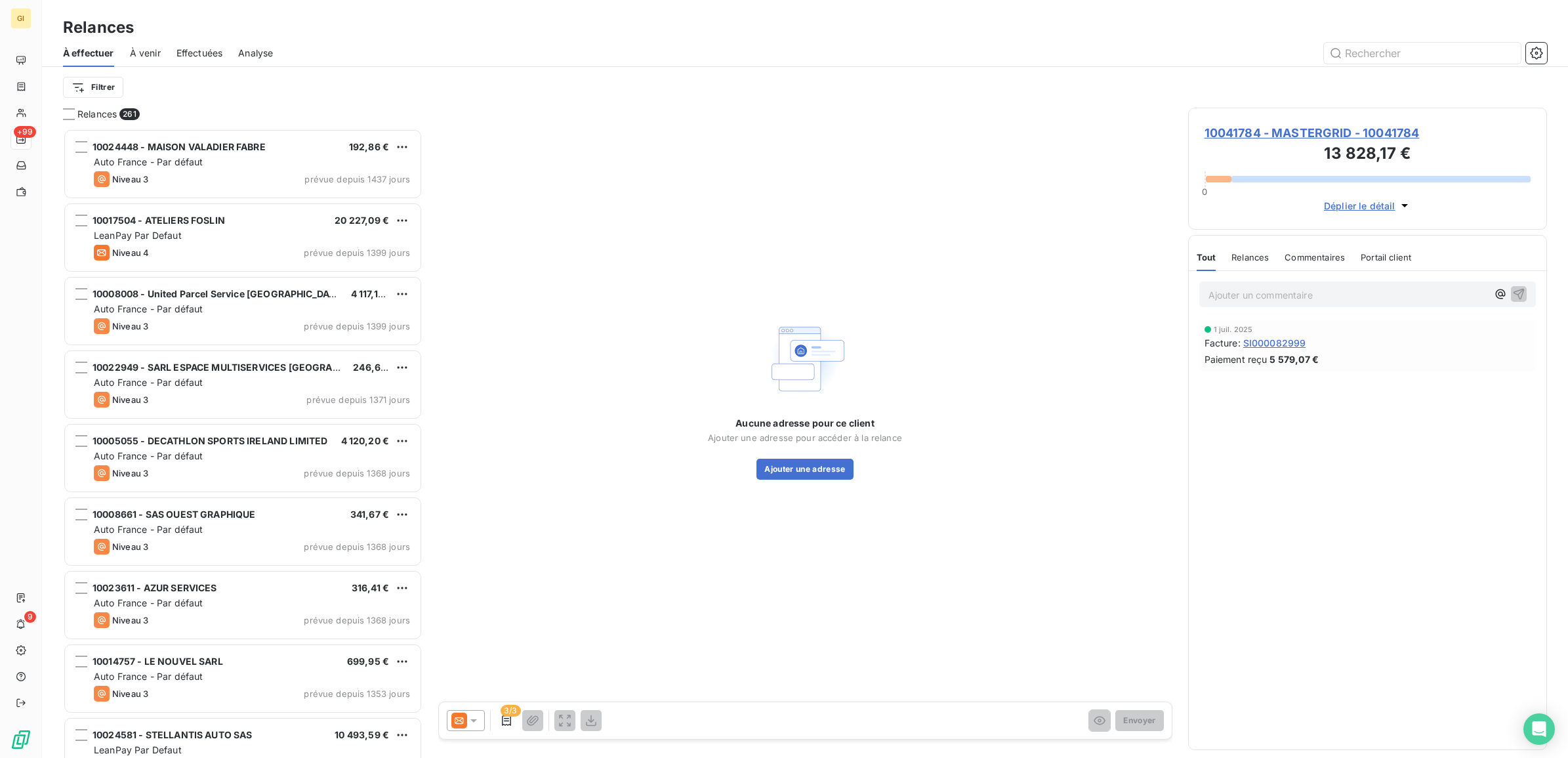
click at [472, 719] on icon at bounding box center [474, 721] width 13 height 13
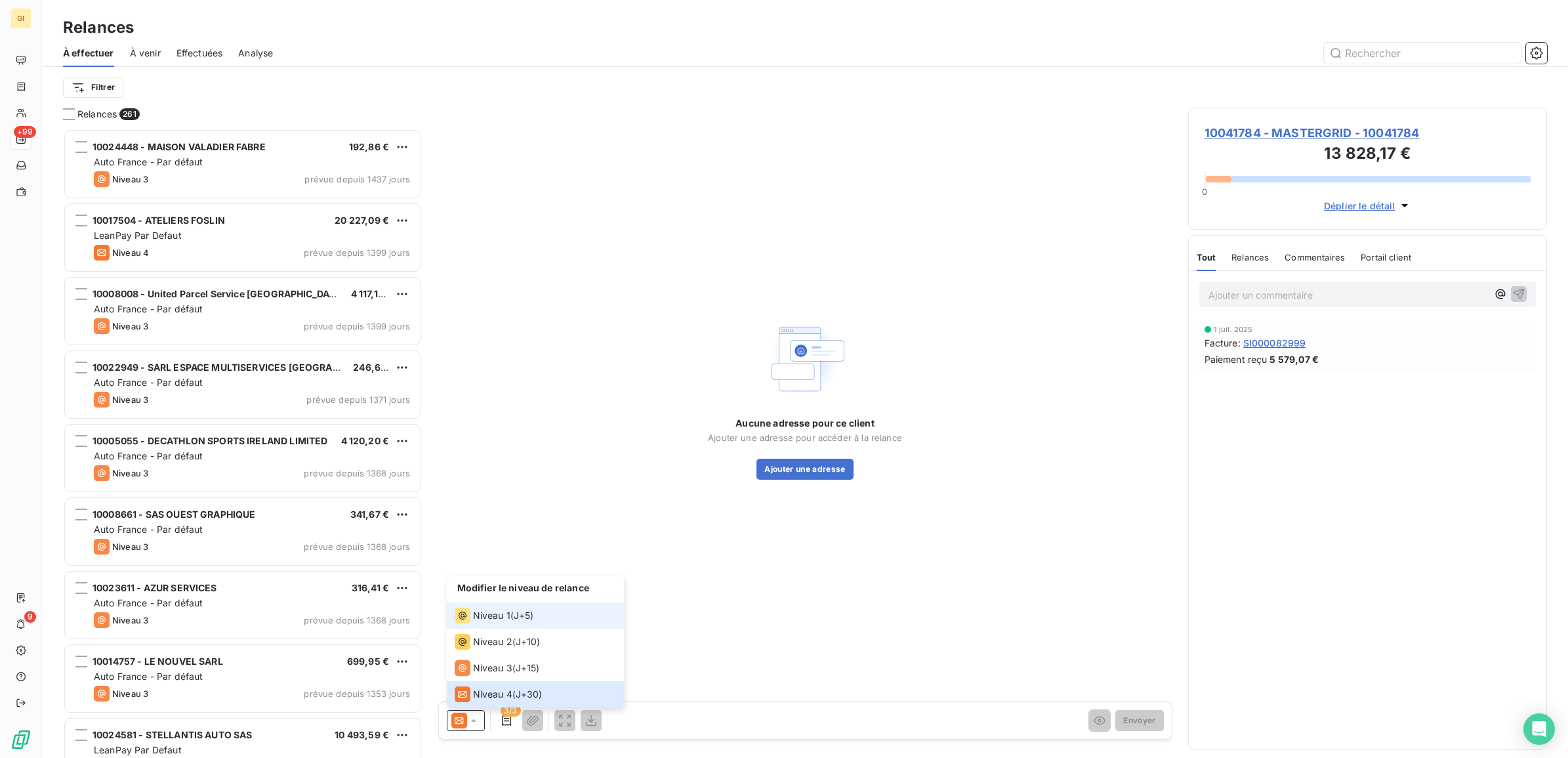
click at [473, 620] on span "Niveau 1" at bounding box center [491, 616] width 38 height 13
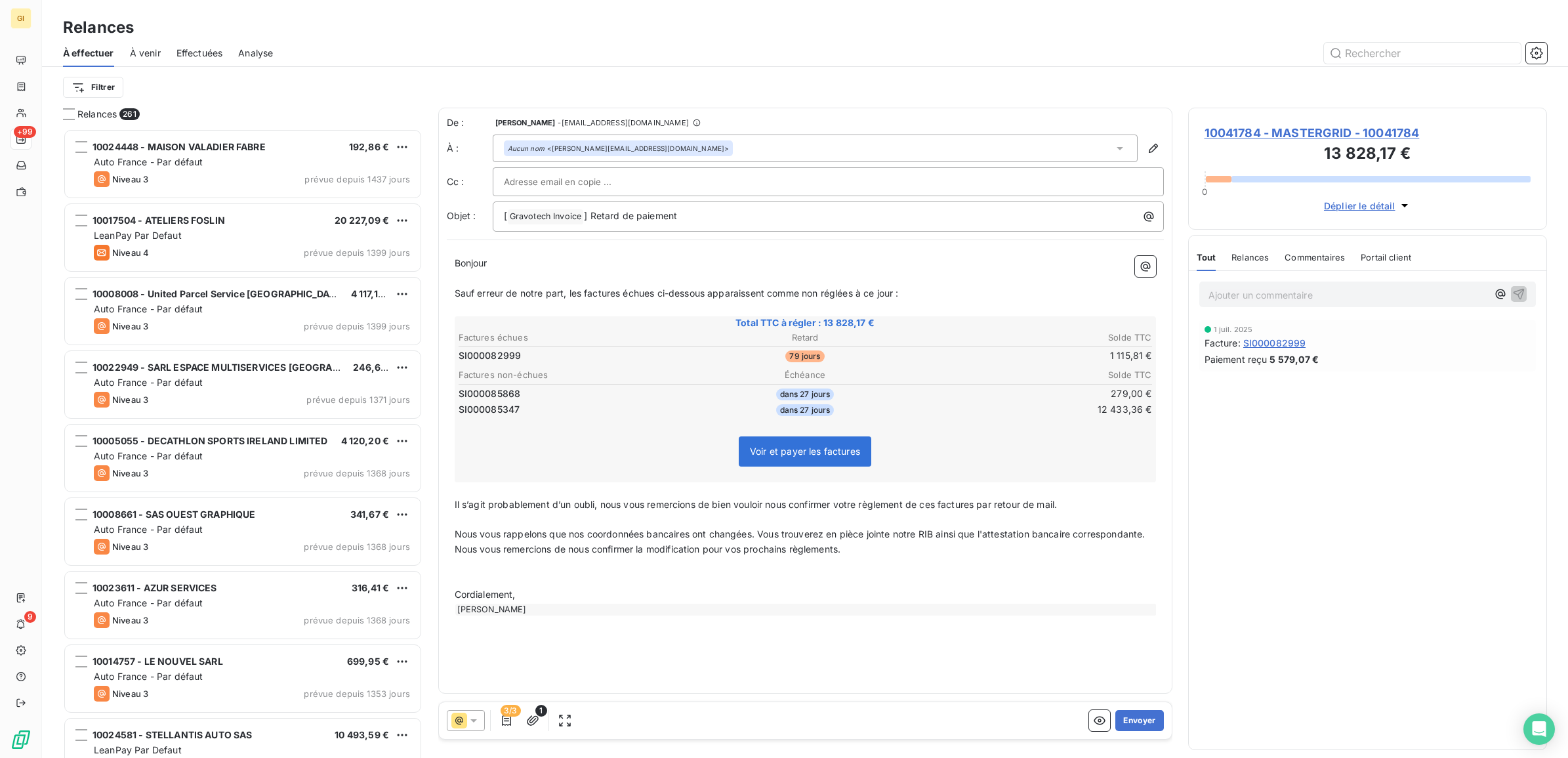
click at [480, 727] on div at bounding box center [466, 720] width 38 height 21
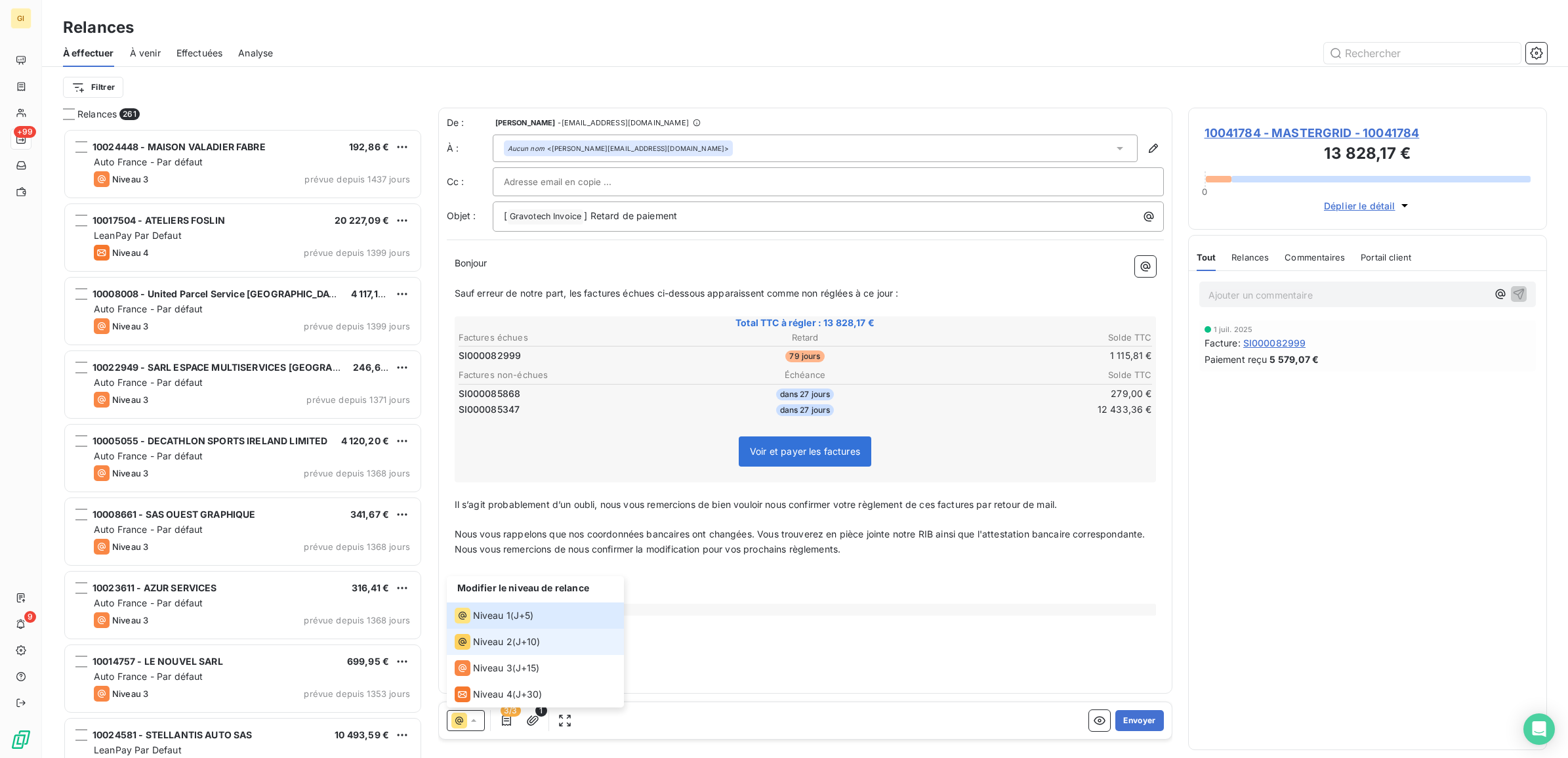
click at [476, 644] on span "Niveau 2" at bounding box center [493, 642] width 40 height 13
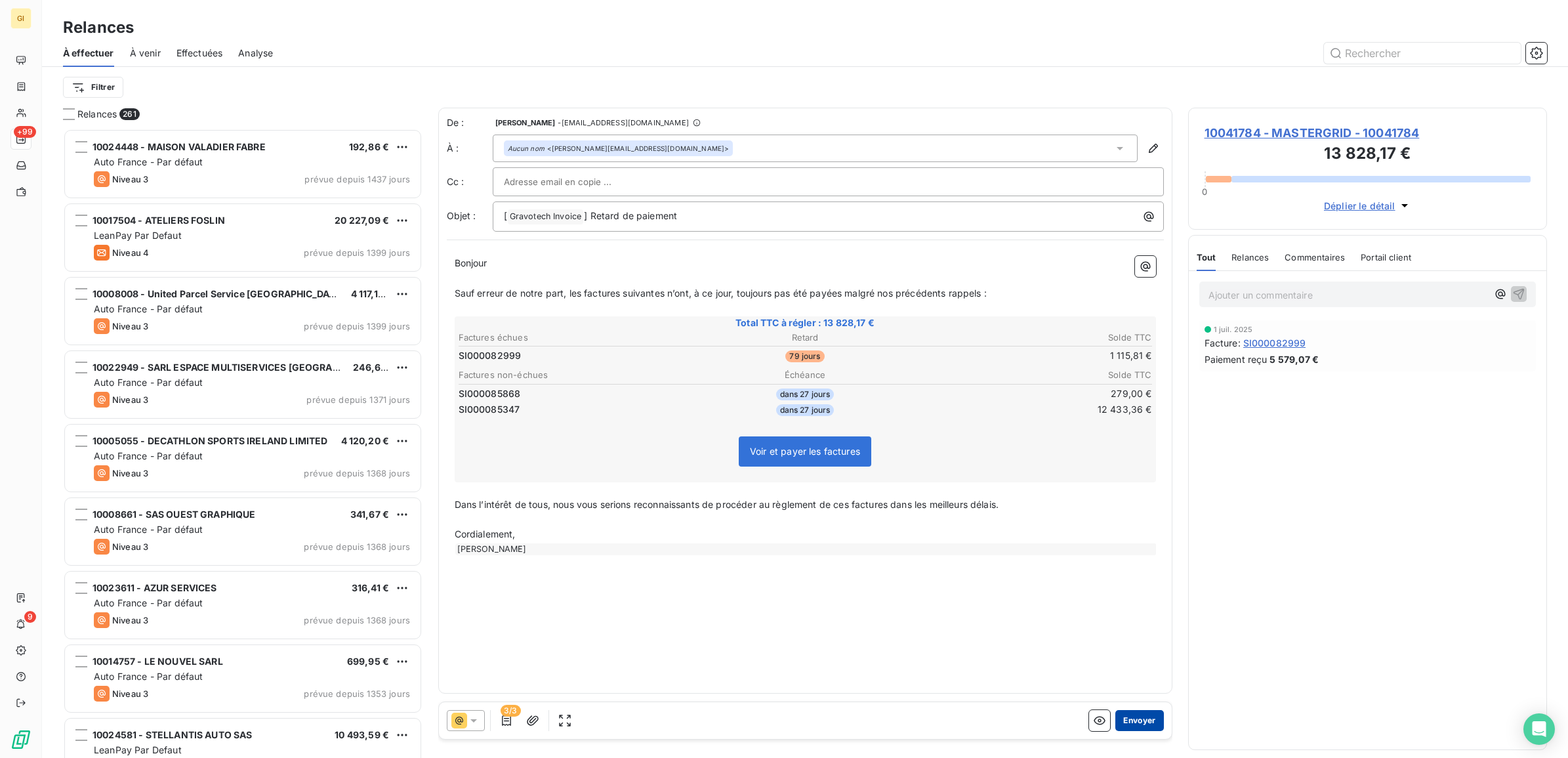
click at [1155, 722] on button "Envoyer" at bounding box center [1139, 720] width 48 height 21
